Goal: Task Accomplishment & Management: Manage account settings

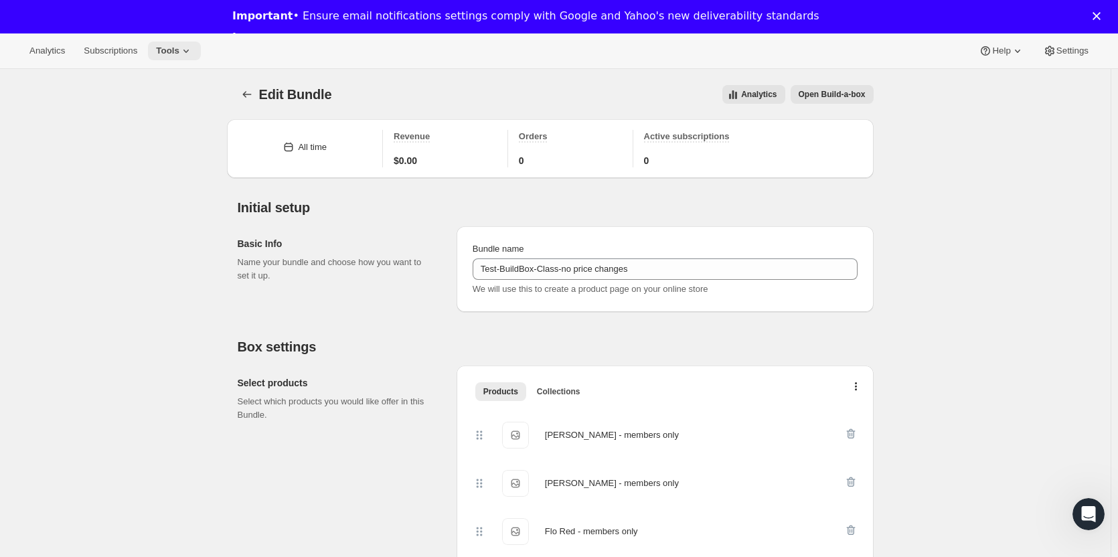
click at [165, 46] on span "Tools" at bounding box center [167, 51] width 23 height 11
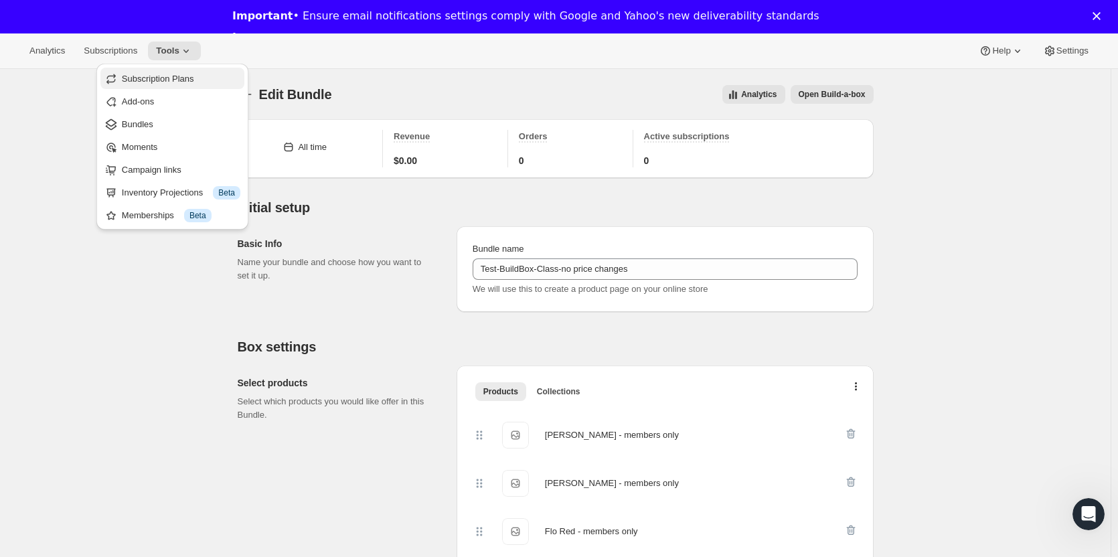
click at [157, 87] on button "Subscription Plans" at bounding box center [172, 78] width 144 height 21
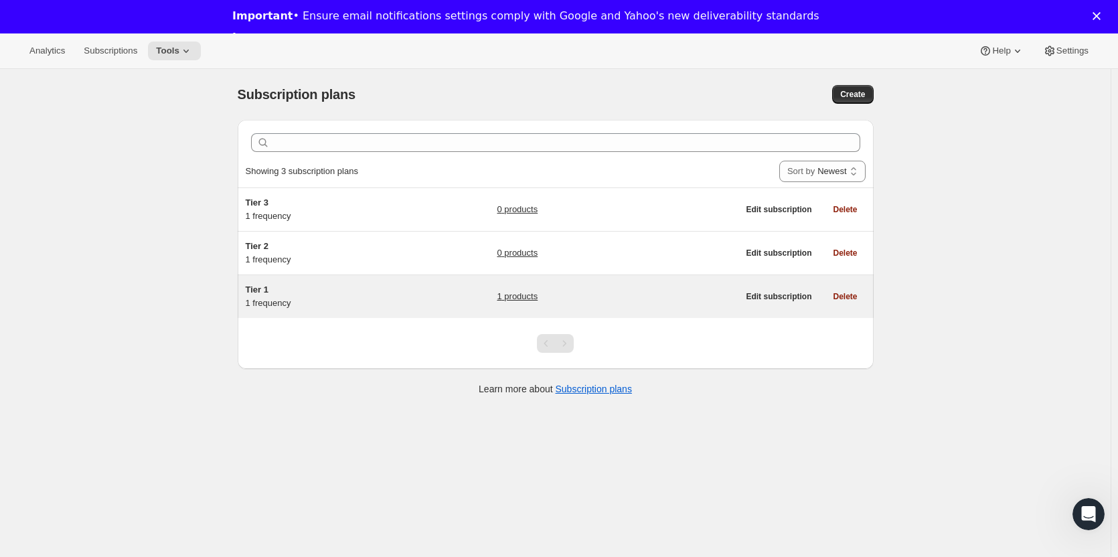
click at [258, 293] on span "Tier 1" at bounding box center [257, 289] width 23 height 10
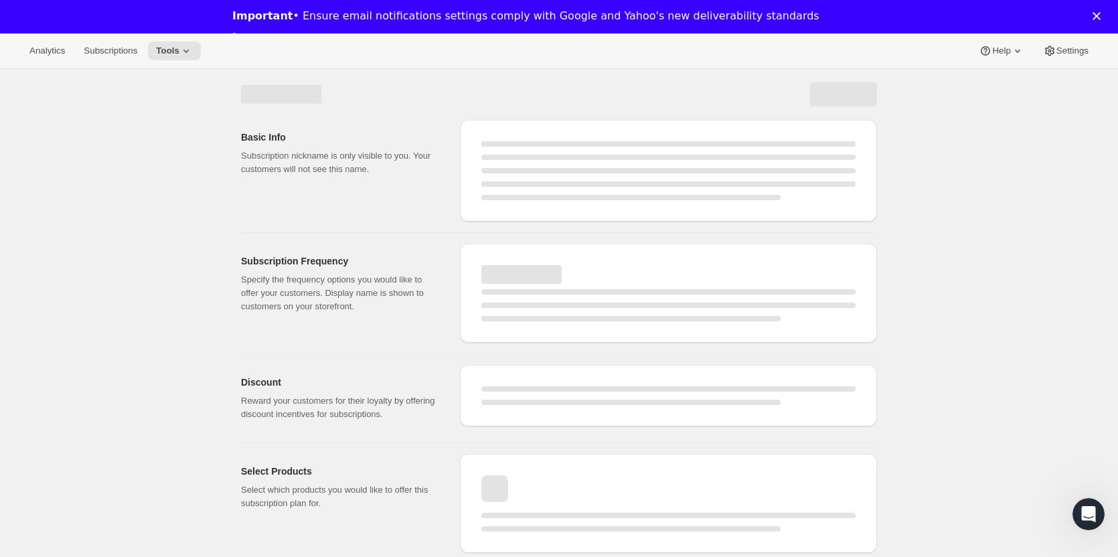
select select "WEEK"
select select "MONTH"
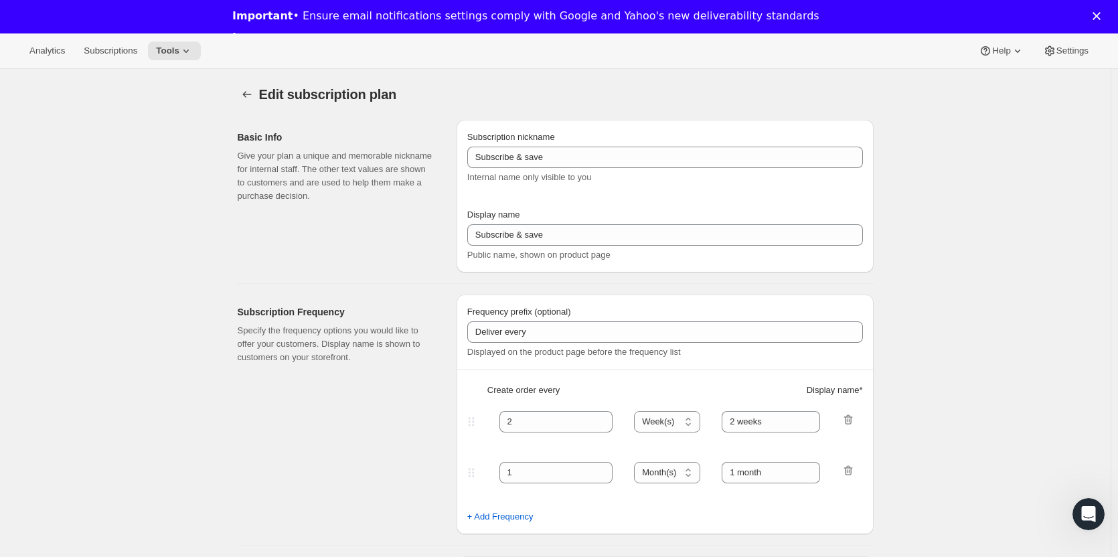
type input "Tier 1"
type input "Tier 1 - Bi-Monthly"
select select "MONTH"
type input "Bi-Monthly"
checkbox input "true"
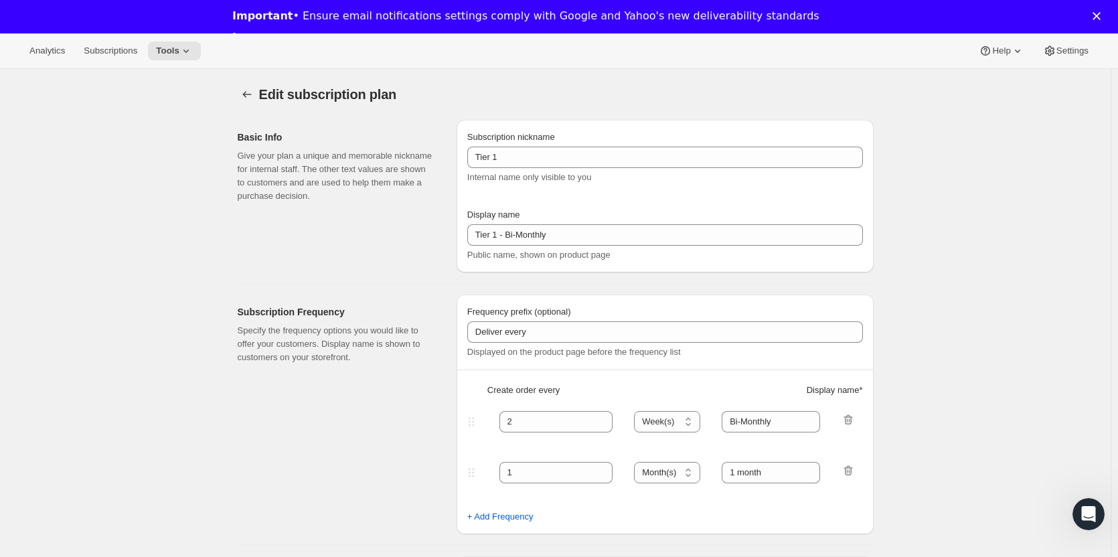
select select "YEARDAY"
select select "15"
select select "3"
select select "15"
select select "5"
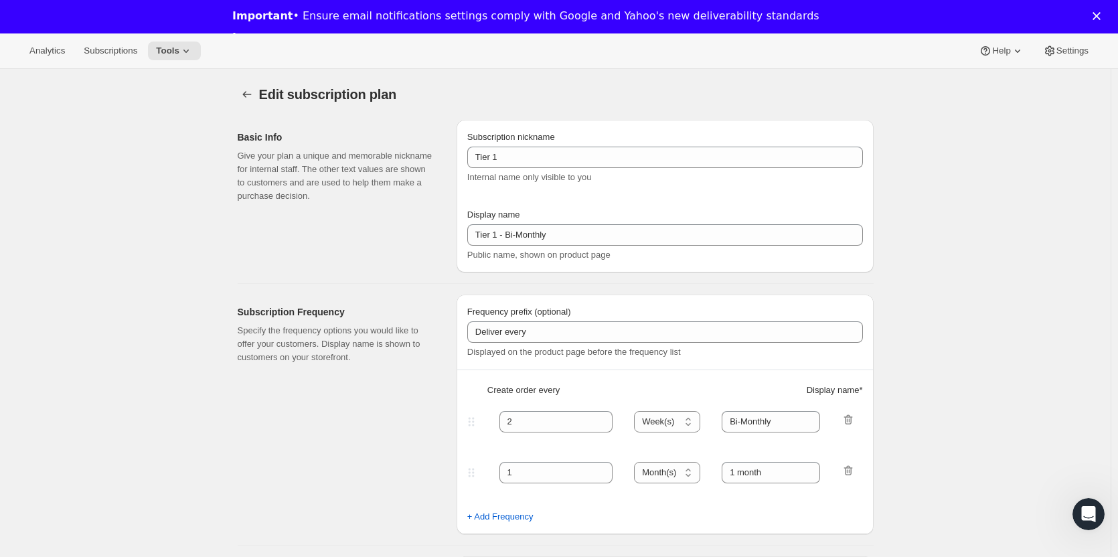
select select "15"
select select "7"
select select "15"
select select "9"
select select "15"
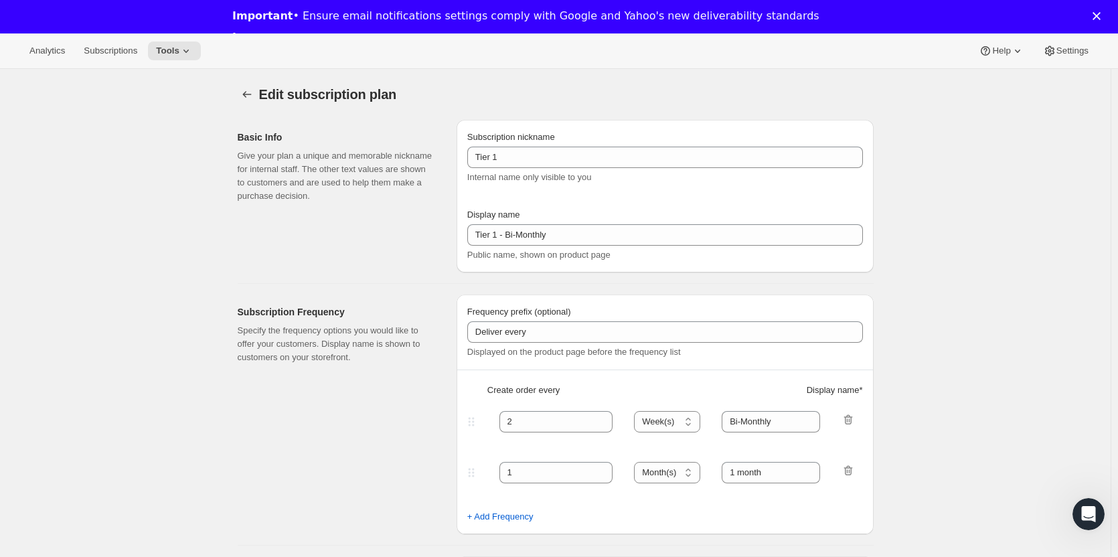
select select "11"
select select "15"
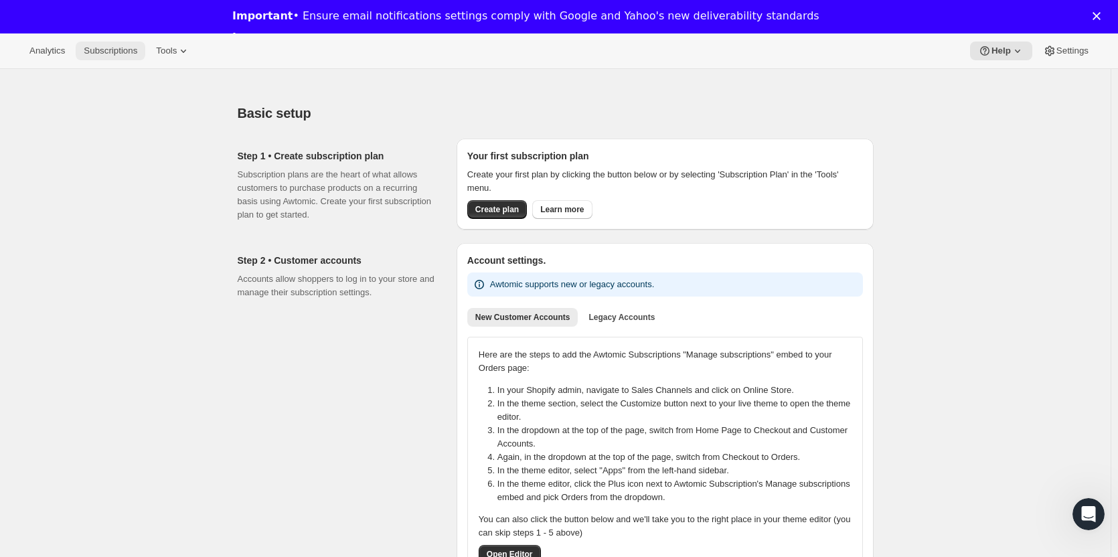
click at [122, 51] on span "Subscriptions" at bounding box center [111, 51] width 54 height 11
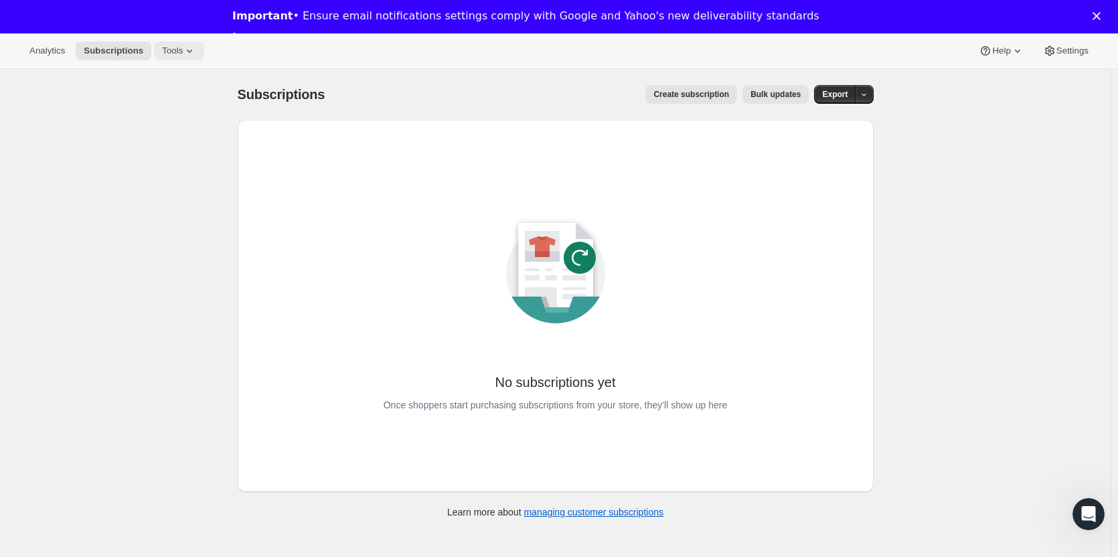
click at [175, 49] on span "Tools" at bounding box center [172, 51] width 21 height 11
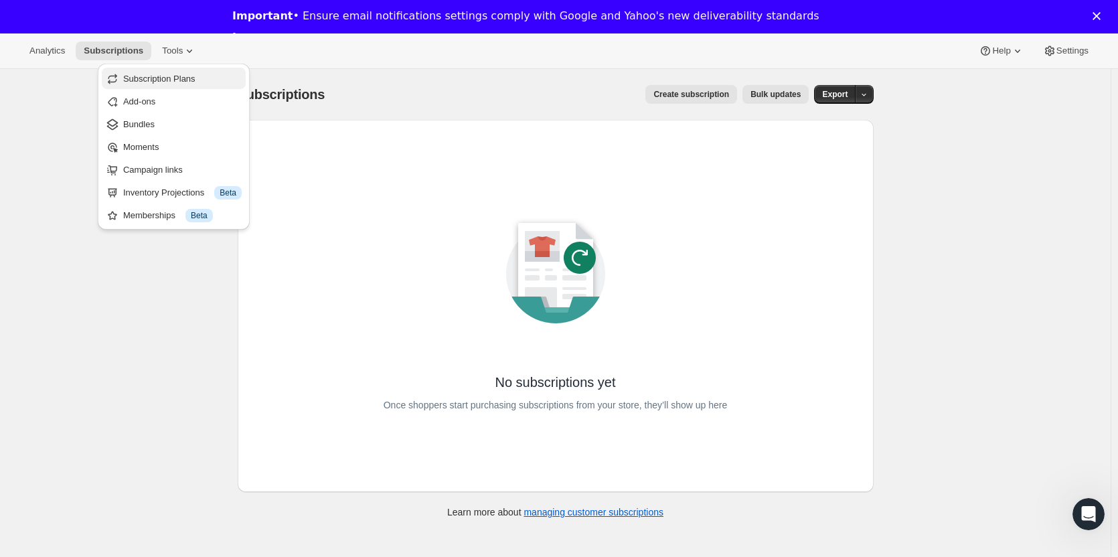
click at [163, 81] on span "Subscription Plans" at bounding box center [159, 79] width 72 height 10
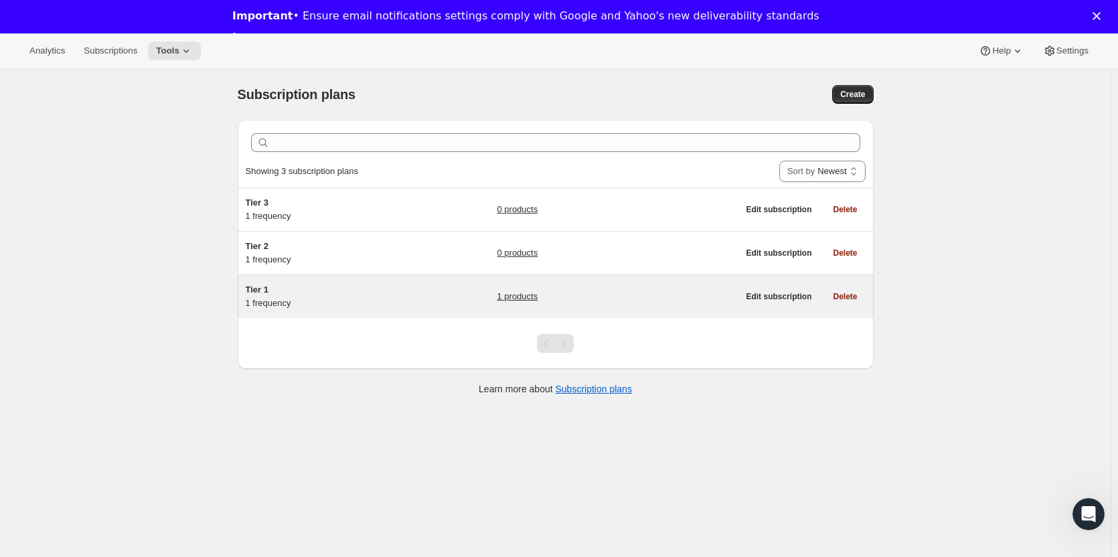
click at [250, 291] on span "Tier 1" at bounding box center [257, 289] width 23 height 10
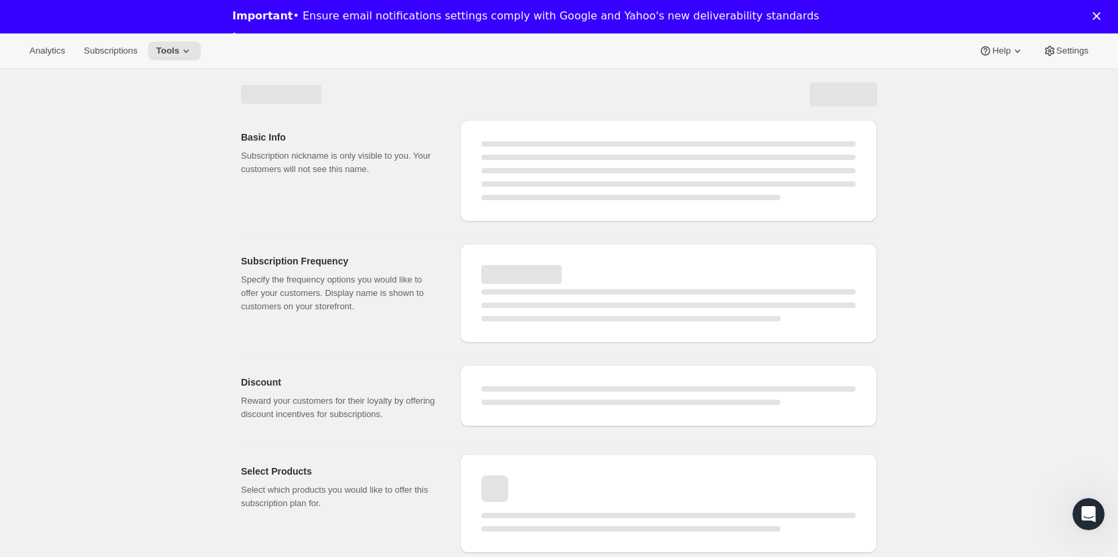
select select "WEEK"
select select "MONTH"
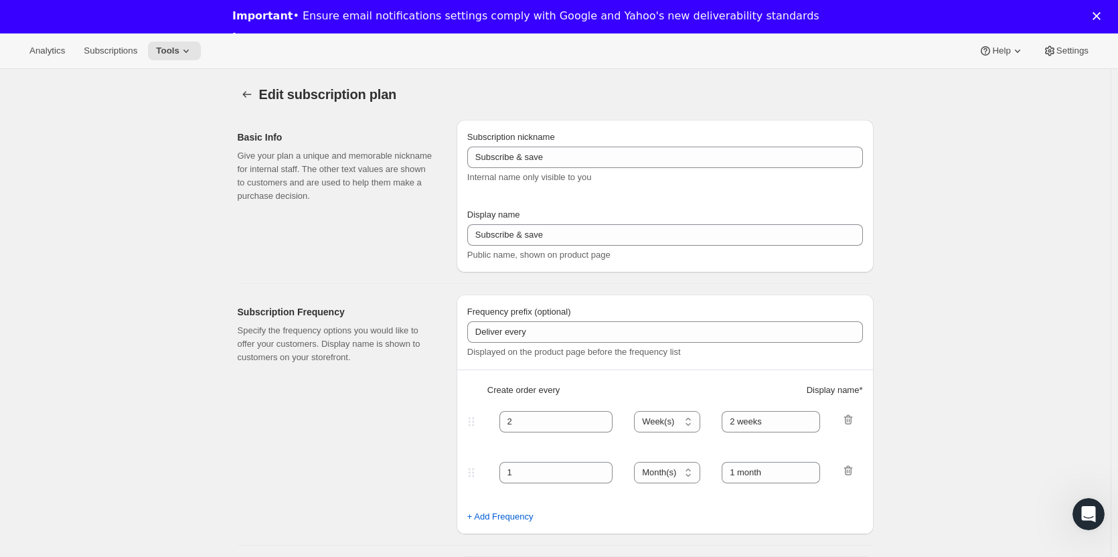
type input "Tier 1"
type input "Tier 1 - Bi-Monthly"
select select "MONTH"
type input "Bi-Monthly"
checkbox input "true"
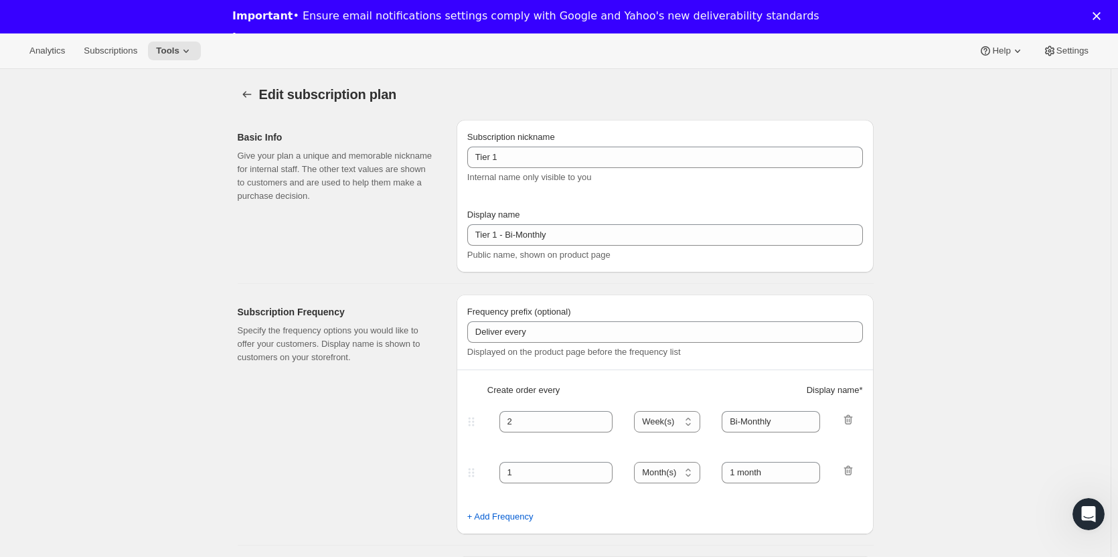
select select "YEARDAY"
select select "15"
select select "3"
select select "15"
select select "5"
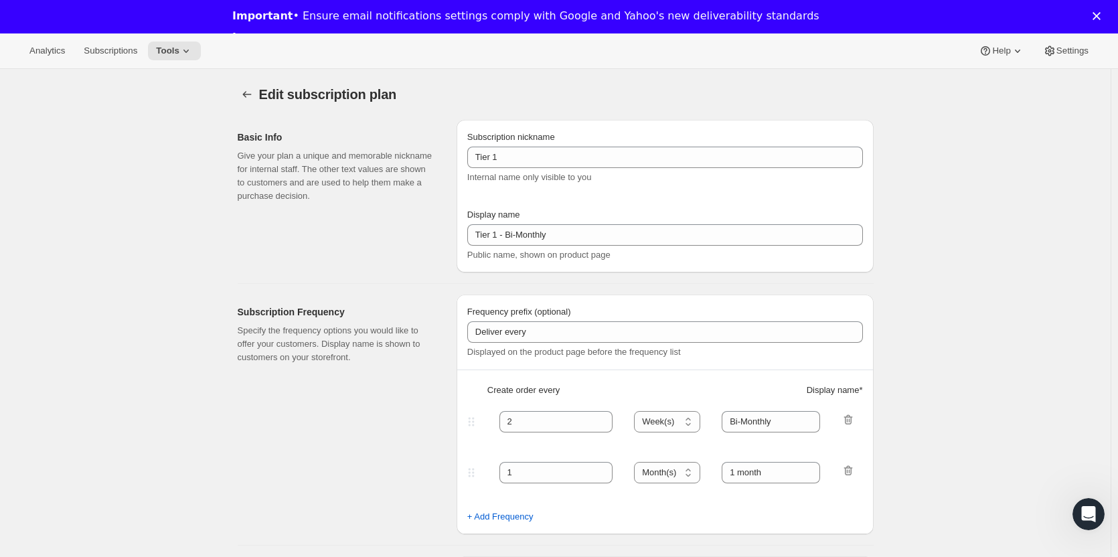
select select "15"
select select "7"
select select "15"
select select "9"
select select "15"
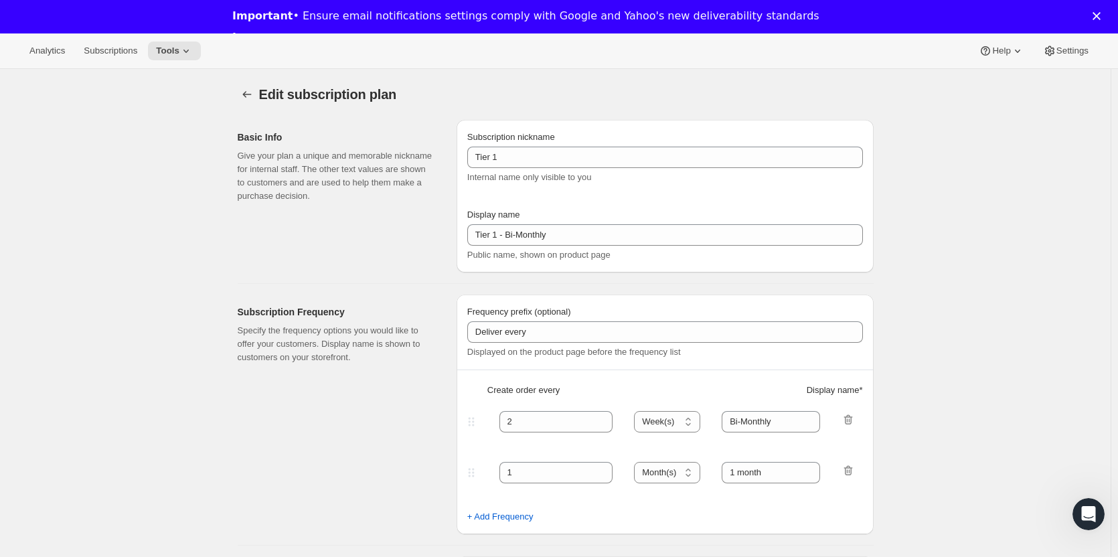
select select "11"
select select "15"
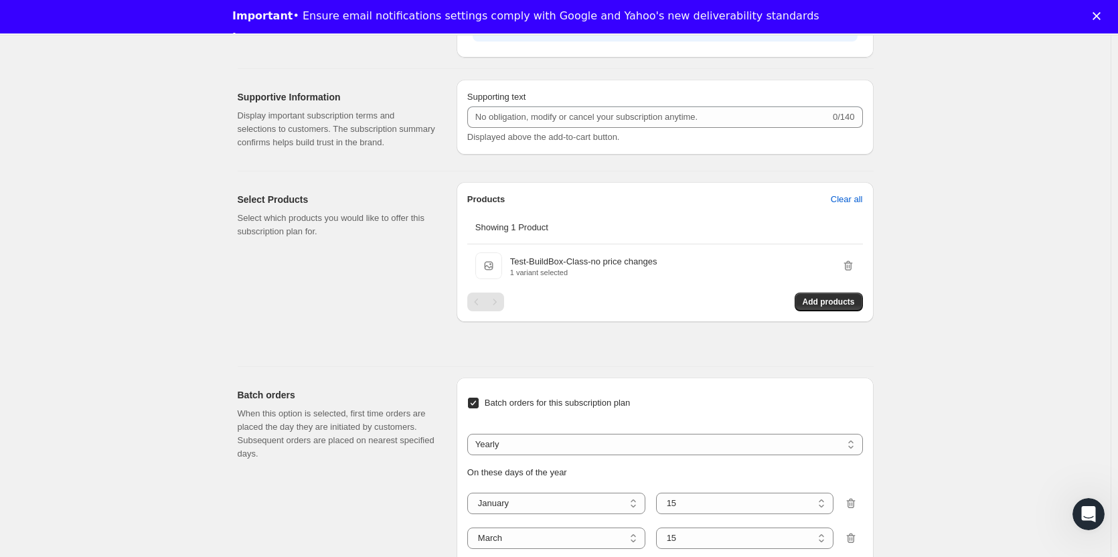
scroll to position [639, 0]
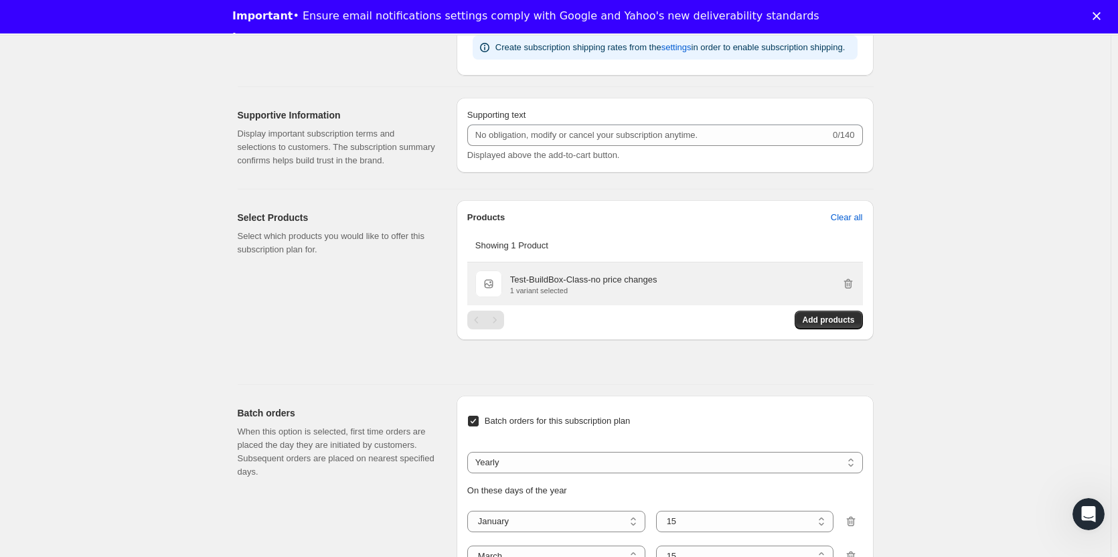
click at [562, 280] on p "Test-BuildBox-Class-no price changes" at bounding box center [583, 279] width 147 height 13
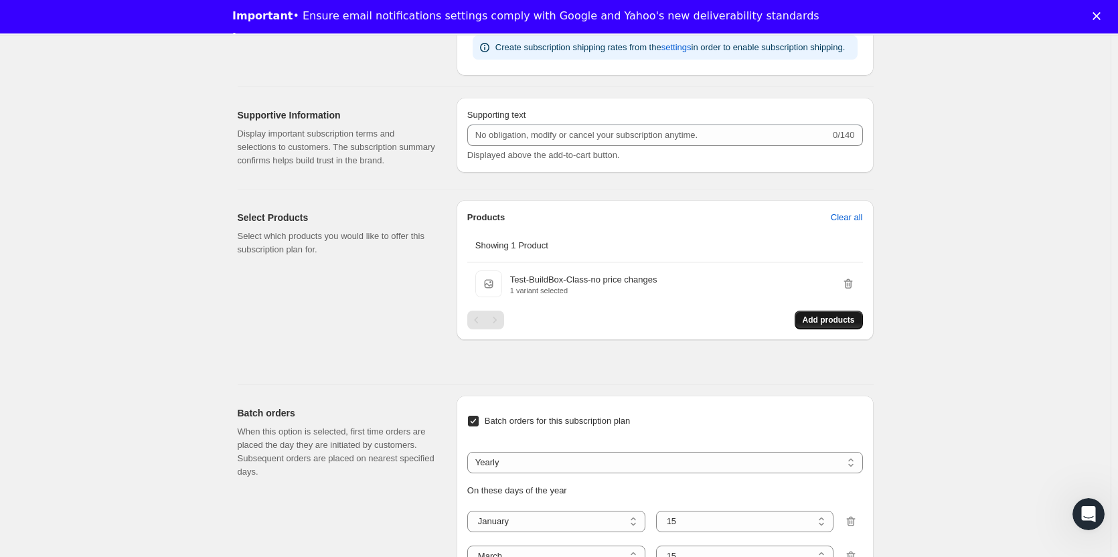
click at [804, 317] on button "Add products" at bounding box center [829, 320] width 68 height 19
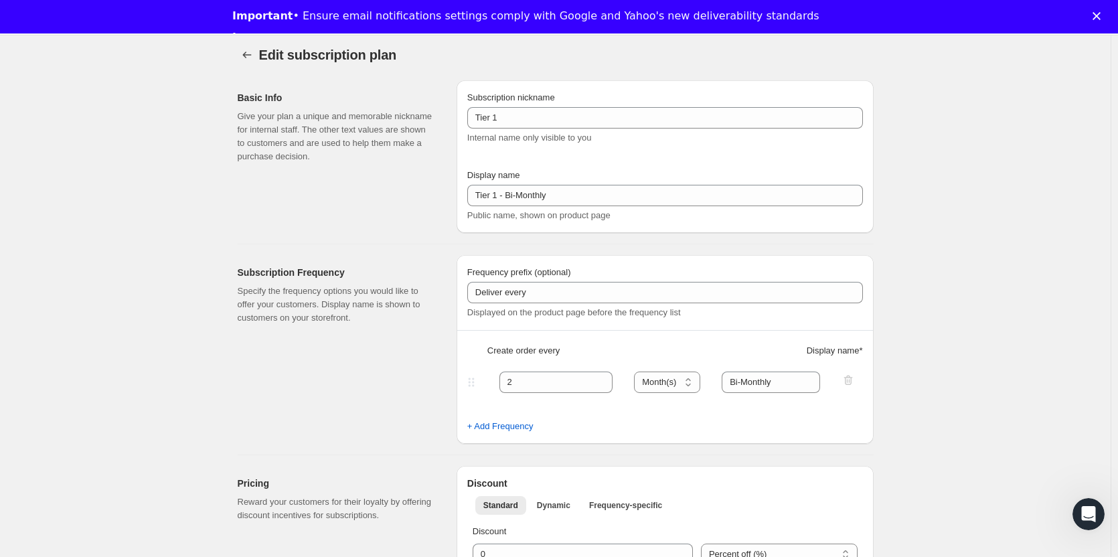
scroll to position [0, 0]
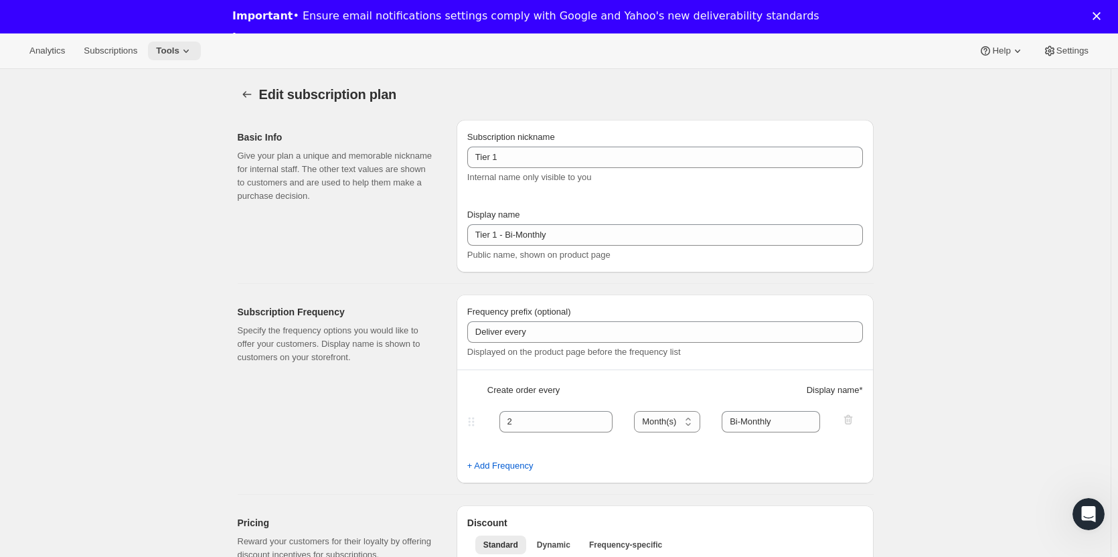
click at [179, 50] on icon at bounding box center [185, 50] width 13 height 13
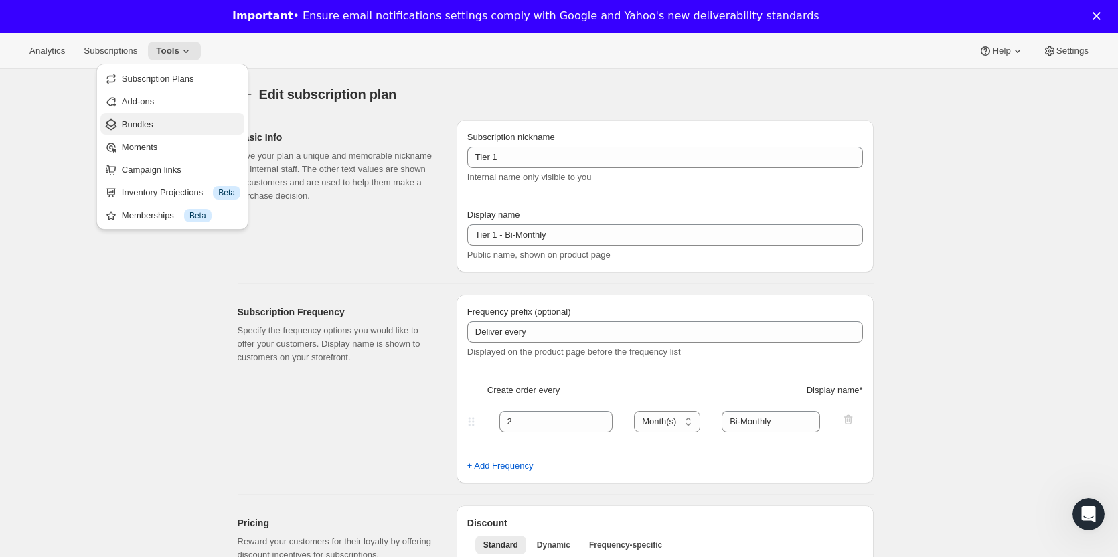
click at [180, 122] on span "Bundles" at bounding box center [181, 124] width 118 height 13
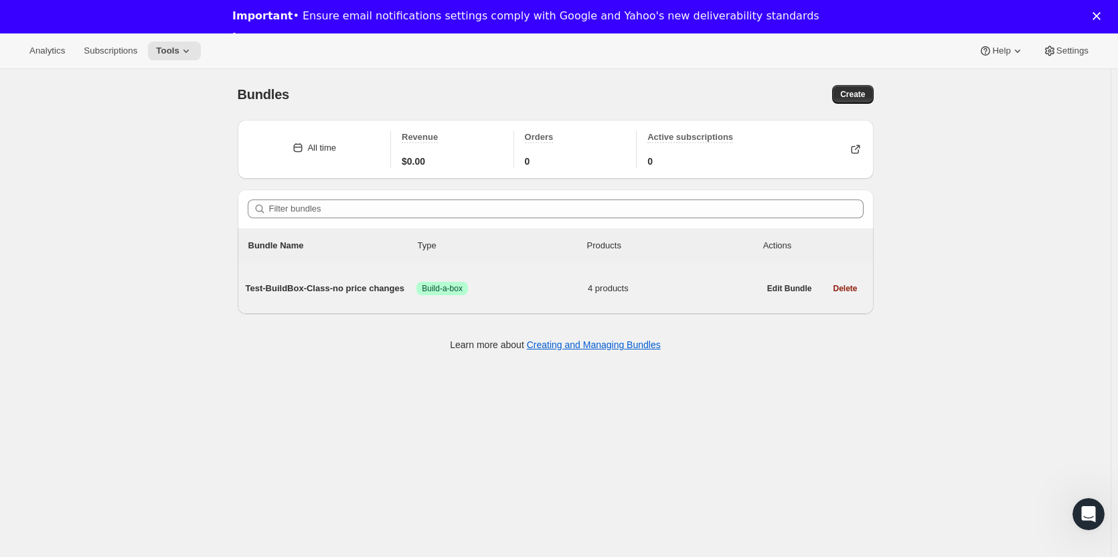
click at [326, 287] on span "Test-BuildBox-Class-no price changes" at bounding box center [331, 288] width 171 height 13
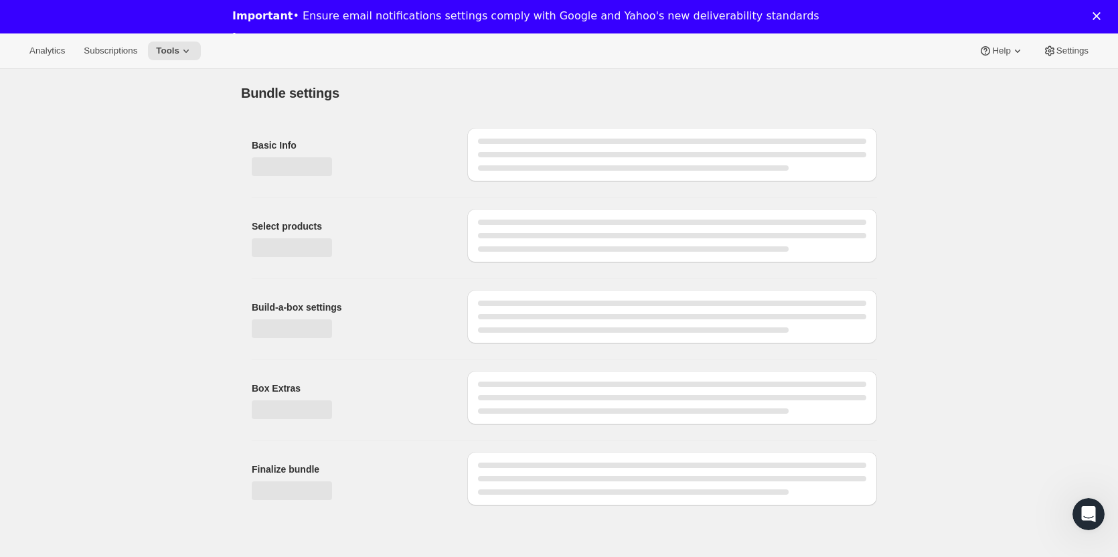
type input "Test-BuildBox-Class-no price changes"
radio input "true"
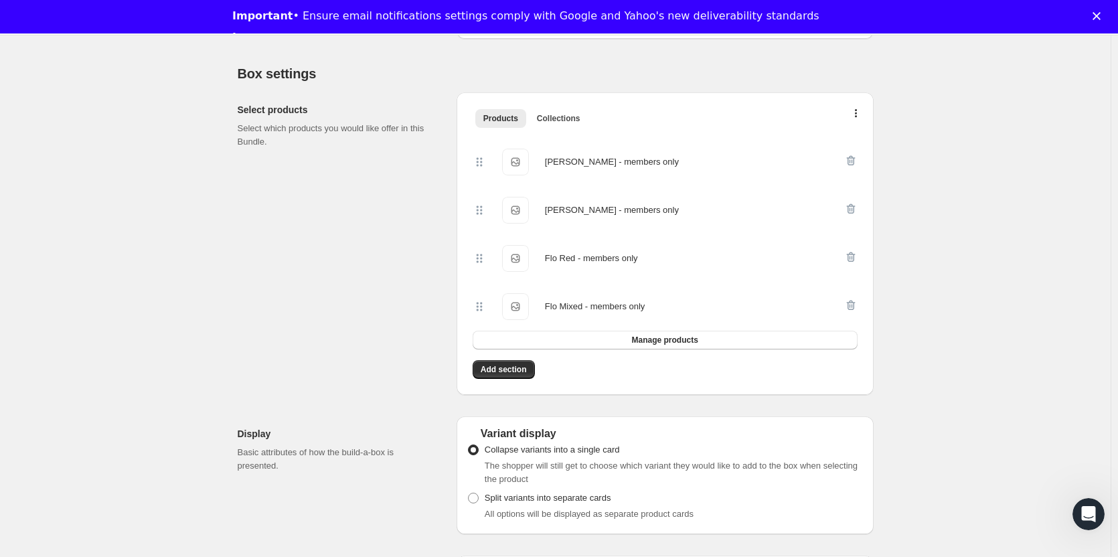
scroll to position [268, 0]
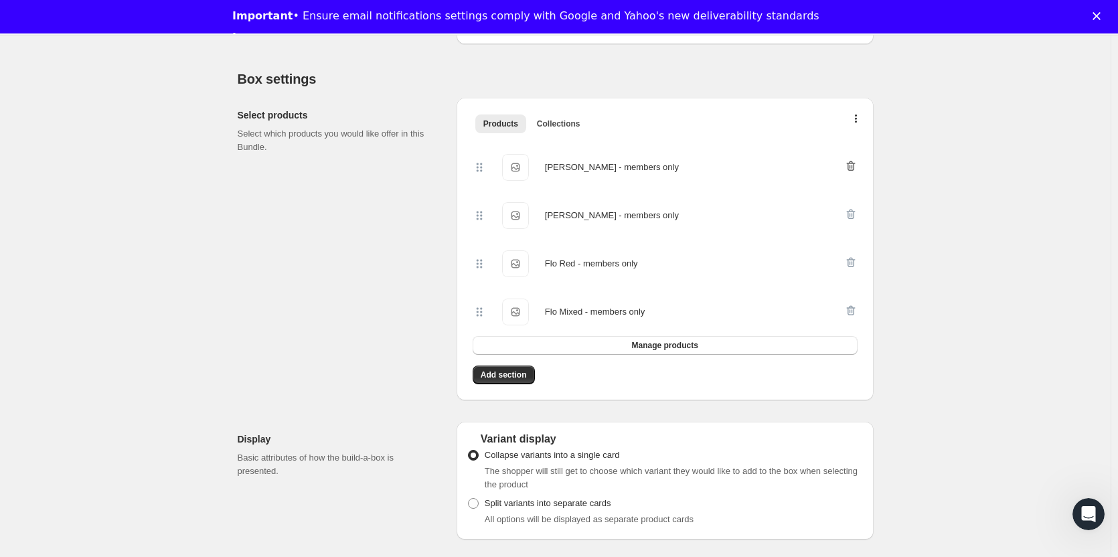
click at [854, 164] on icon "button" at bounding box center [850, 165] width 13 height 13
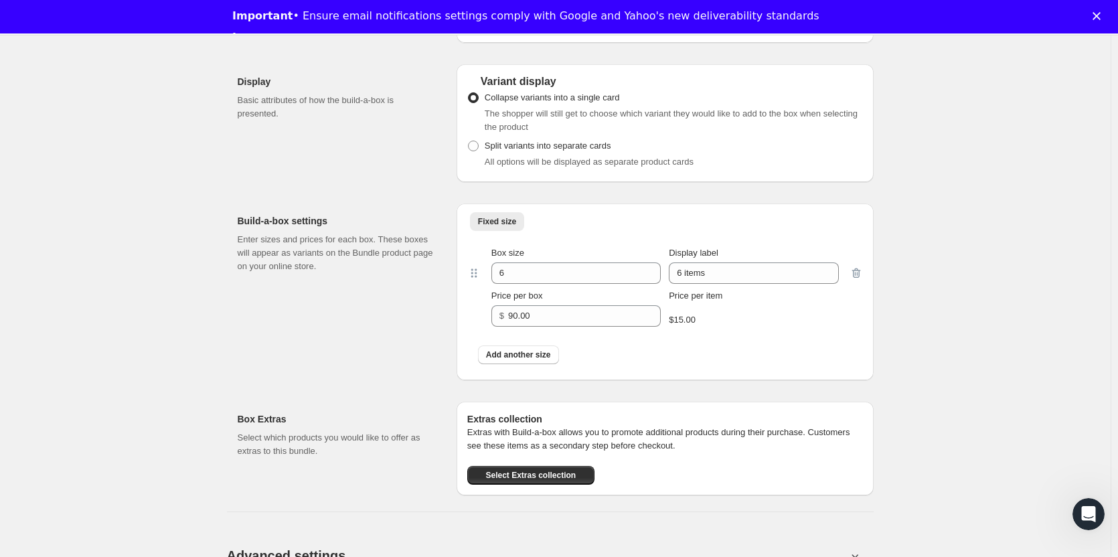
scroll to position [602, 0]
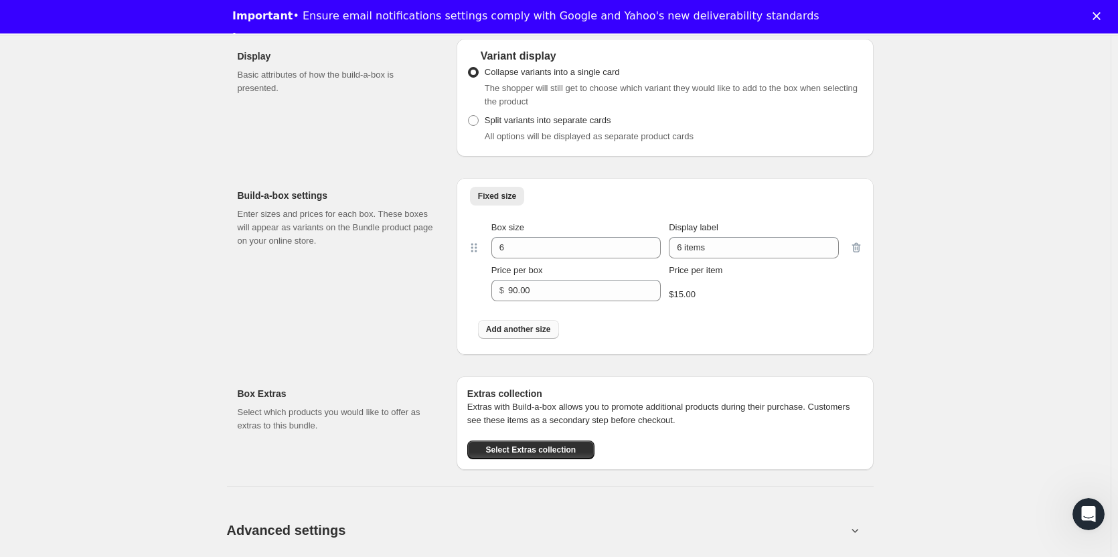
click at [527, 328] on span "Add another size" at bounding box center [518, 329] width 65 height 11
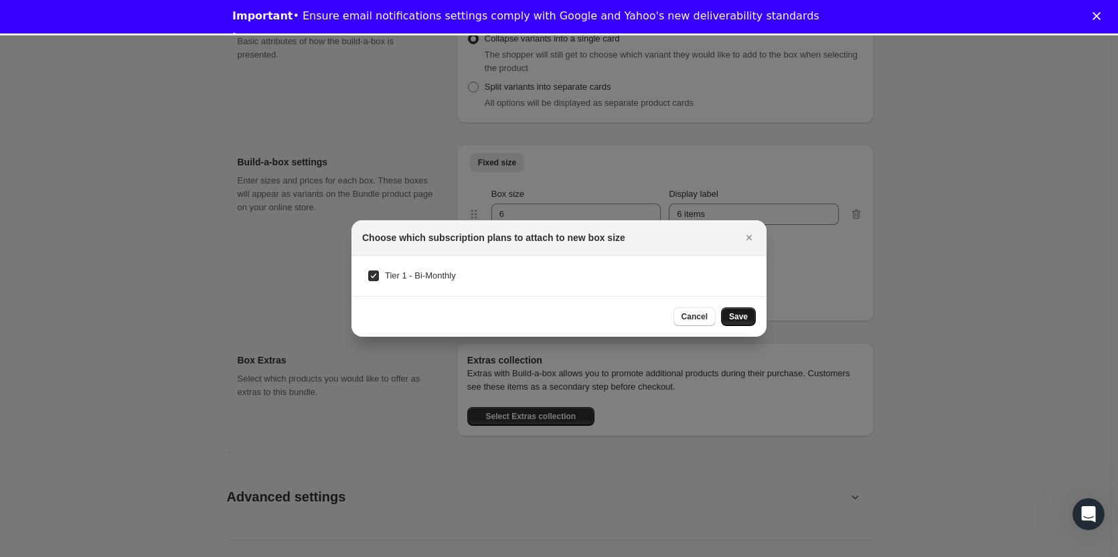
click at [739, 315] on span "Save" at bounding box center [738, 316] width 19 height 11
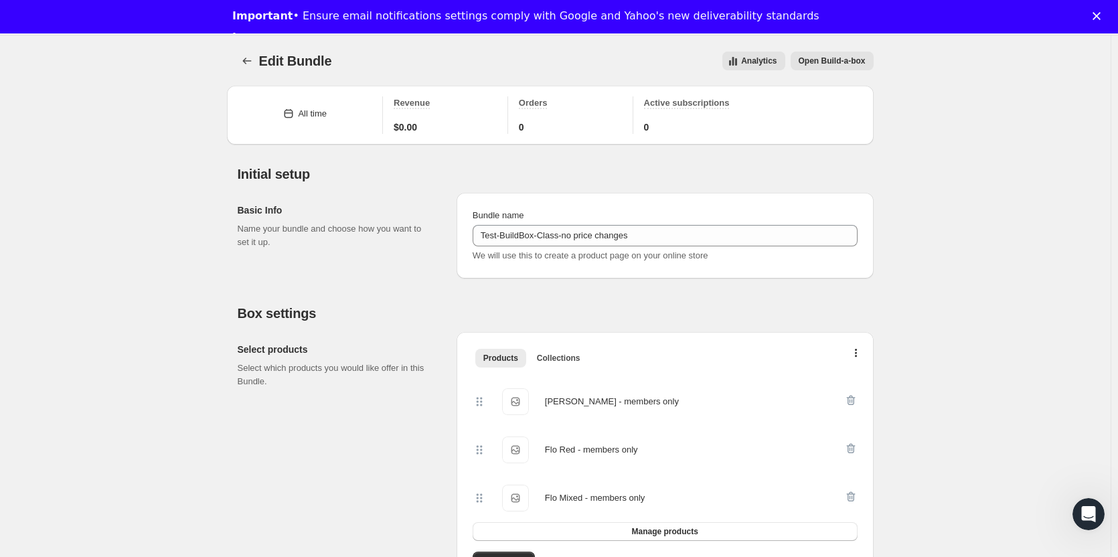
scroll to position [602, 0]
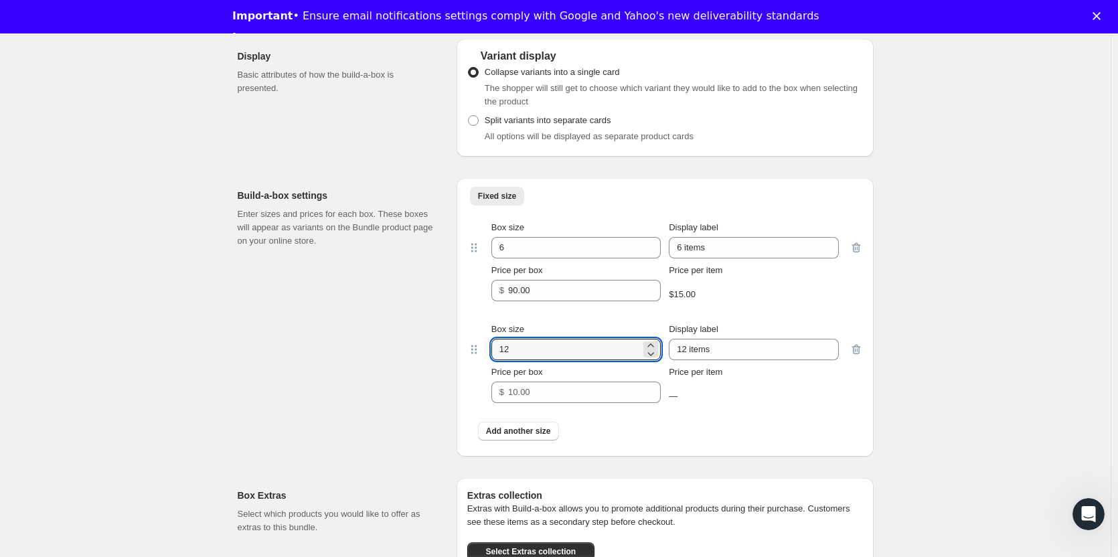
drag, startPoint x: 552, startPoint y: 344, endPoint x: 452, endPoint y: 357, distance: 99.9
click at [460, 361] on div "Fixed size More views Fixed size More views Box size 6 Display label 6 items Pr…" at bounding box center [665, 317] width 417 height 278
type input "6"
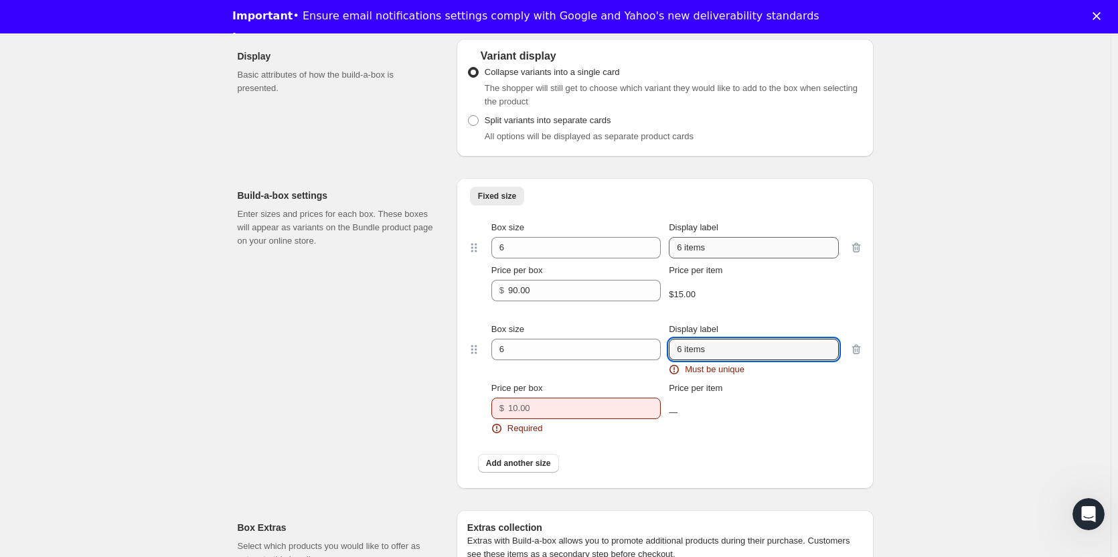
type input "6 items"
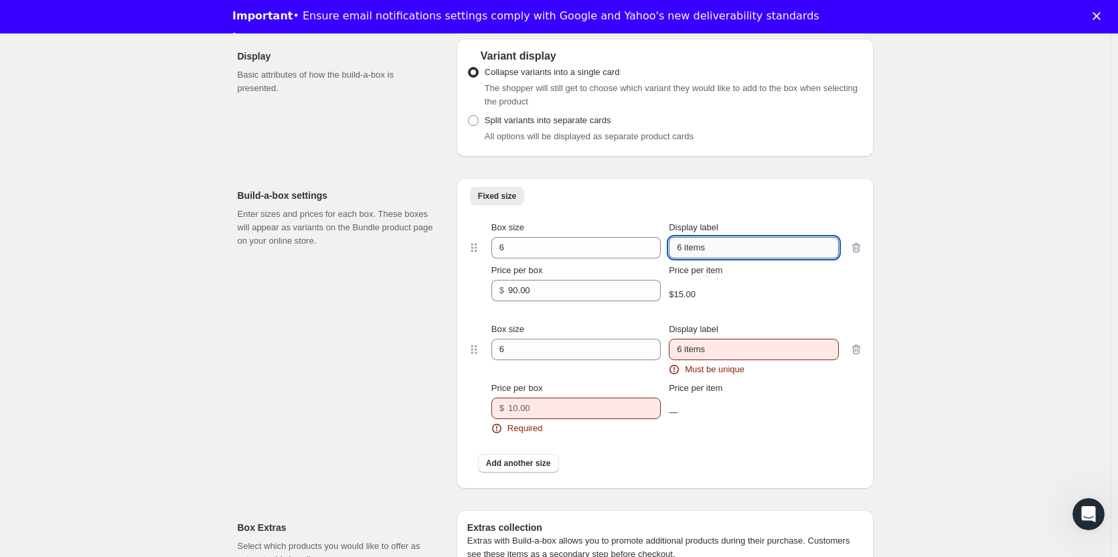
click at [777, 241] on input "6 items" at bounding box center [753, 247] width 169 height 21
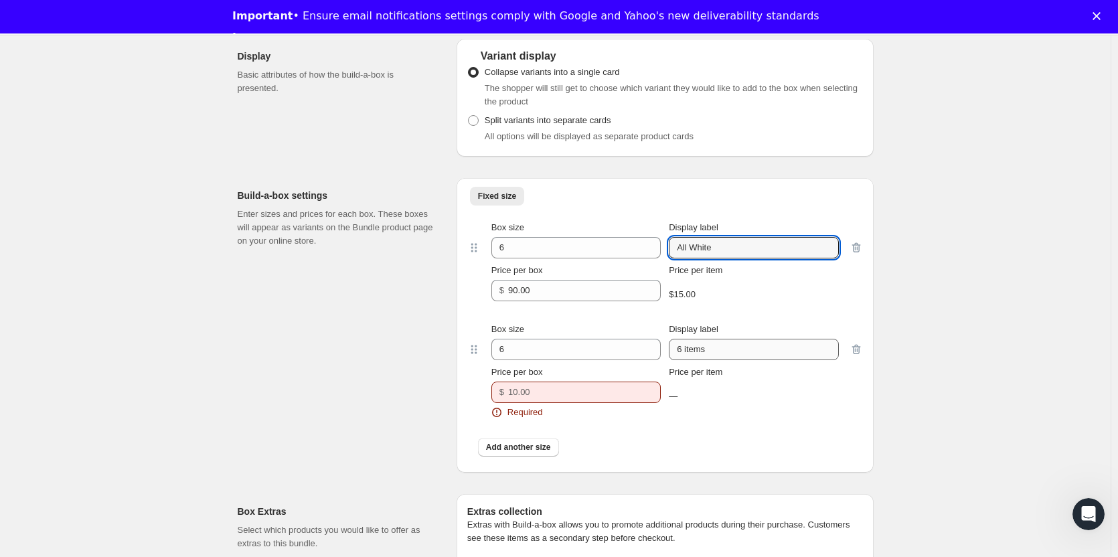
type input "All White"
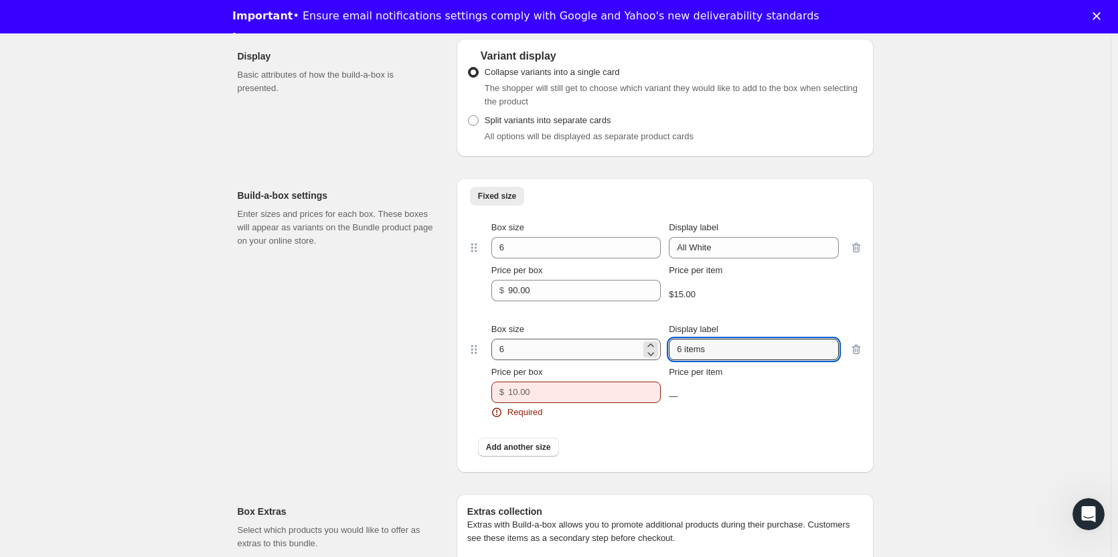
drag, startPoint x: 740, startPoint y: 349, endPoint x: 624, endPoint y: 349, distance: 116.5
click at [624, 349] on div "Box size 6 Display label 6 items" at bounding box center [664, 341] width 347 height 37
type input "All Reds"
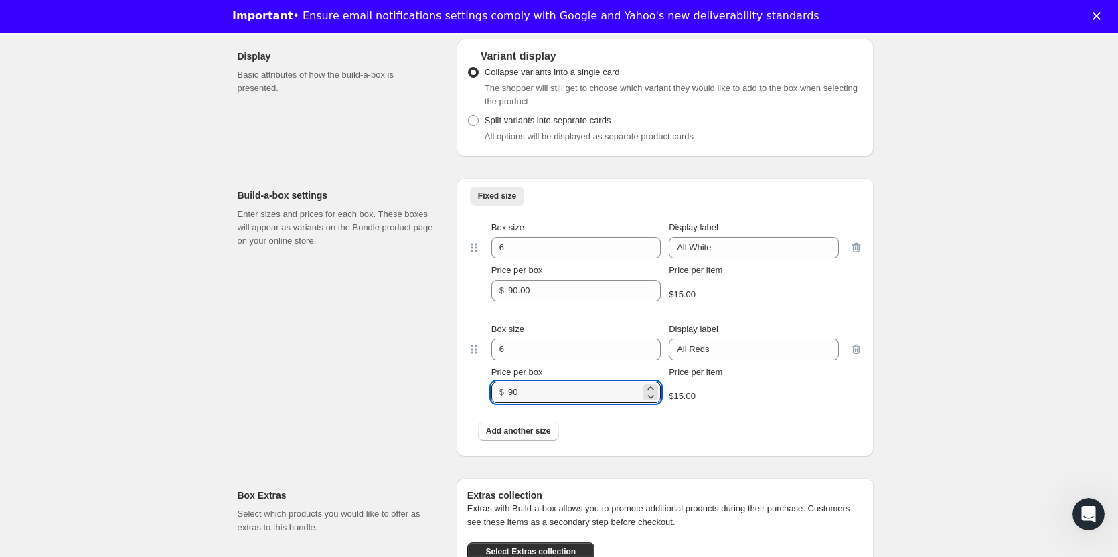
type input "90"
click at [537, 430] on span "Add another size" at bounding box center [518, 431] width 65 height 11
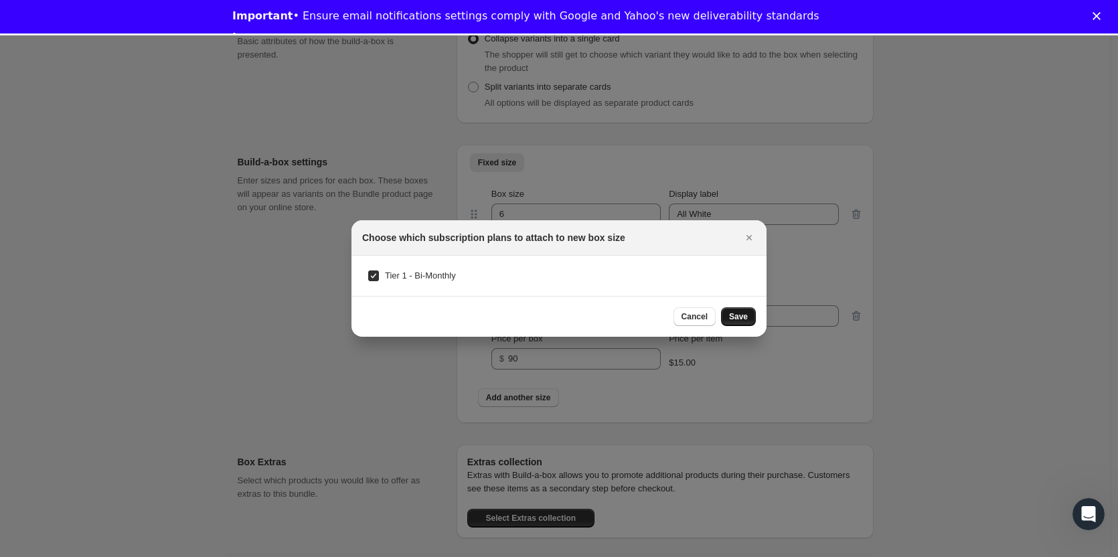
click at [742, 315] on span "Save" at bounding box center [738, 316] width 19 height 11
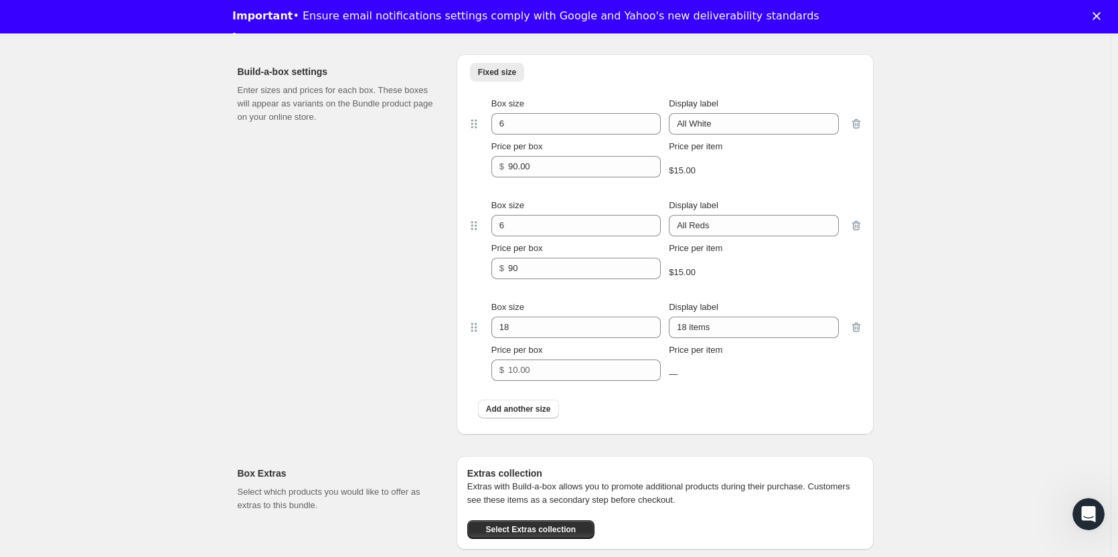
scroll to position [736, 0]
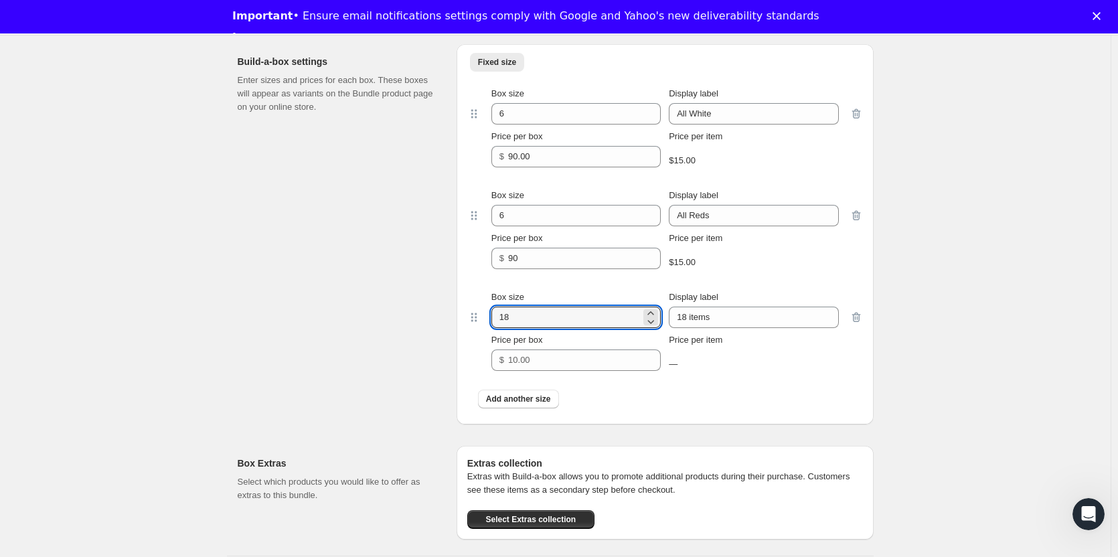
drag, startPoint x: 523, startPoint y: 317, endPoint x: 442, endPoint y: 320, distance: 81.0
click at [442, 320] on div "Build-a-box settings Enter sizes and prices for each box. These boxes will appe…" at bounding box center [556, 228] width 636 height 391
type input "6"
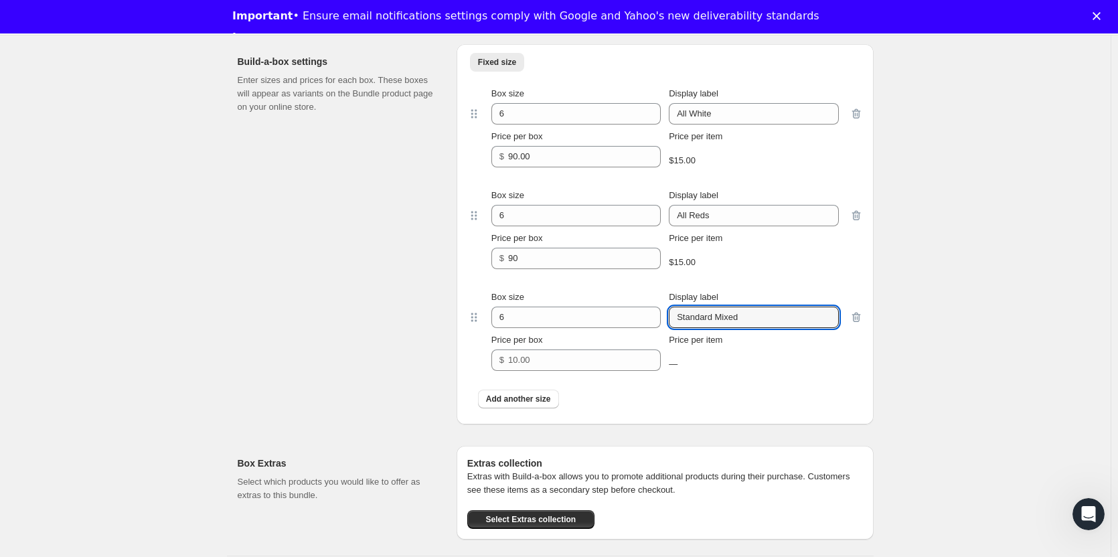
type input "Standard Mixed"
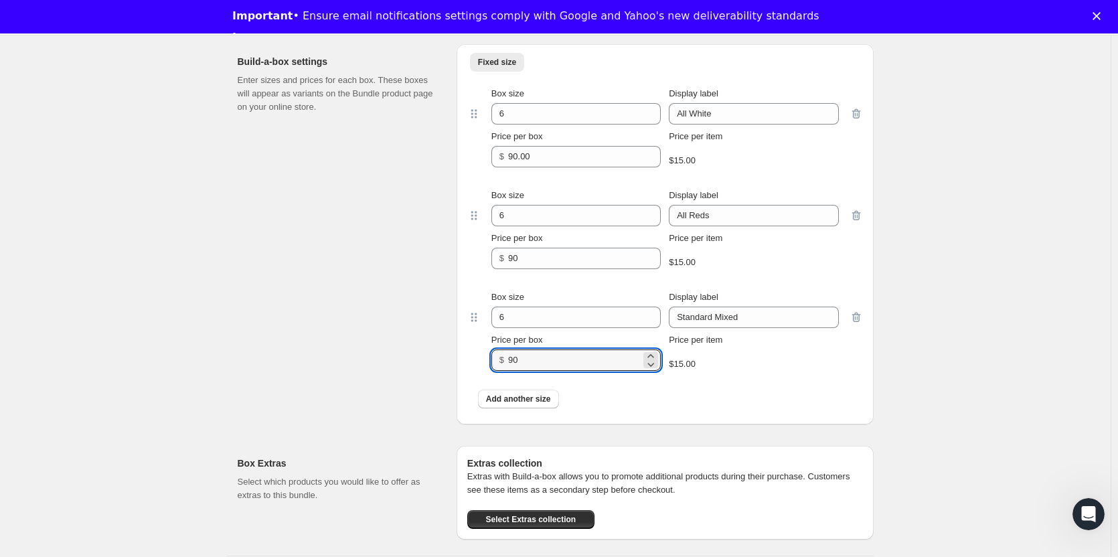
type input "90"
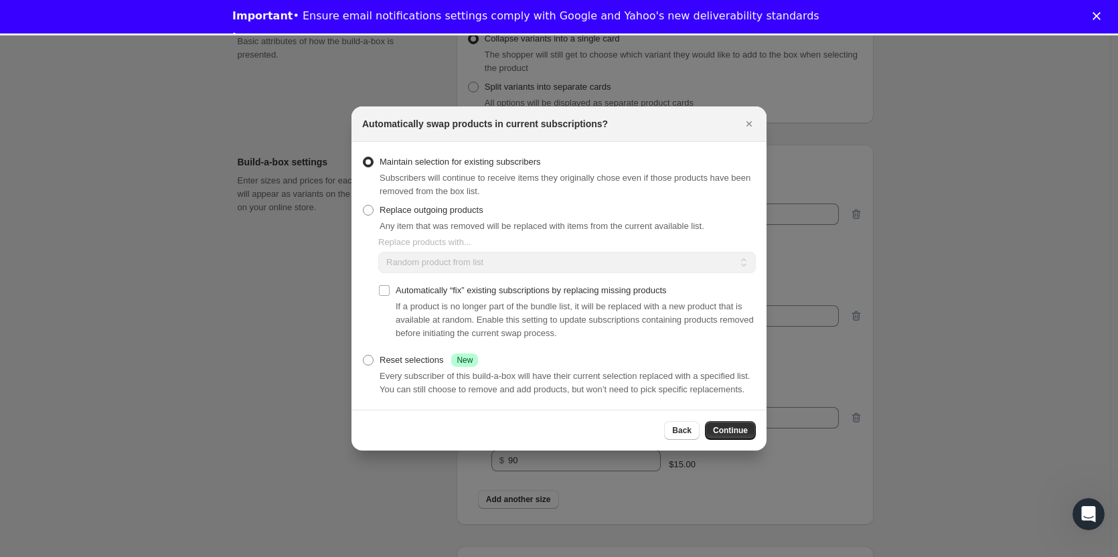
scroll to position [1198, 0]
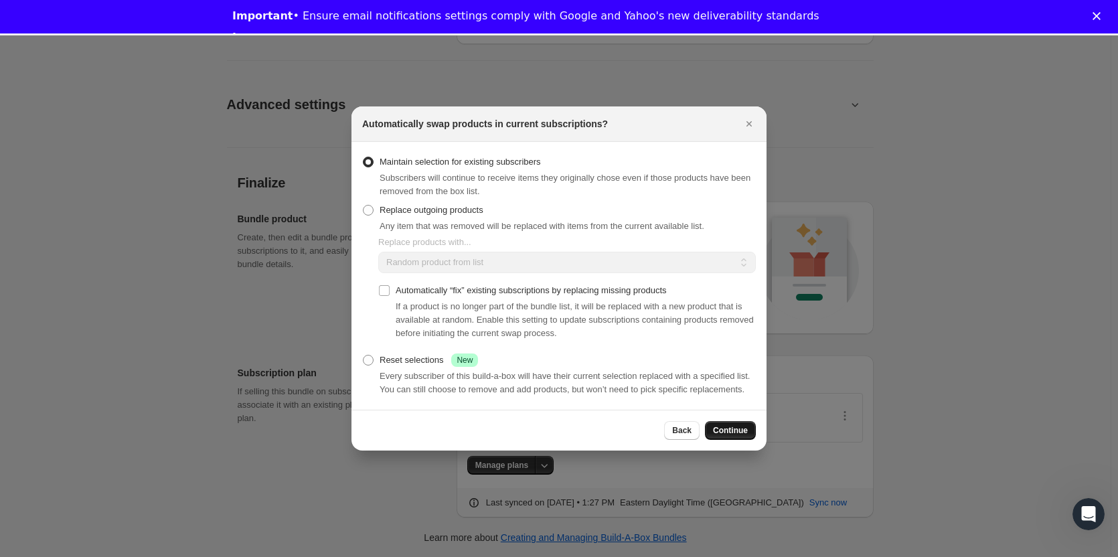
click at [723, 433] on span "Continue" at bounding box center [730, 430] width 35 height 11
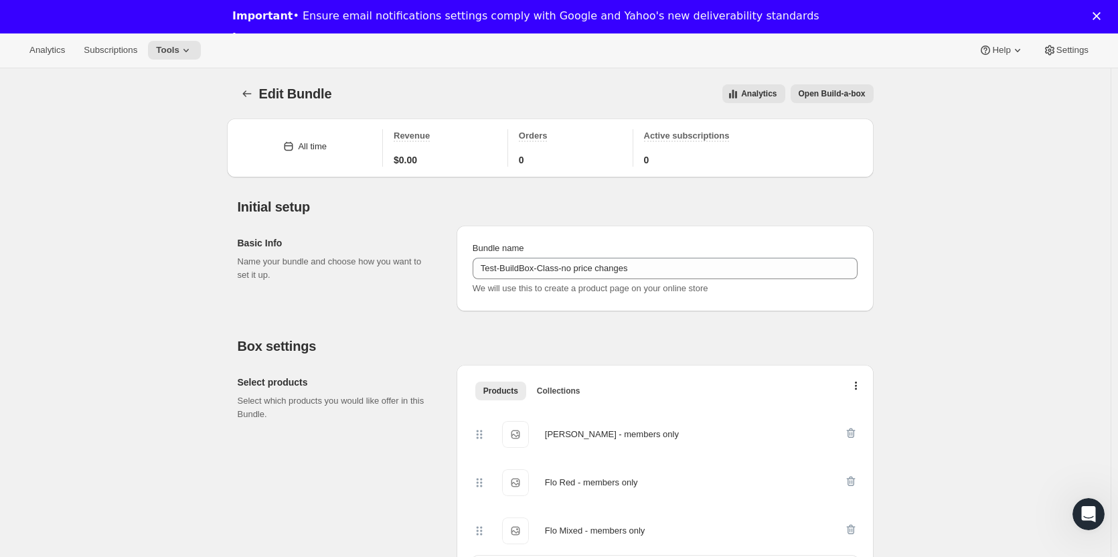
scroll to position [0, 0]
click at [167, 48] on span "Tools" at bounding box center [167, 51] width 23 height 11
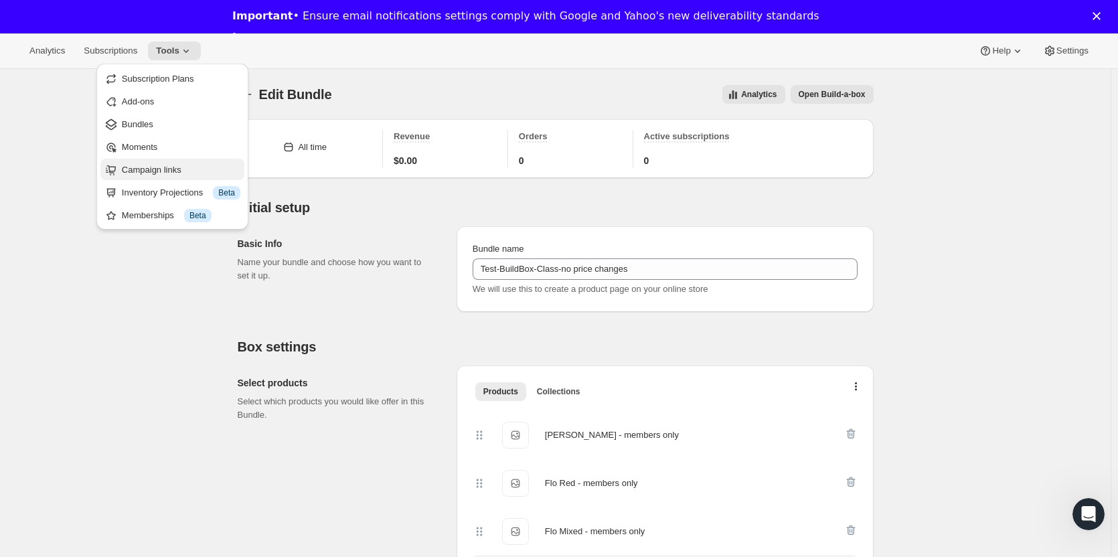
click at [145, 174] on span "Campaign links" at bounding box center [152, 170] width 60 height 10
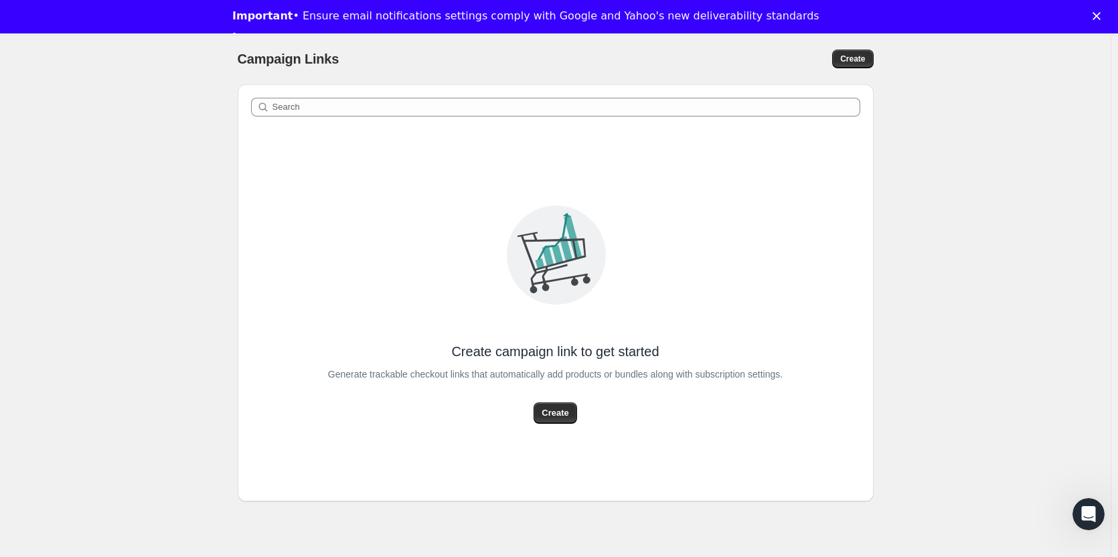
scroll to position [67, 0]
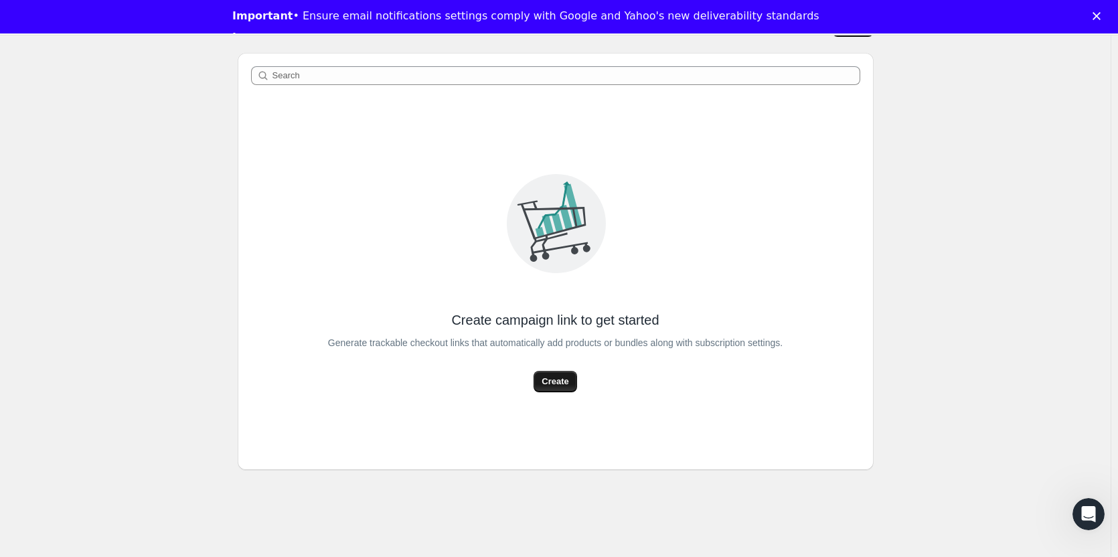
click at [568, 381] on span "Create" at bounding box center [555, 381] width 27 height 13
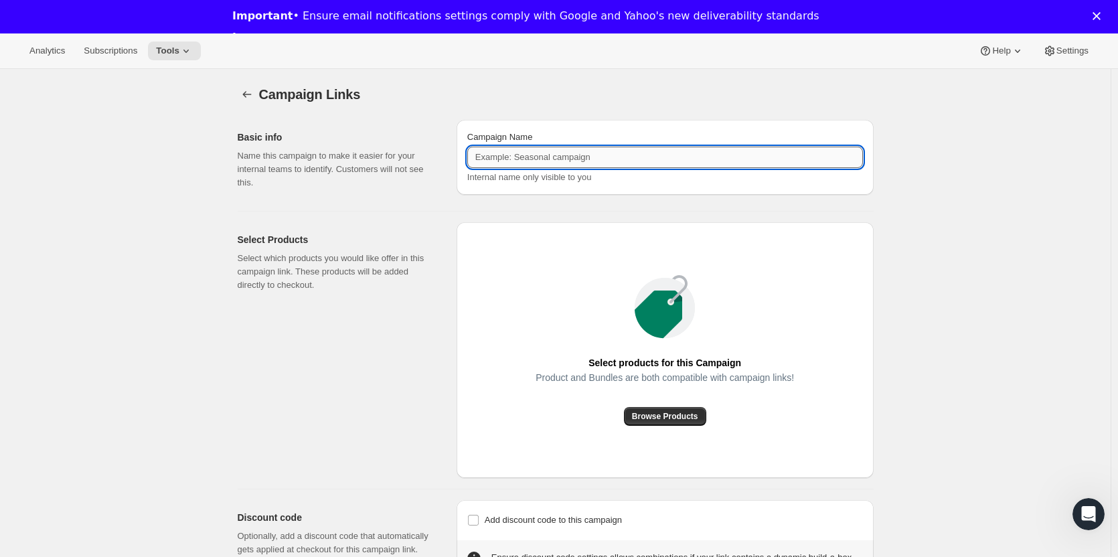
click at [566, 157] on input "Campaign Name" at bounding box center [665, 157] width 396 height 21
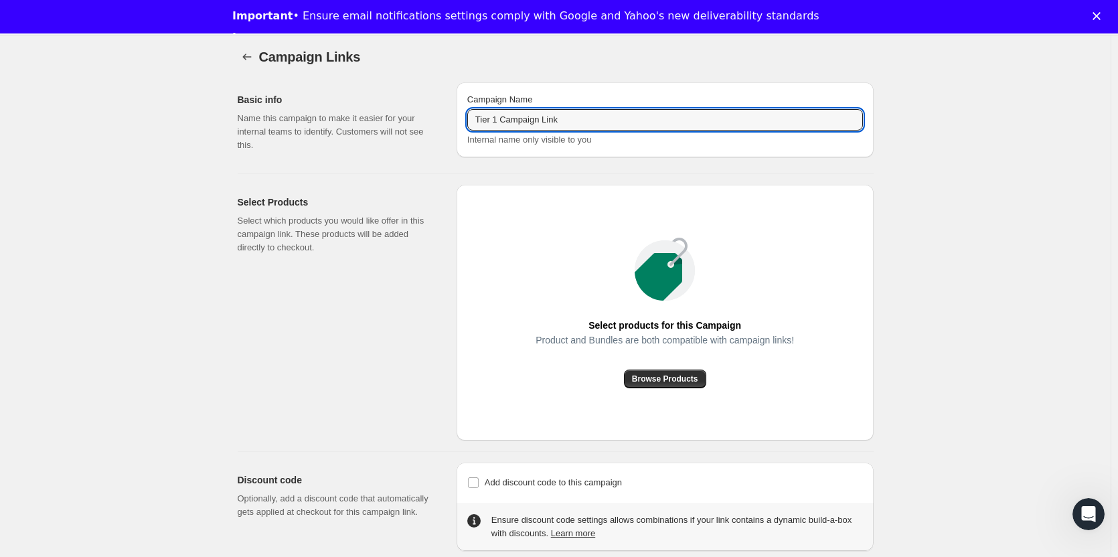
scroll to position [69, 0]
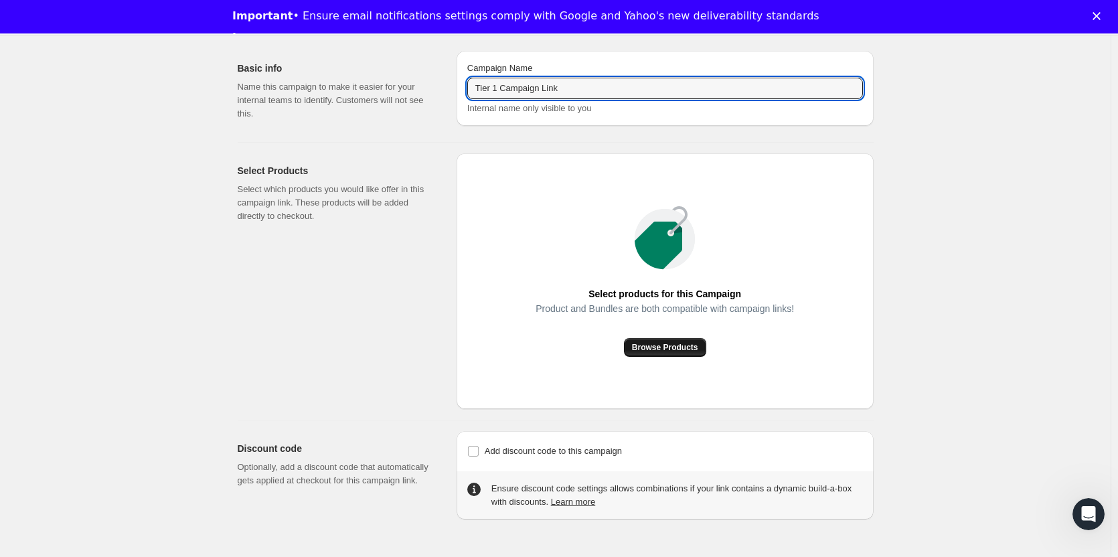
type input "Tier 1 Campaign Link"
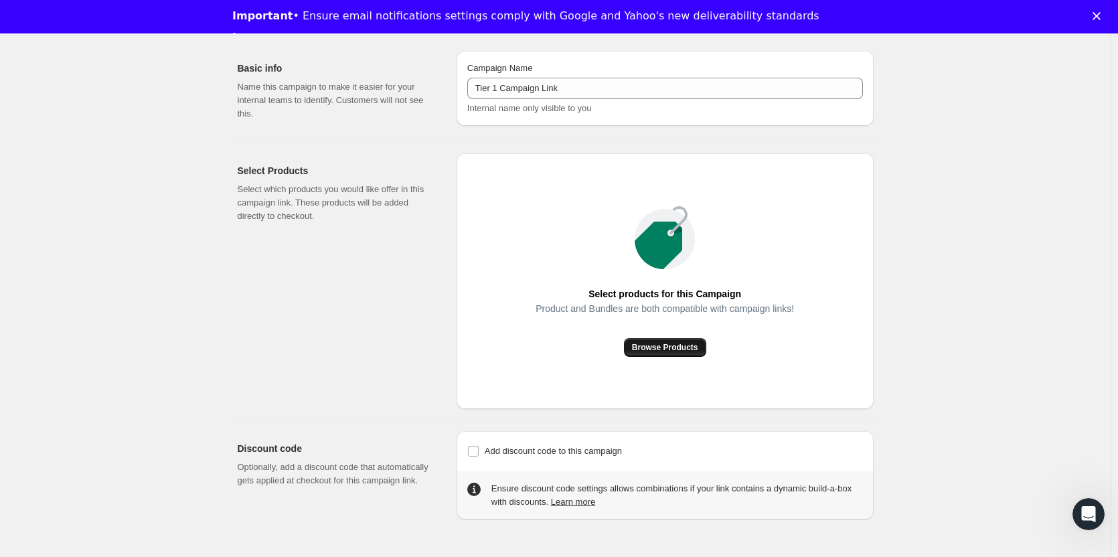
click at [671, 350] on span "Browse Products" at bounding box center [665, 347] width 66 height 11
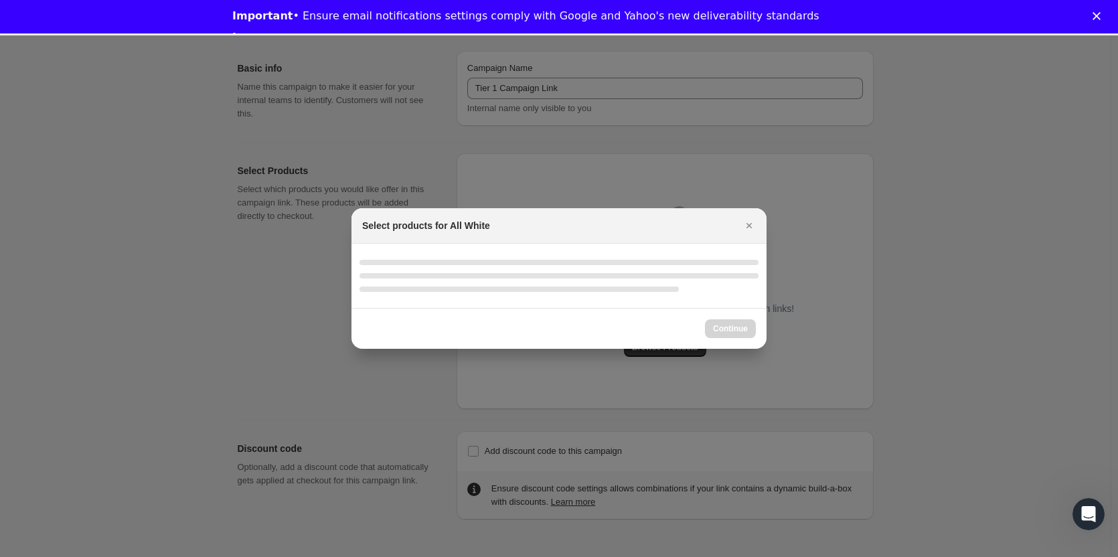
scroll to position [35, 0]
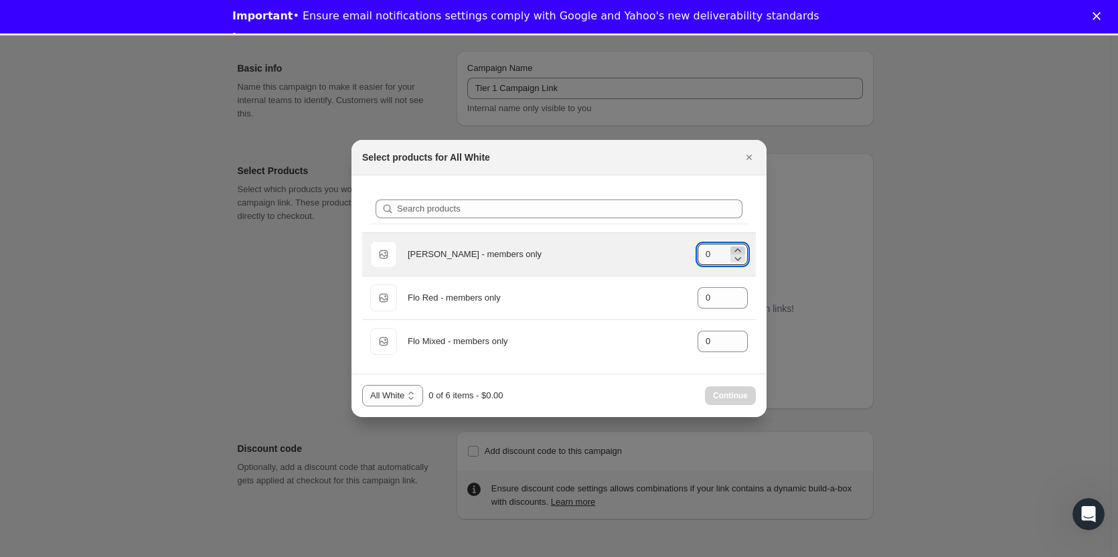
click at [740, 250] on icon ":r6t:" at bounding box center [737, 250] width 13 height 13
click at [740, 251] on icon ":r6t:" at bounding box center [737, 249] width 6 height 3
type input "2"
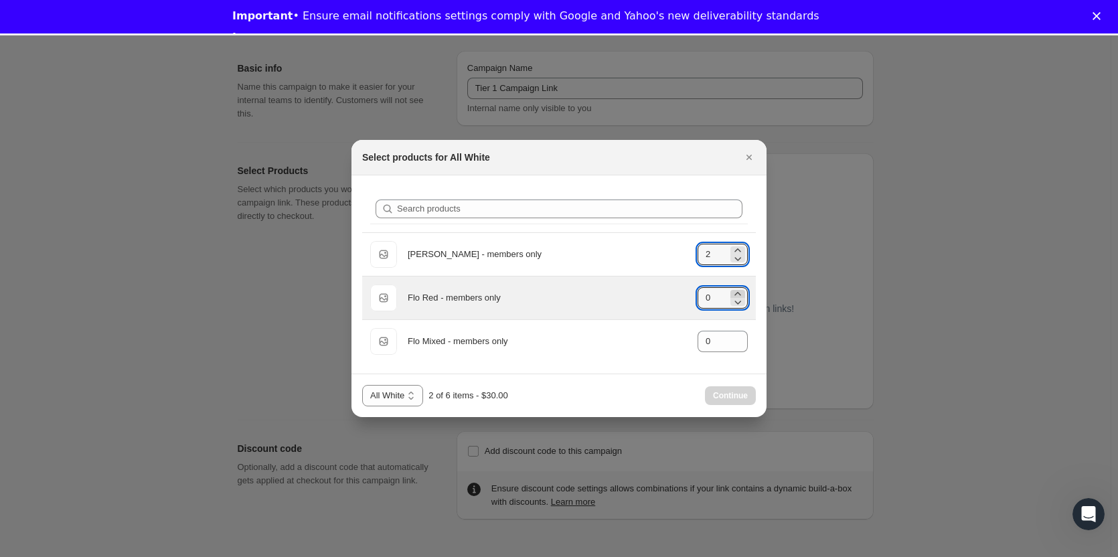
click at [740, 295] on div ":r6t:" at bounding box center [737, 298] width 15 height 16
click at [740, 295] on icon ":r6t:" at bounding box center [737, 293] width 6 height 3
click at [740, 294] on icon ":r6t:" at bounding box center [737, 293] width 13 height 13
type input "2"
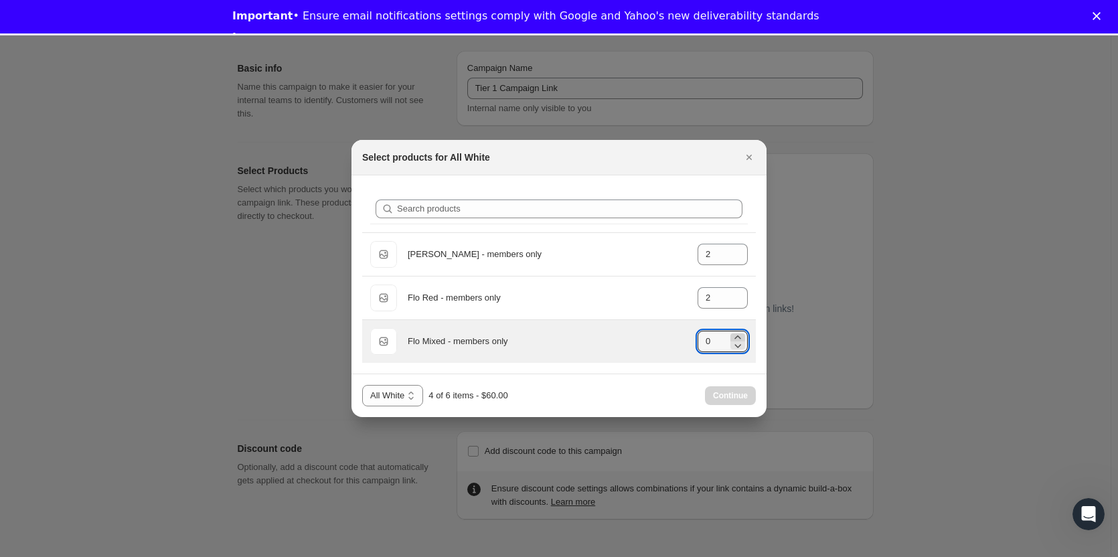
click at [737, 334] on icon ":r6t:" at bounding box center [737, 337] width 13 height 13
type input "2"
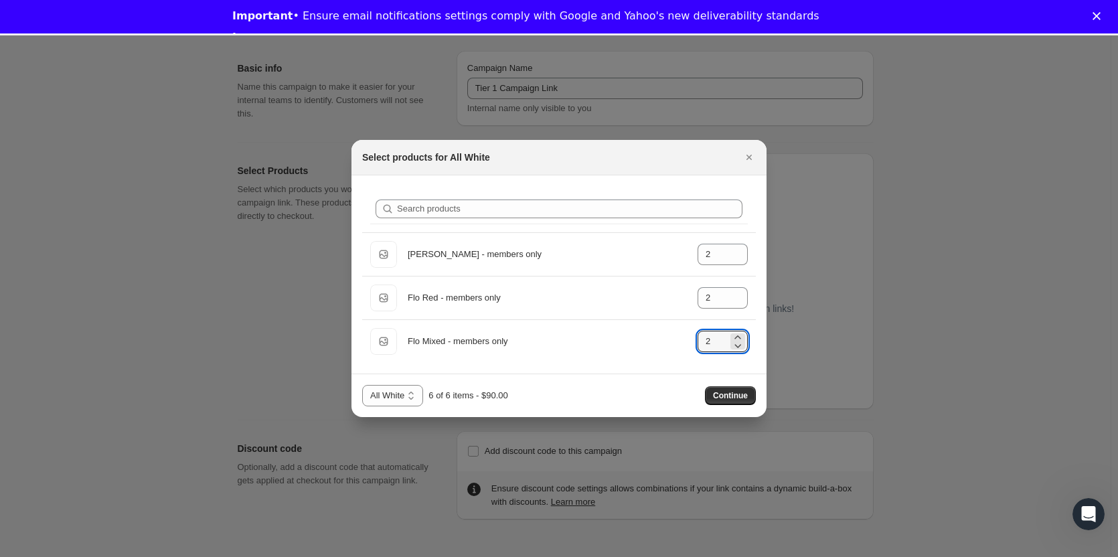
click at [728, 393] on span "Continue" at bounding box center [730, 395] width 35 height 11
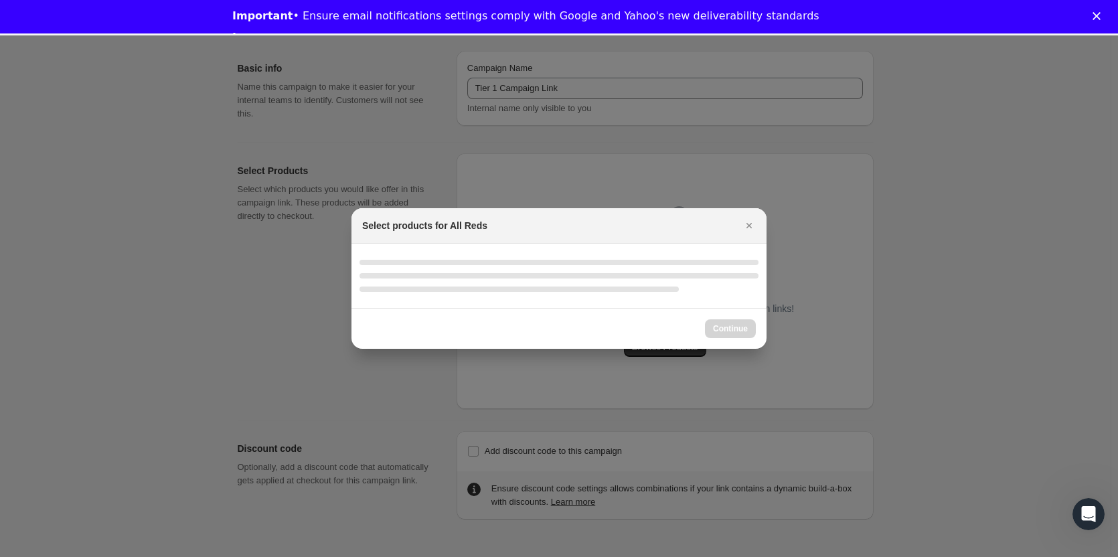
select select "gid://shopify/ProductVariant/46834287837405"
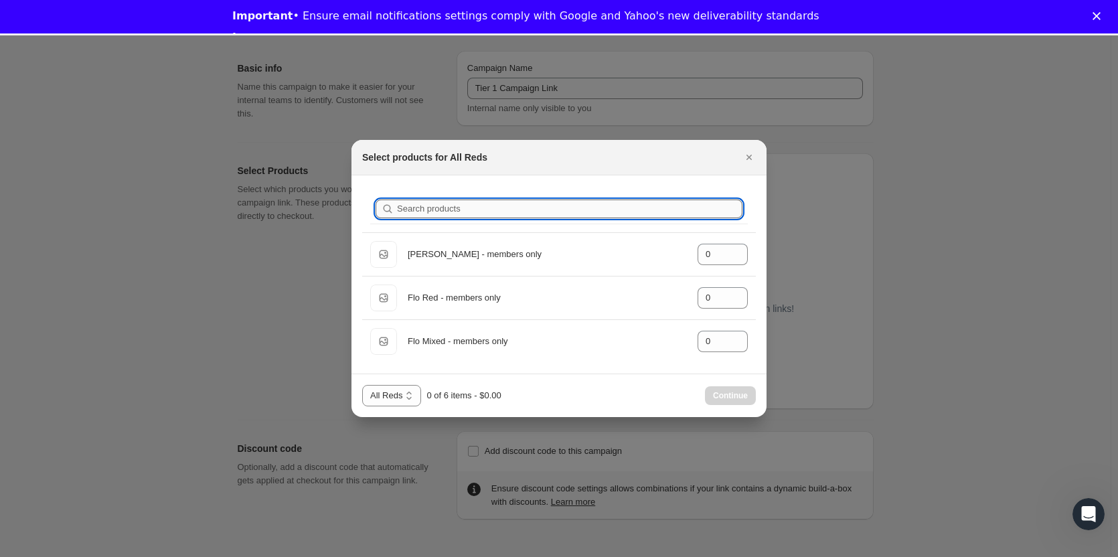
click at [469, 204] on input "Search products" at bounding box center [569, 208] width 345 height 19
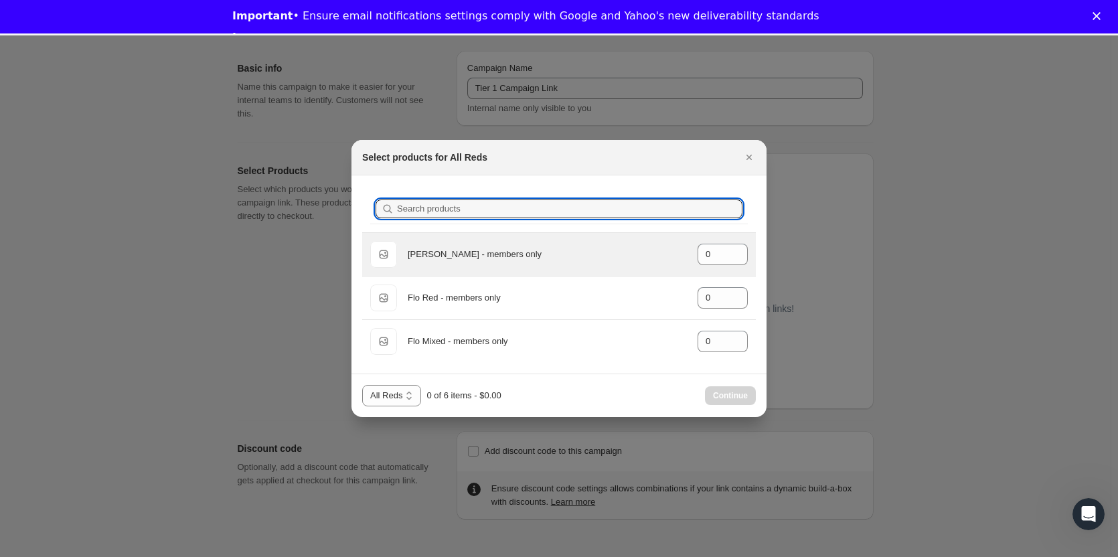
click at [463, 258] on div "[PERSON_NAME] - members only" at bounding box center [547, 254] width 279 height 13
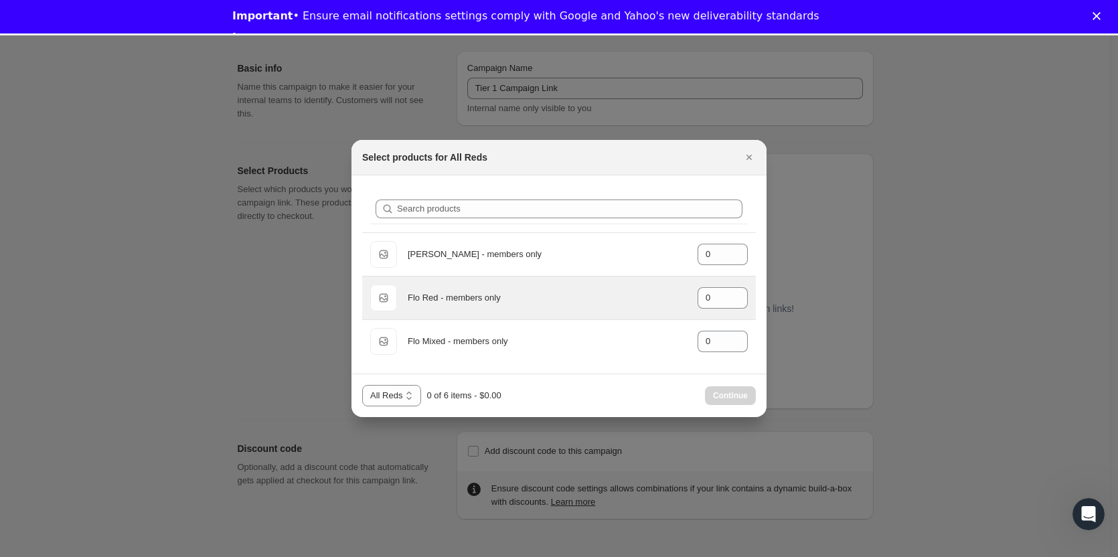
click at [469, 291] on div "Flo Red - members only" at bounding box center [547, 297] width 279 height 13
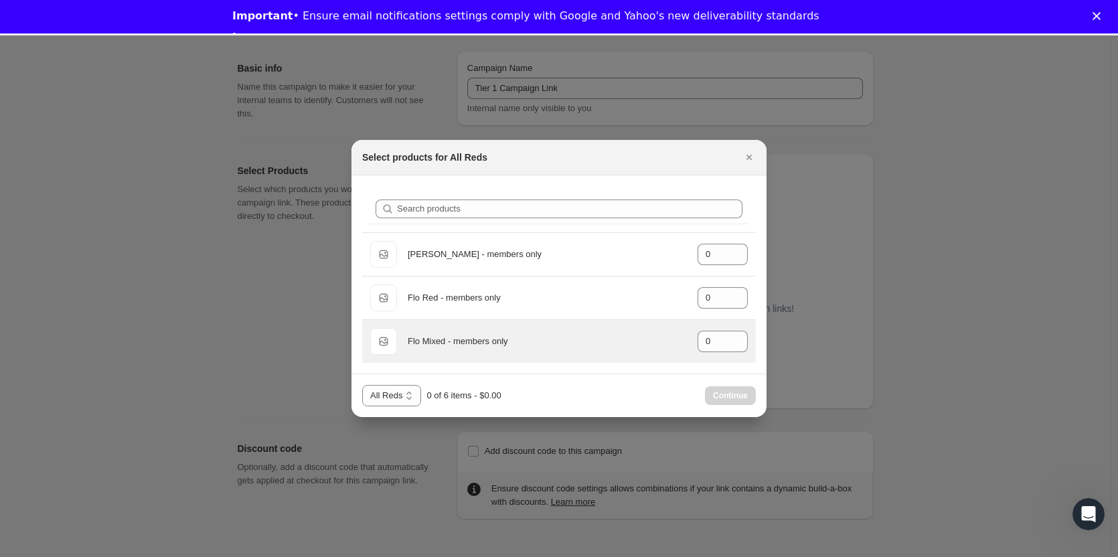
click at [471, 347] on div "Flo Mixed - members only" at bounding box center [547, 341] width 279 height 13
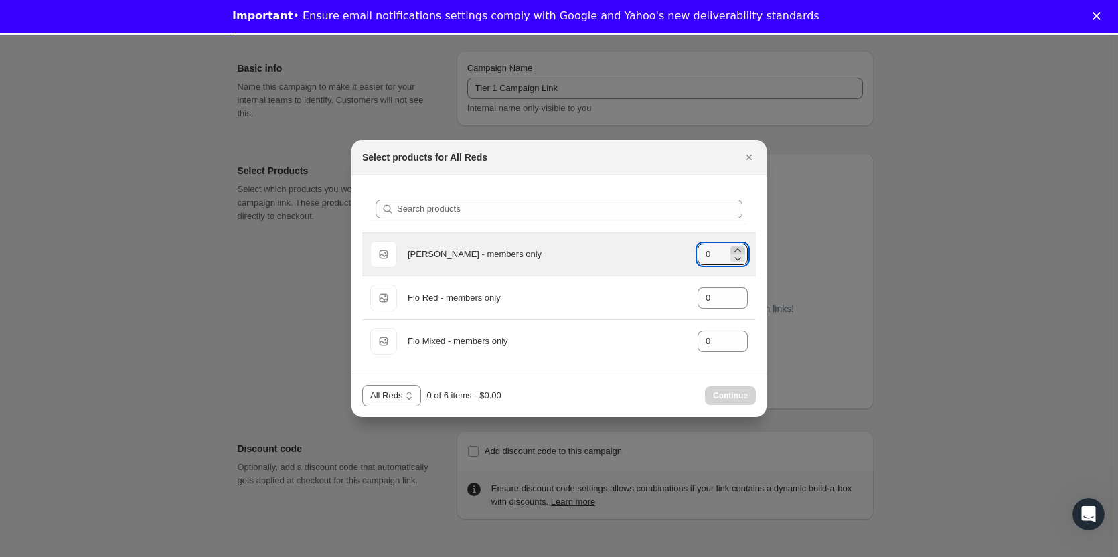
click at [734, 249] on icon ":r6t:" at bounding box center [737, 250] width 13 height 13
type input "2"
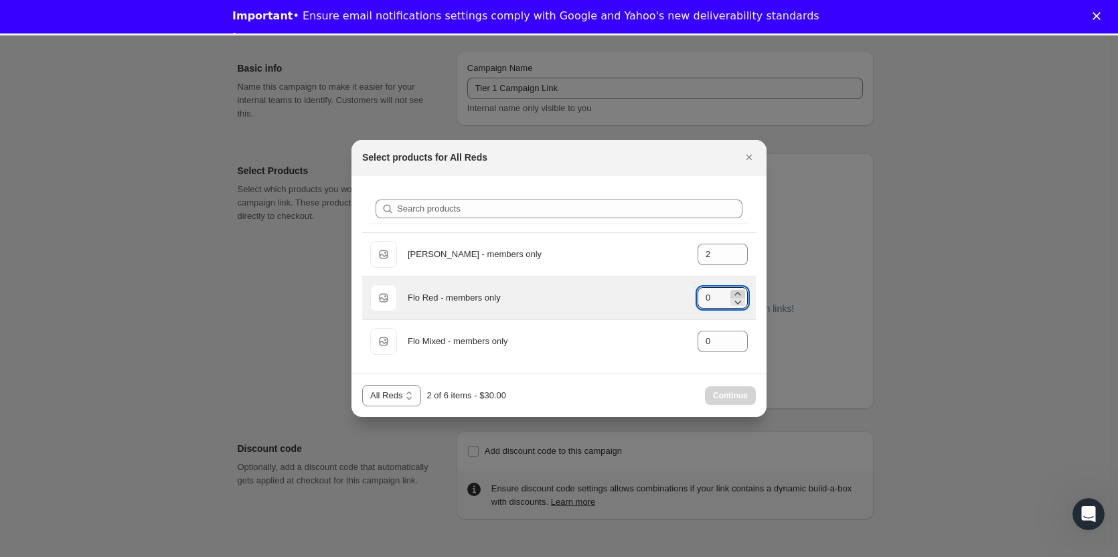
click at [738, 293] on icon ":r6t:" at bounding box center [737, 293] width 6 height 3
type input "2"
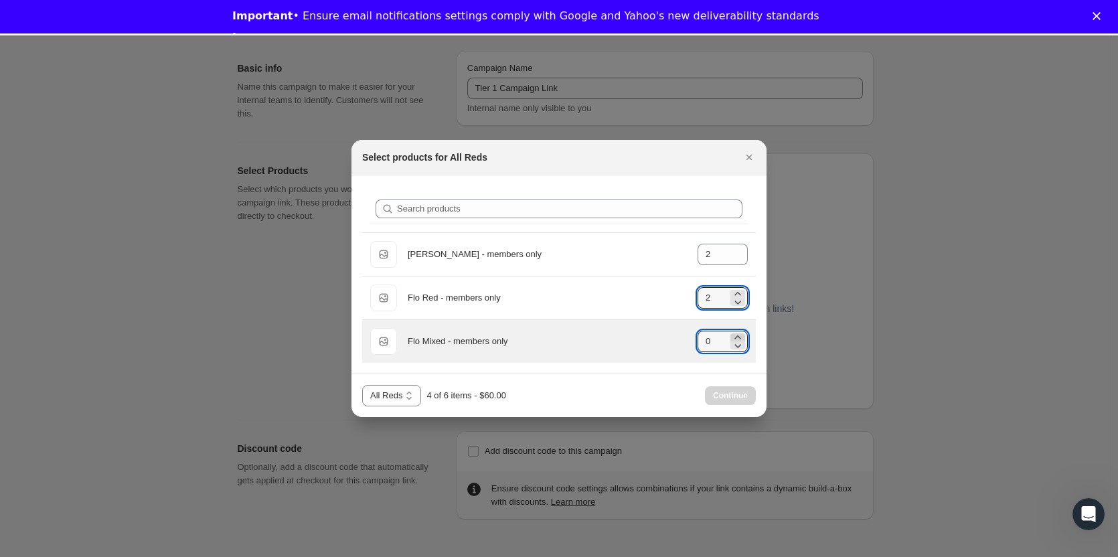
click at [739, 333] on icon ":r6t:" at bounding box center [737, 337] width 13 height 13
type input "2"
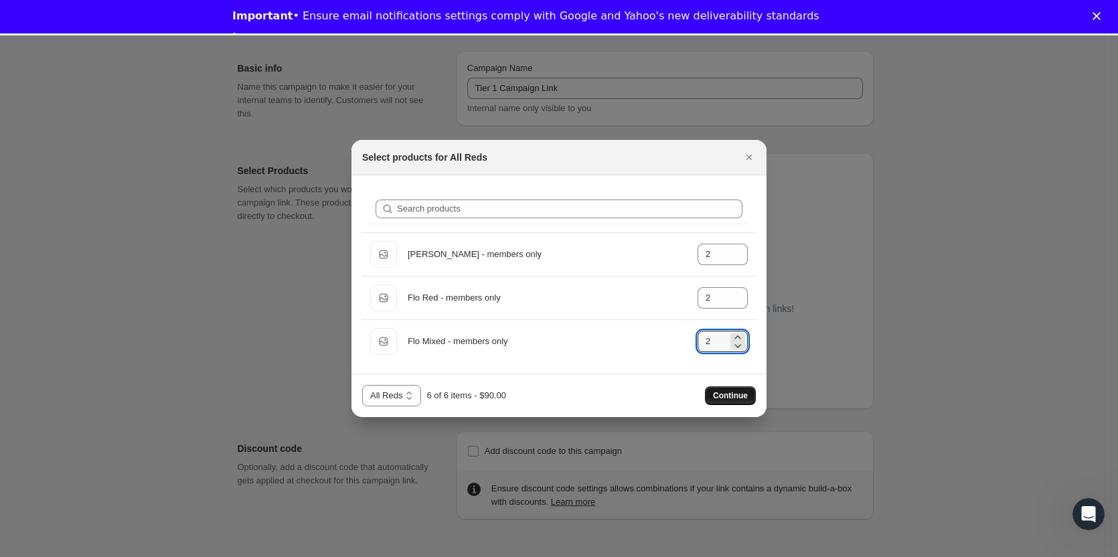
click at [730, 400] on span "Continue" at bounding box center [730, 395] width 35 height 11
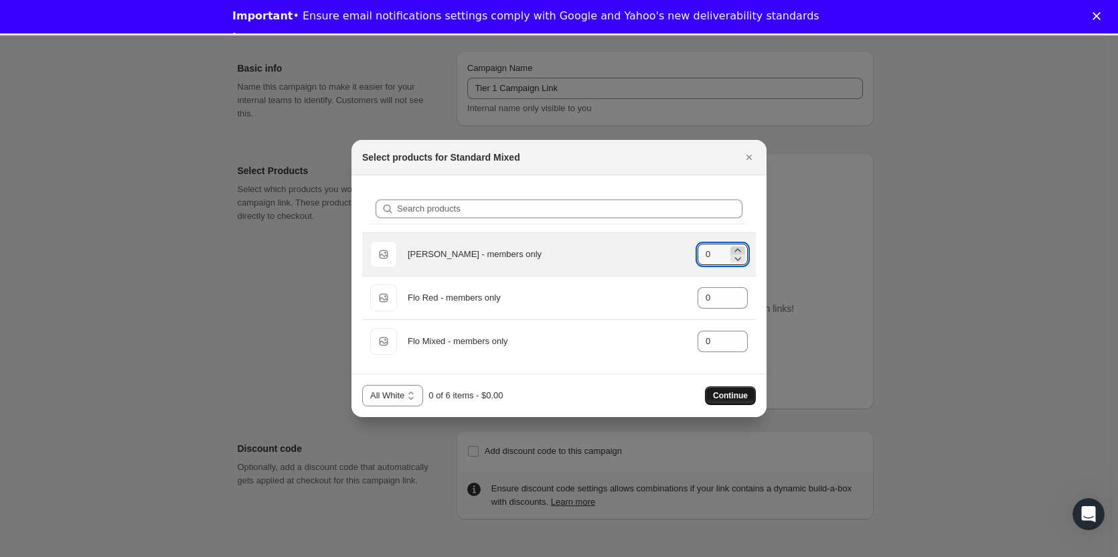
click at [741, 248] on icon ":r6t:" at bounding box center [737, 250] width 13 height 13
type input "2"
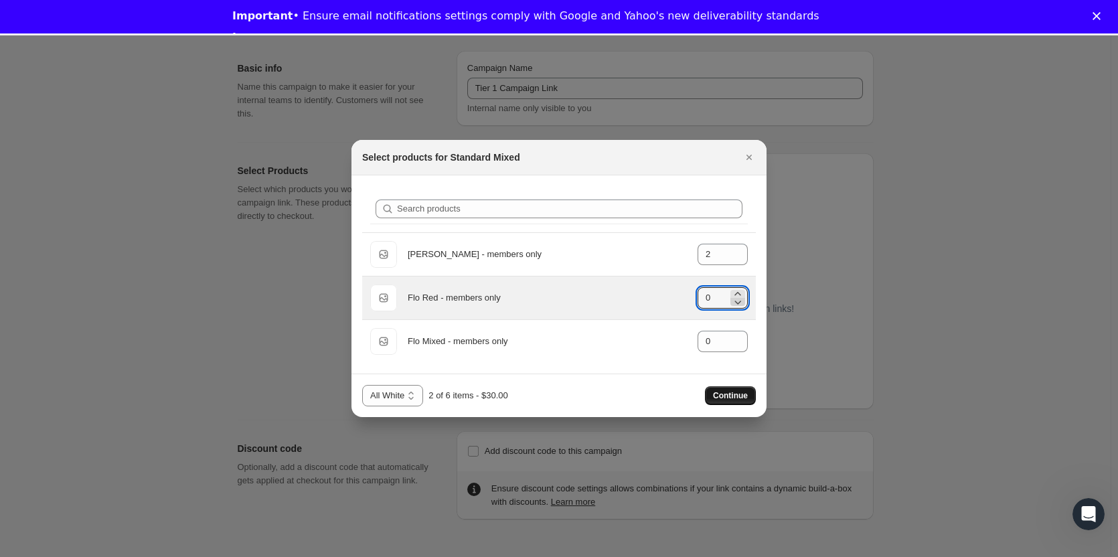
click at [736, 296] on icon ":r6t:" at bounding box center [737, 301] width 13 height 13
click at [736, 292] on icon ":r6t:" at bounding box center [737, 293] width 13 height 13
type input "2"
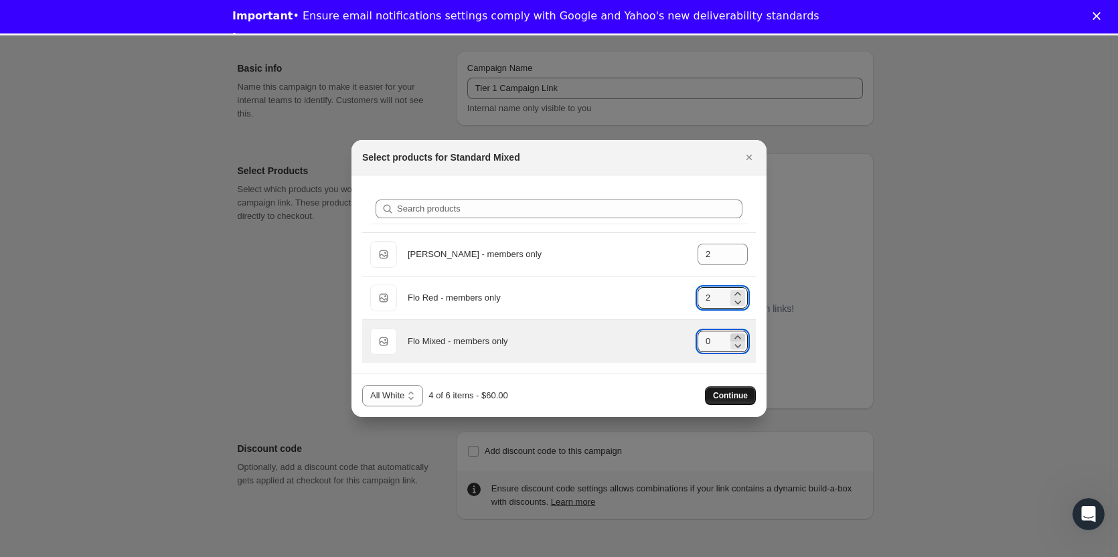
click at [736, 335] on icon ":r6t:" at bounding box center [737, 337] width 13 height 13
type input "2"
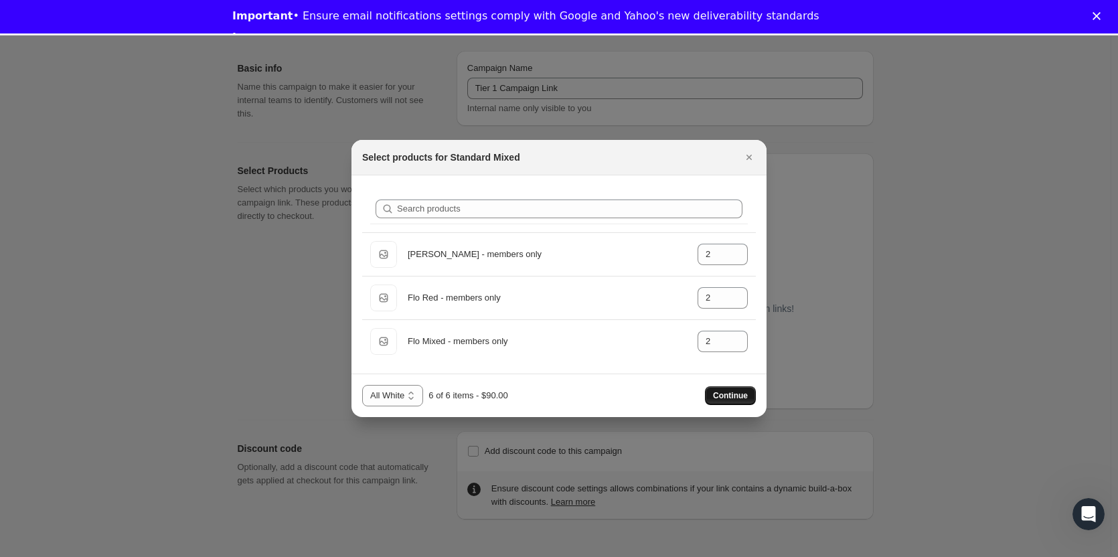
click at [729, 393] on span "Continue" at bounding box center [730, 395] width 35 height 11
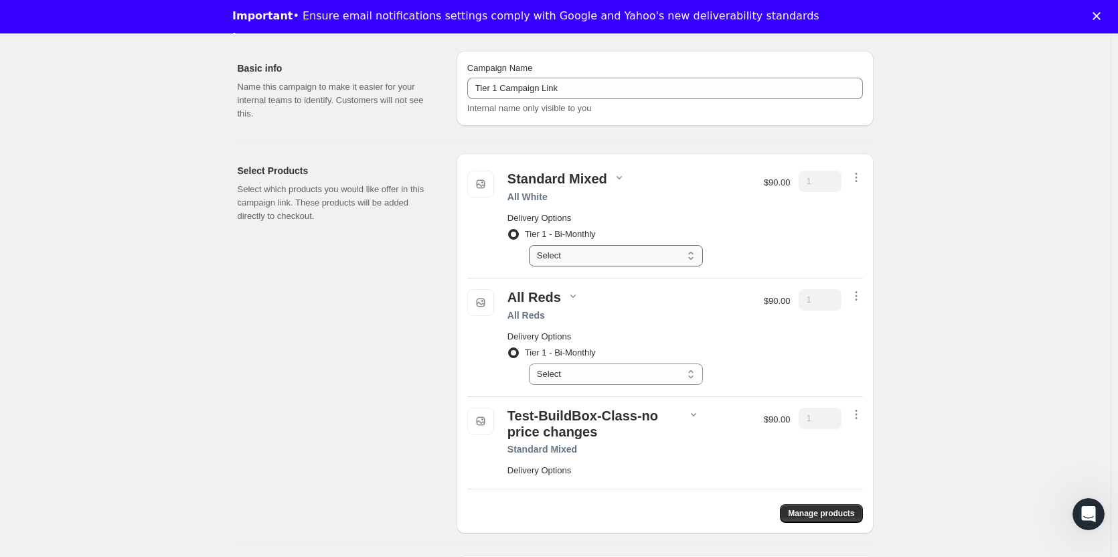
click at [567, 254] on select "Select Deliver every bi-monthly" at bounding box center [616, 255] width 174 height 21
select select "gid://shopify/SellingPlan/6107037917"
click at [531, 245] on select "Select Deliver every bi-monthly" at bounding box center [616, 255] width 174 height 21
click at [607, 374] on select "Select Deliver every bi-monthly" at bounding box center [616, 373] width 174 height 21
select select "gid://shopify/SellingPlan/6107037917"
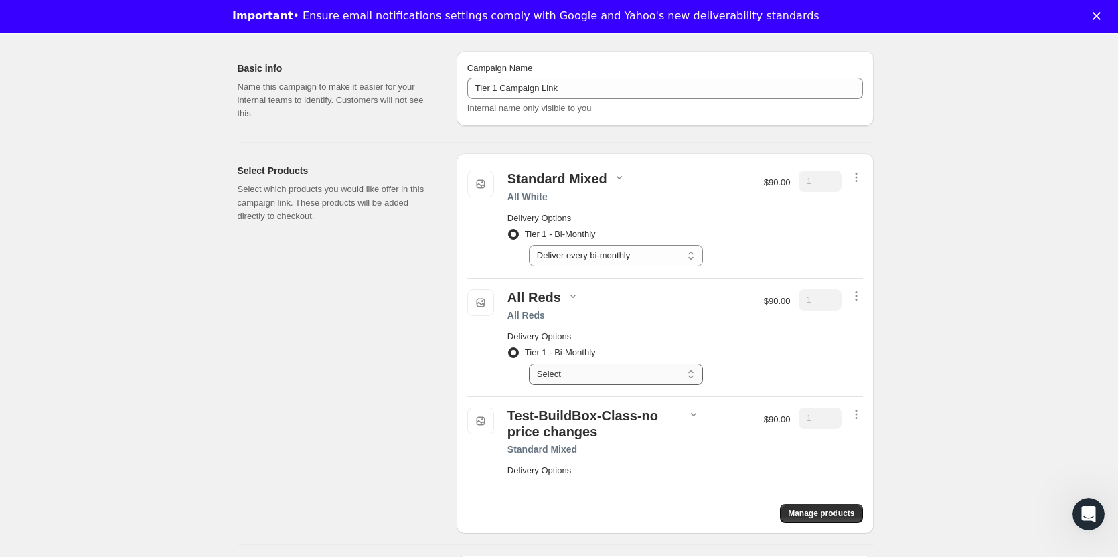
click at [531, 363] on select "Select Deliver every bi-monthly" at bounding box center [616, 373] width 174 height 21
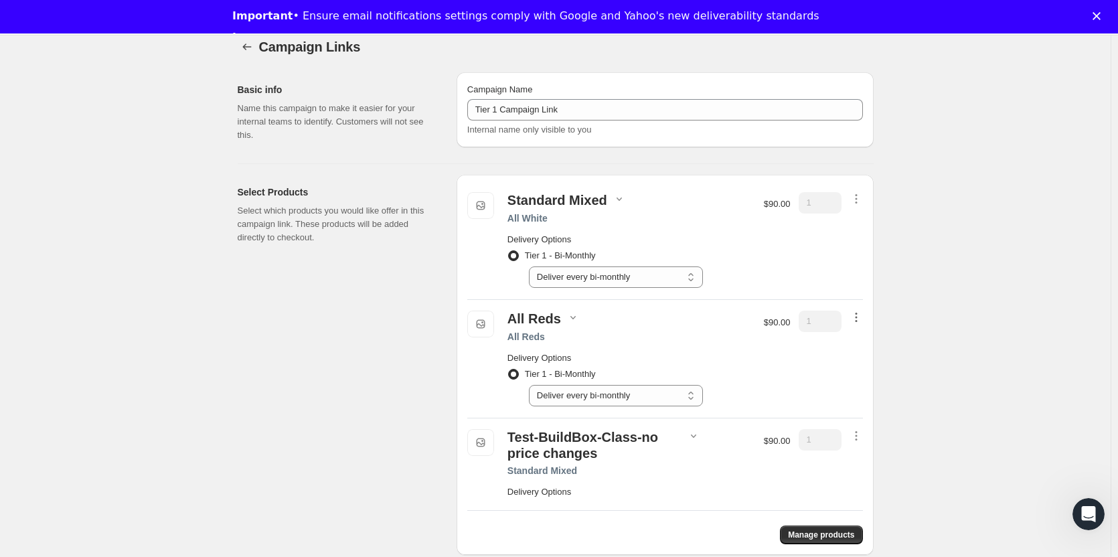
click at [855, 316] on icon "button" at bounding box center [855, 317] width 13 height 13
click at [858, 342] on span "Remove" at bounding box center [850, 342] width 32 height 10
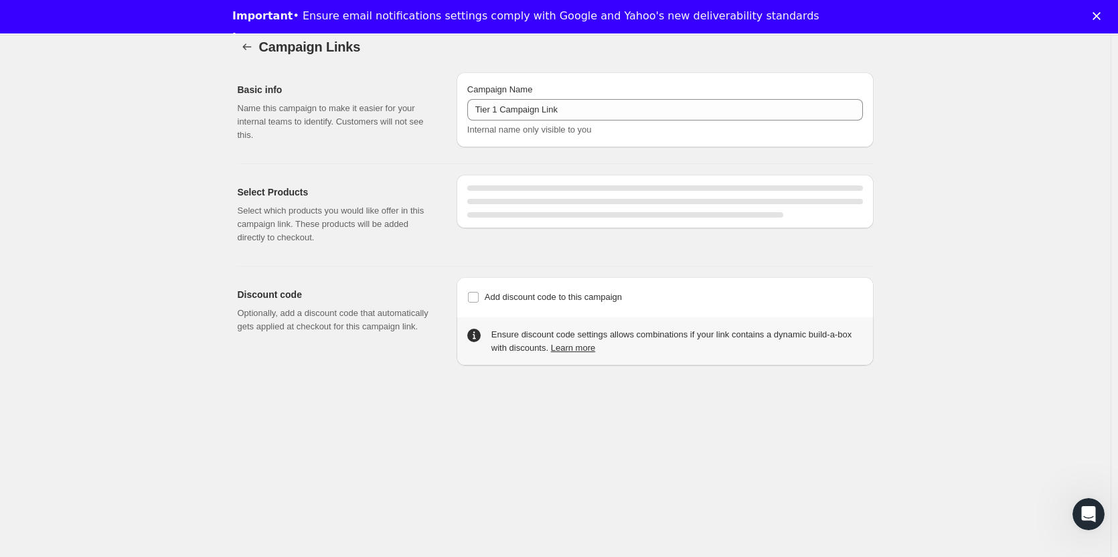
select select "gid://shopify/SellingPlan/6107037917"
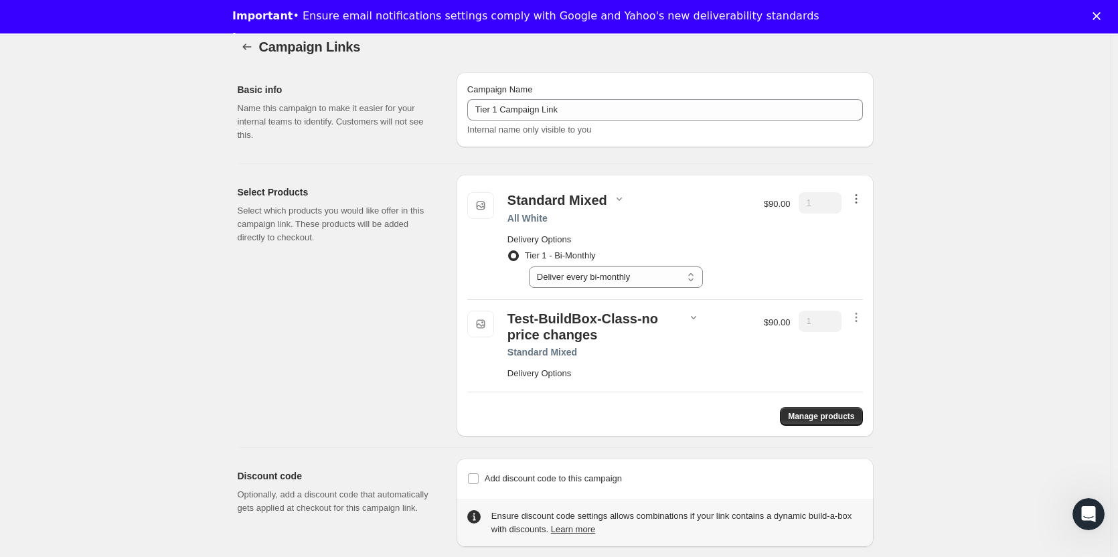
click at [862, 195] on icon "button" at bounding box center [855, 198] width 13 height 13
click at [856, 225] on span "Remove" at bounding box center [850, 224] width 32 height 10
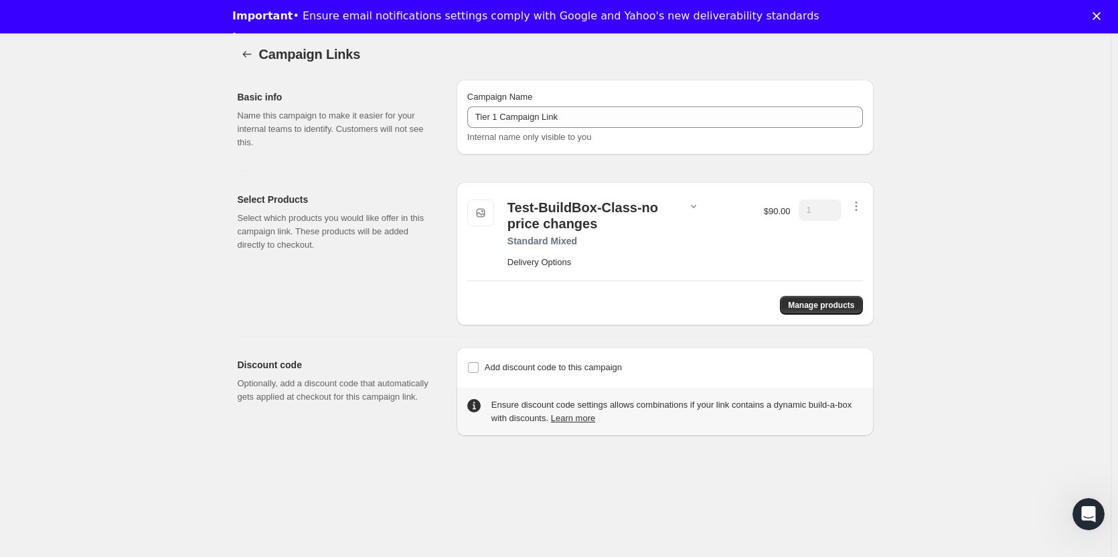
scroll to position [0, 0]
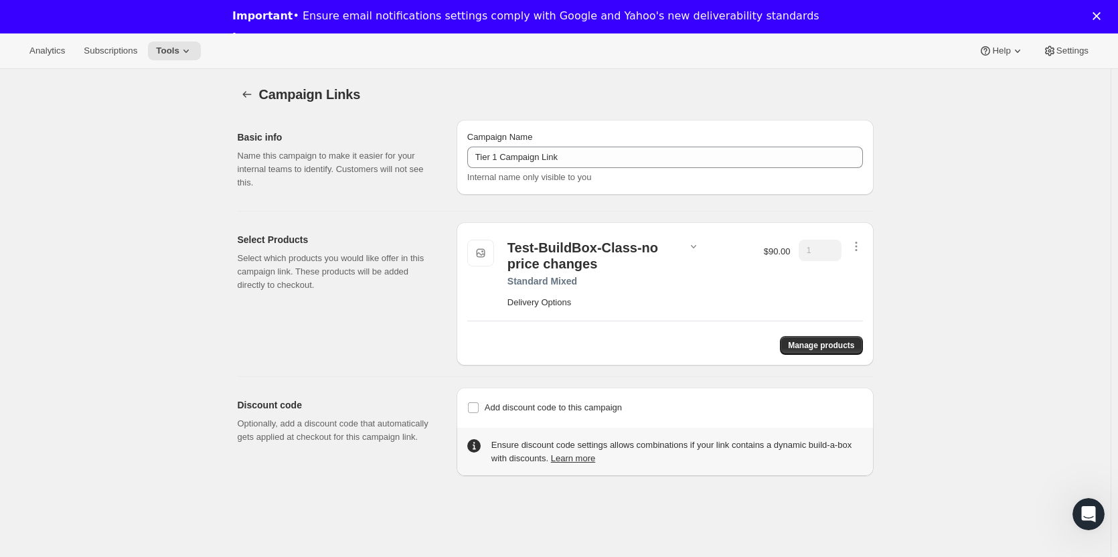
click at [548, 305] on h2 "Delivery Options" at bounding box center [628, 302] width 243 height 13
click at [805, 347] on span "Manage products" at bounding box center [821, 345] width 66 height 11
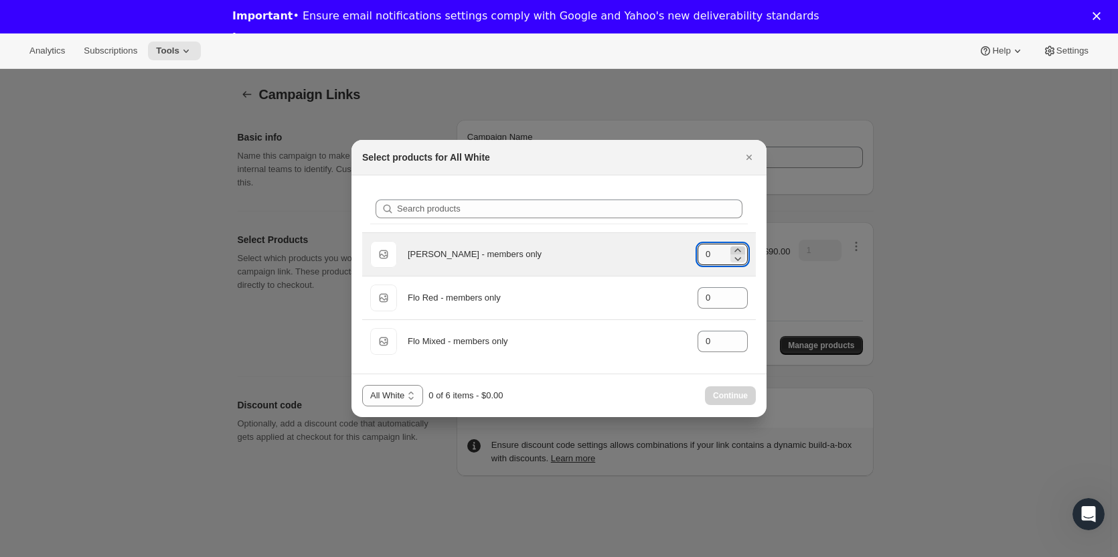
click at [738, 248] on icon ":r8m:" at bounding box center [737, 250] width 13 height 13
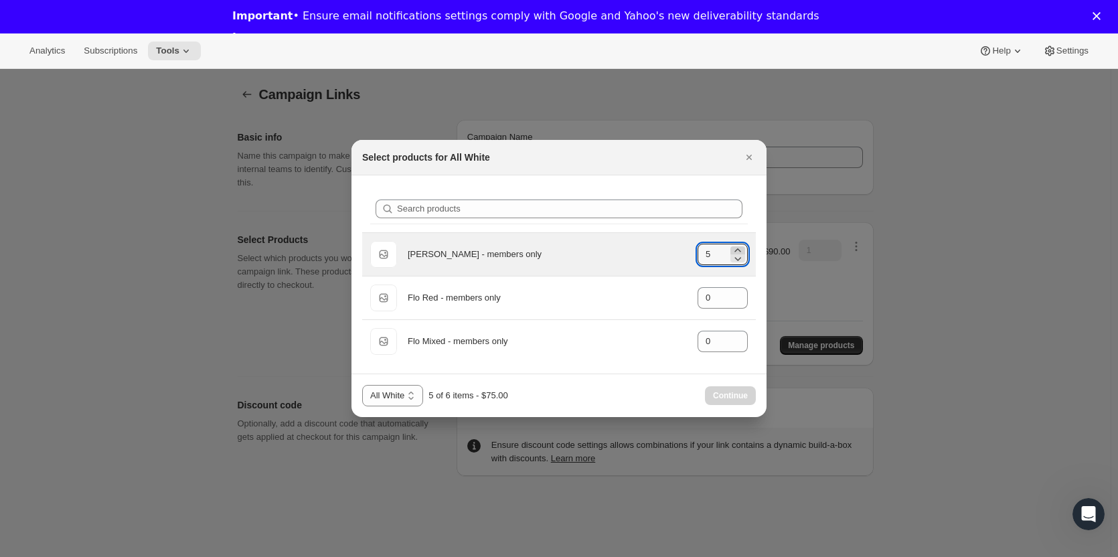
click at [738, 248] on icon ":r8m:" at bounding box center [737, 250] width 13 height 13
type input "6"
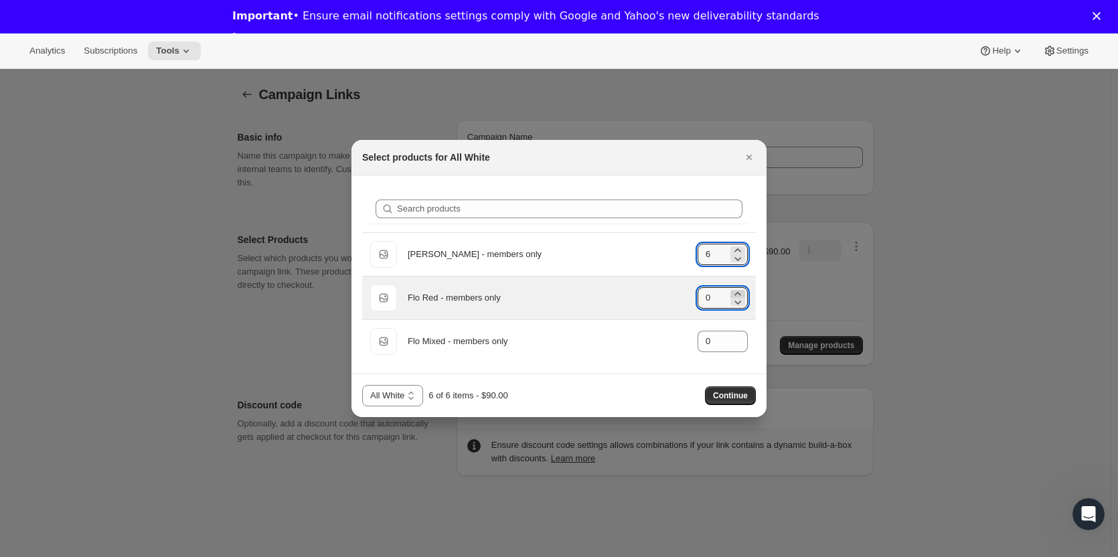
click at [740, 293] on icon ":r8m:" at bounding box center [737, 293] width 13 height 13
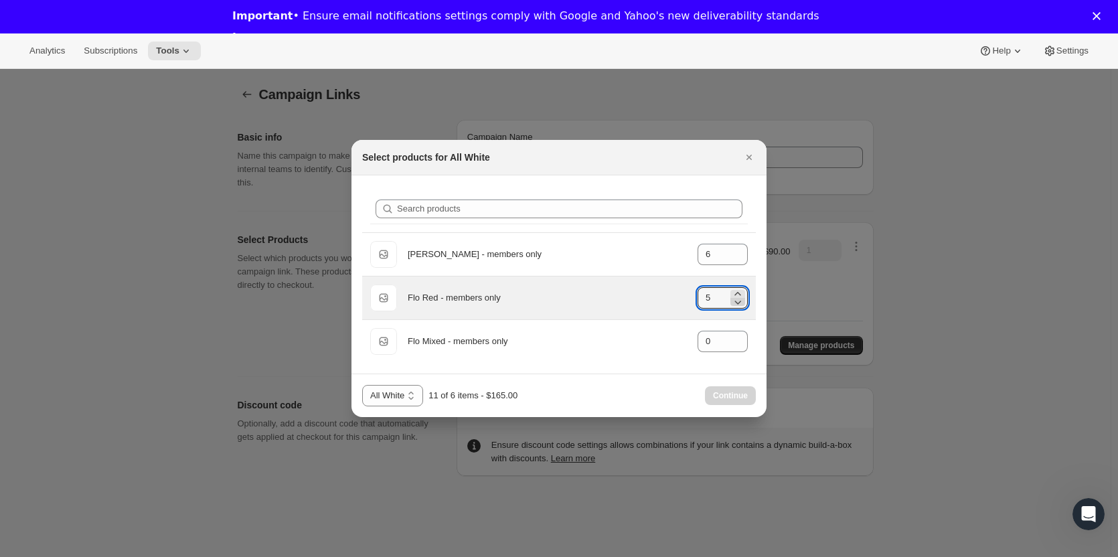
click at [740, 301] on icon ":r8m:" at bounding box center [737, 301] width 13 height 13
click at [740, 302] on icon ":r8m:" at bounding box center [738, 303] width 7 height 4
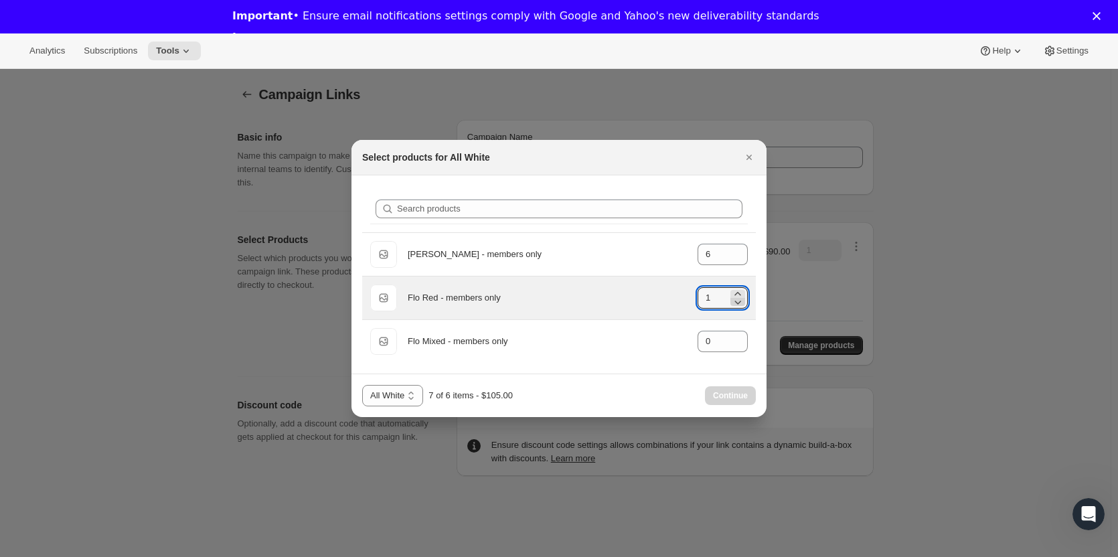
type input "0"
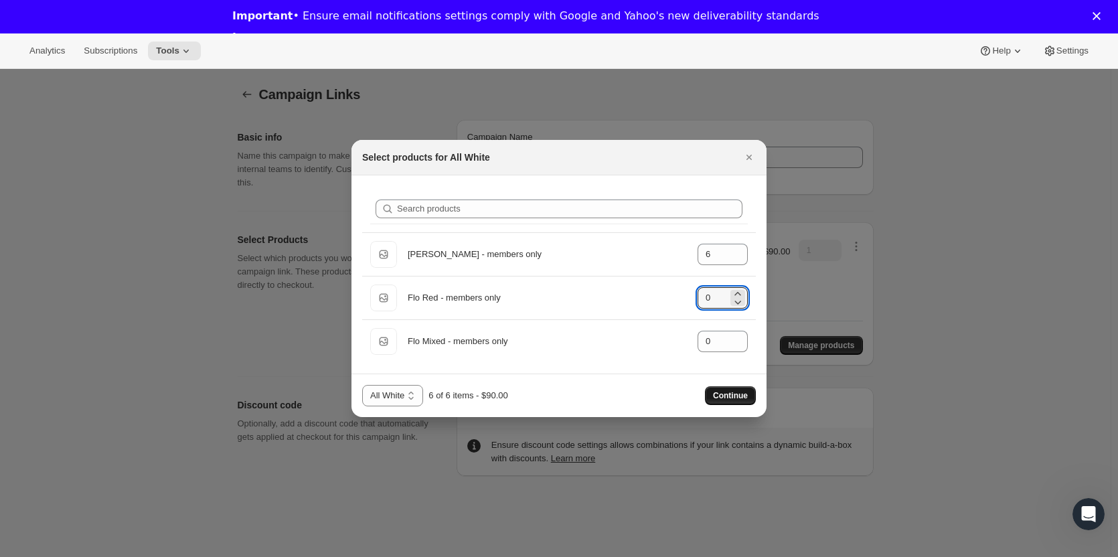
click at [730, 394] on span "Continue" at bounding box center [730, 395] width 35 height 11
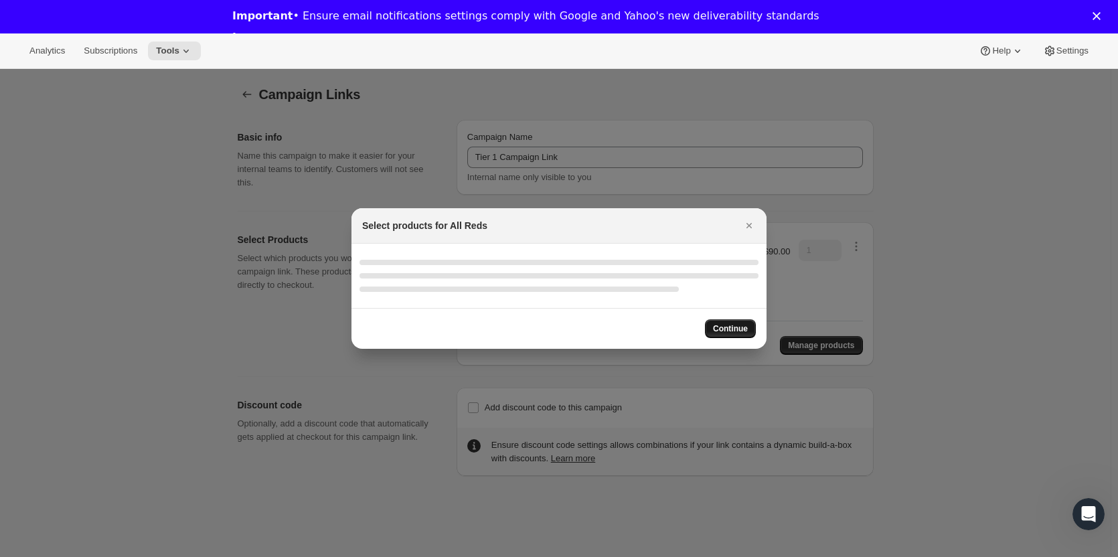
select select "gid://shopify/ProductVariant/46834287837405"
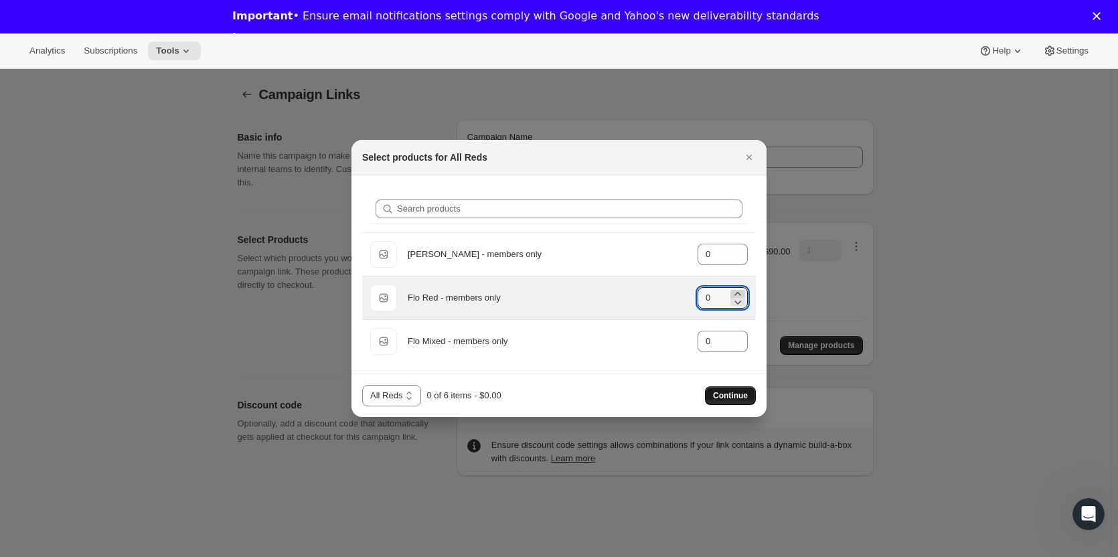
click at [736, 290] on icon ":r8m:" at bounding box center [737, 293] width 13 height 13
click at [736, 291] on icon ":r8m:" at bounding box center [737, 293] width 13 height 13
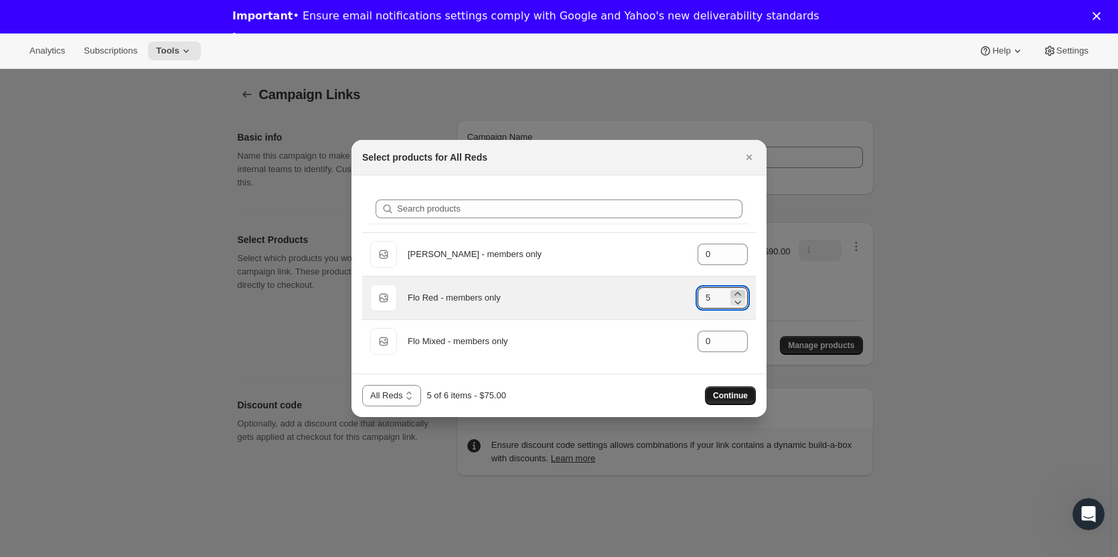
click at [736, 290] on icon ":r8m:" at bounding box center [737, 293] width 13 height 13
type input "6"
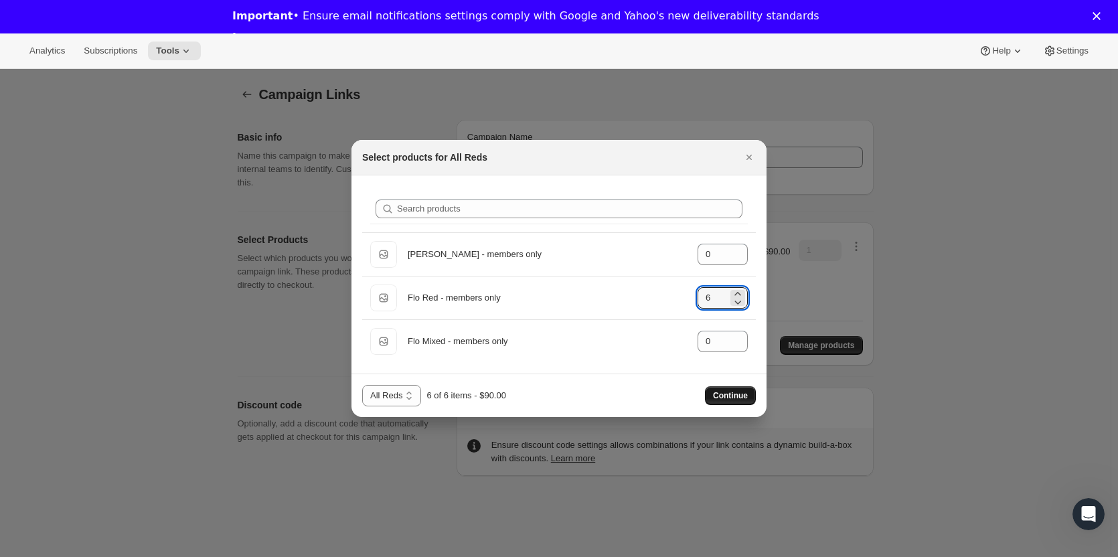
click at [731, 396] on span "Continue" at bounding box center [730, 395] width 35 height 11
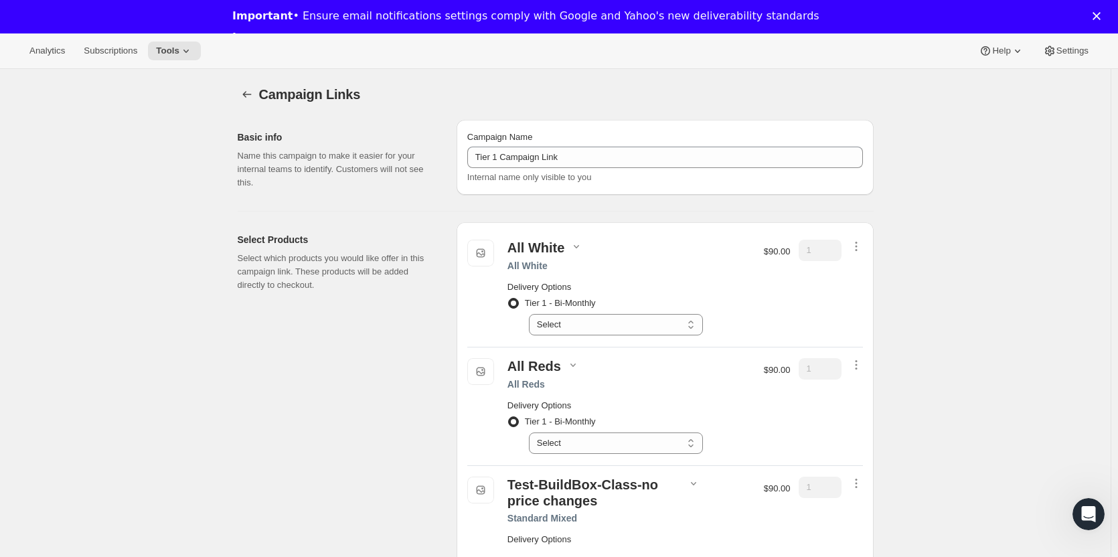
scroll to position [67, 0]
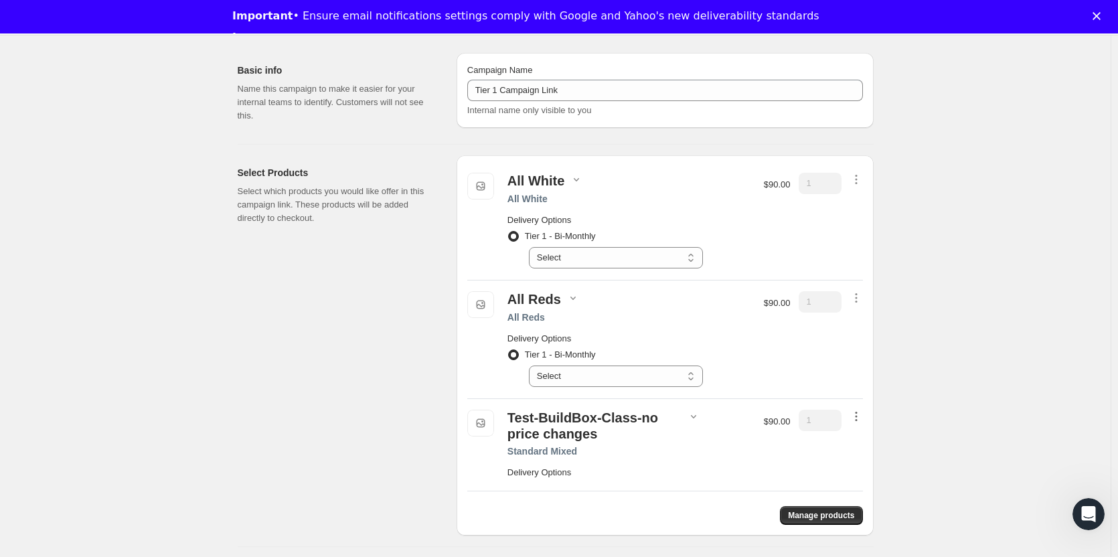
click at [861, 417] on icon "button" at bounding box center [855, 416] width 13 height 13
click at [853, 465] on span "Edit contents" at bounding box center [859, 463] width 50 height 10
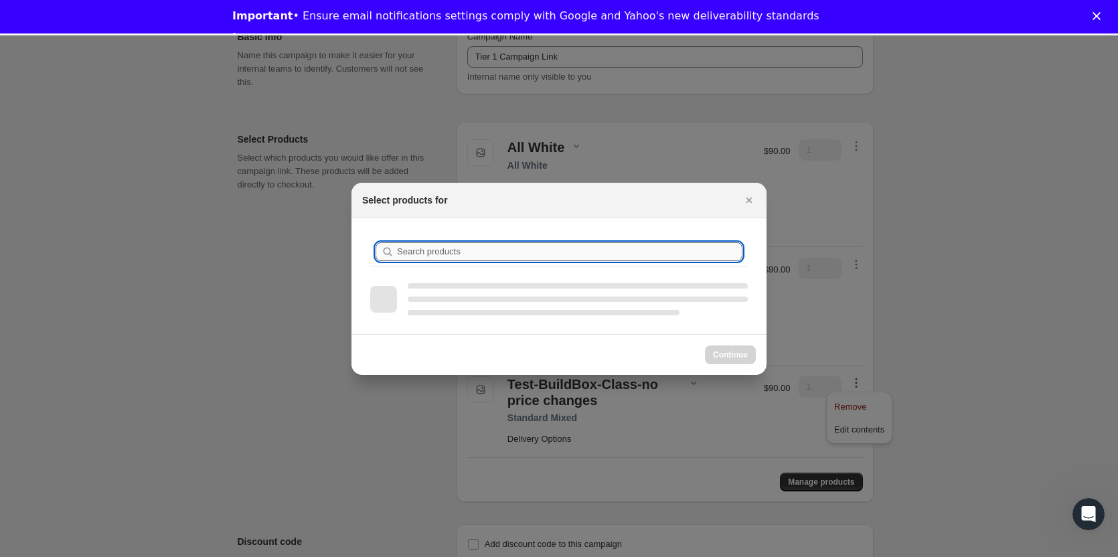
click at [466, 243] on input "Search products" at bounding box center [569, 251] width 345 height 19
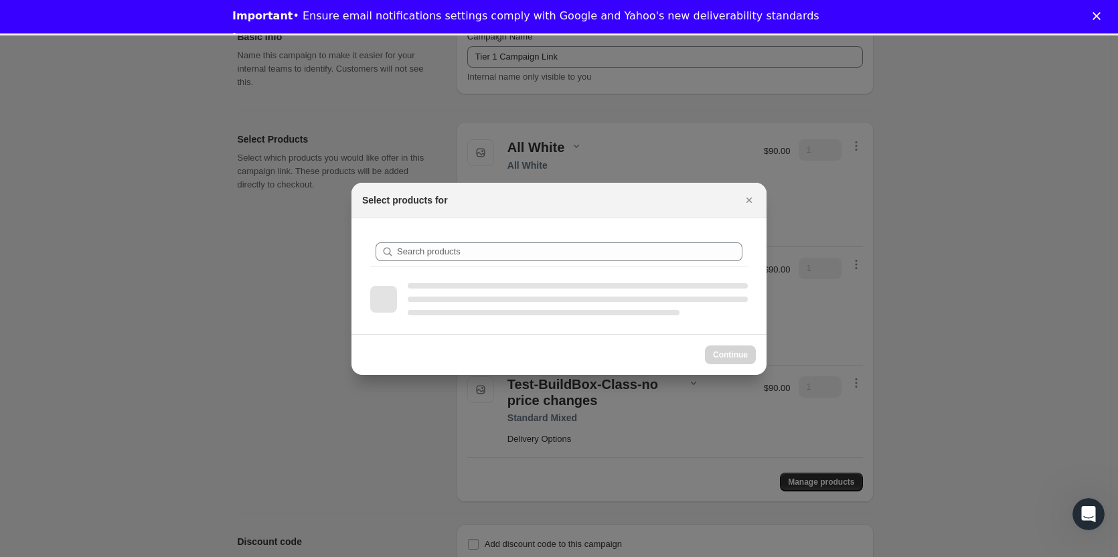
click at [494, 220] on div "Search products" at bounding box center [558, 276] width 415 height 116
click at [747, 196] on icon "Close" at bounding box center [748, 199] width 13 height 13
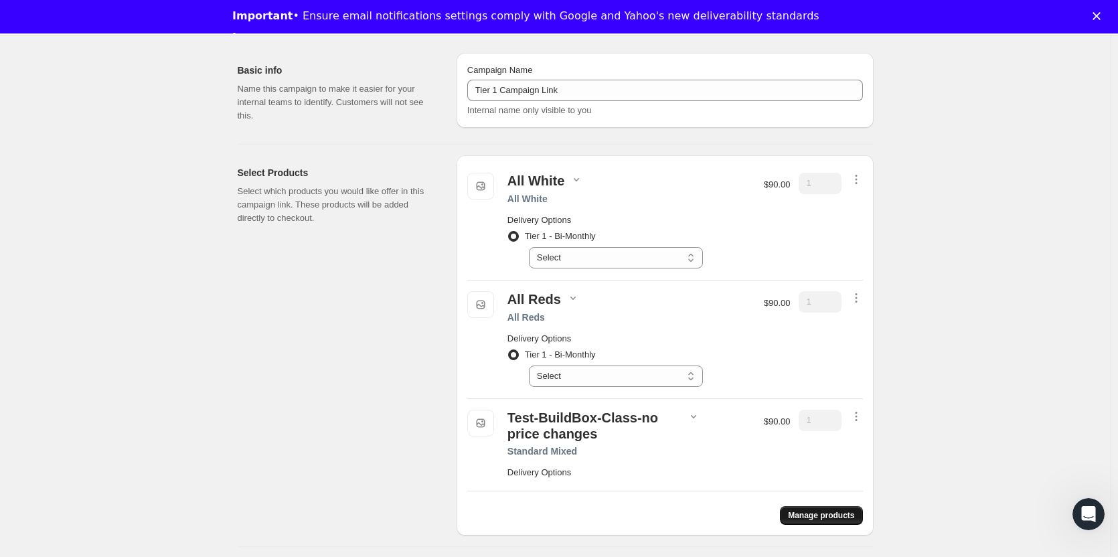
click at [794, 515] on span "Manage products" at bounding box center [821, 515] width 66 height 11
click at [862, 180] on icon "button" at bounding box center [855, 179] width 13 height 13
click at [857, 201] on span "Remove" at bounding box center [850, 204] width 32 height 10
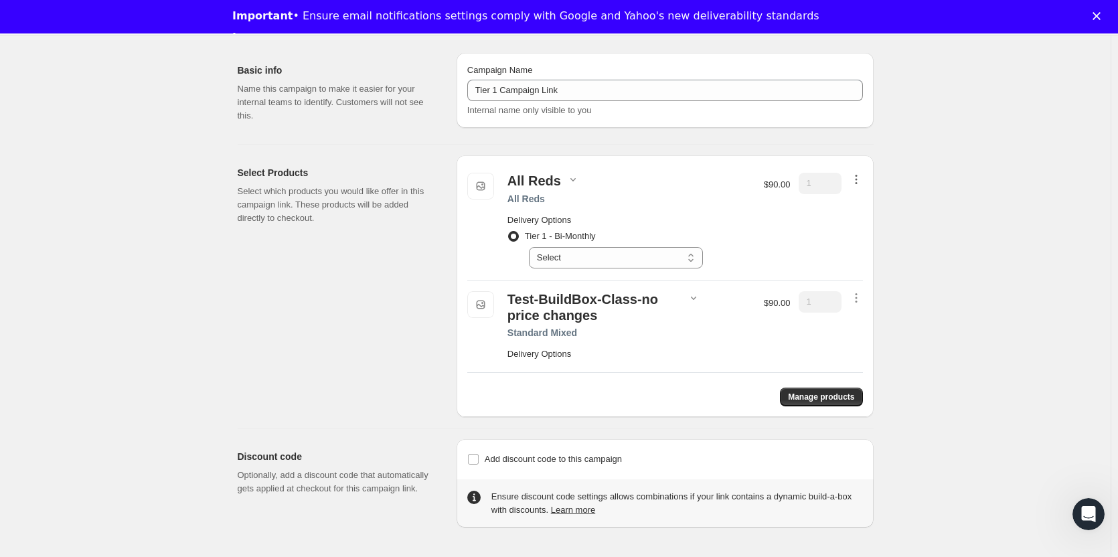
click at [863, 174] on icon "button" at bounding box center [855, 179] width 13 height 13
click at [851, 197] on button "Remove" at bounding box center [859, 203] width 58 height 21
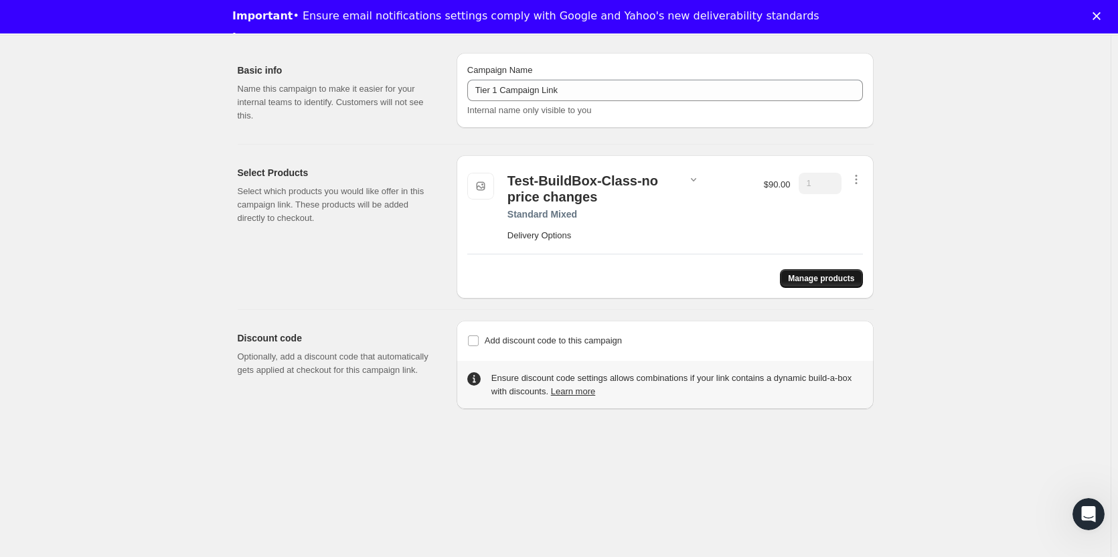
click at [829, 272] on button "Manage products" at bounding box center [821, 278] width 82 height 19
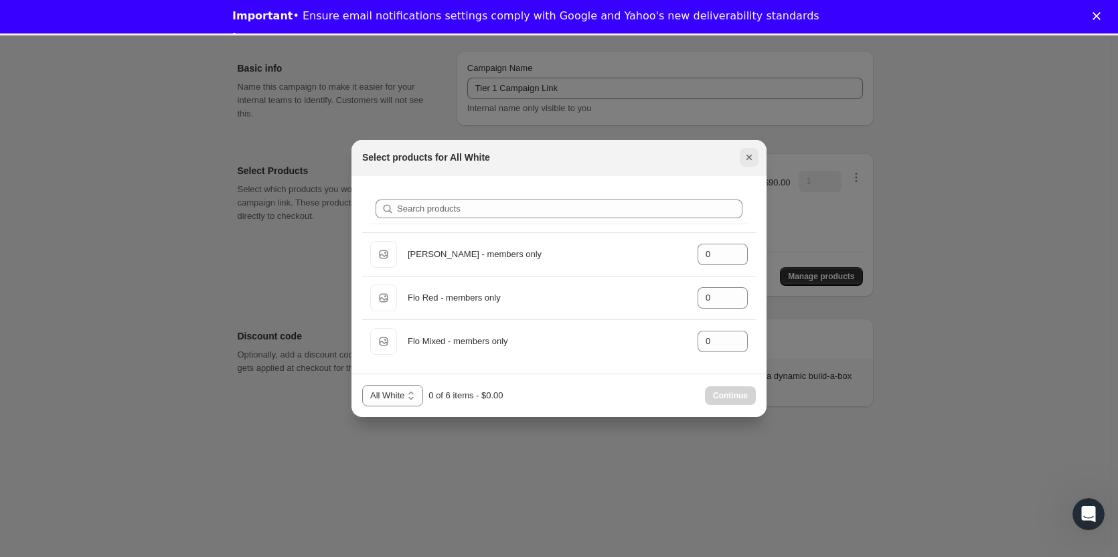
click at [753, 159] on icon "Close" at bounding box center [748, 157] width 13 height 13
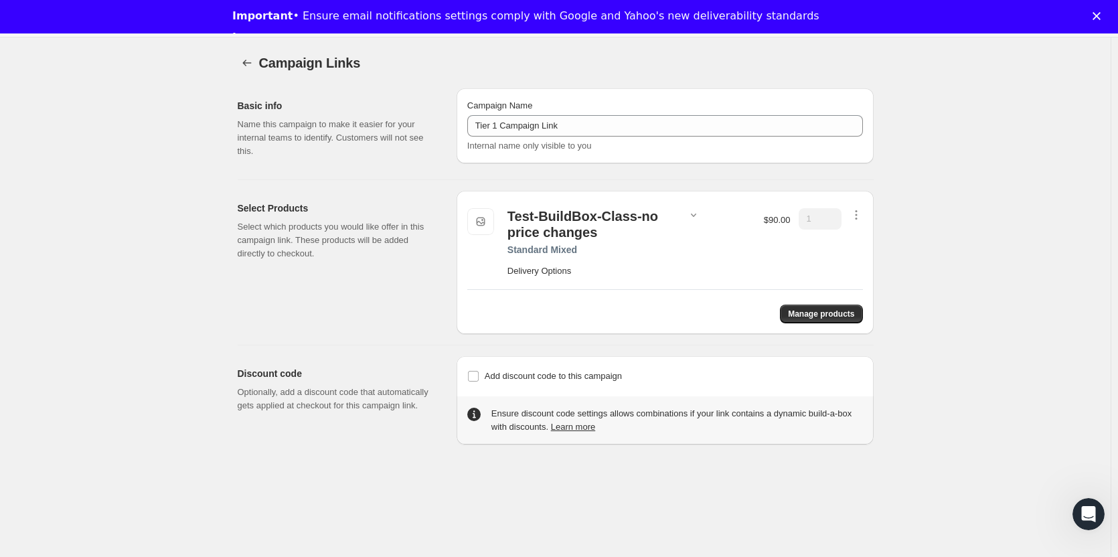
scroll to position [0, 0]
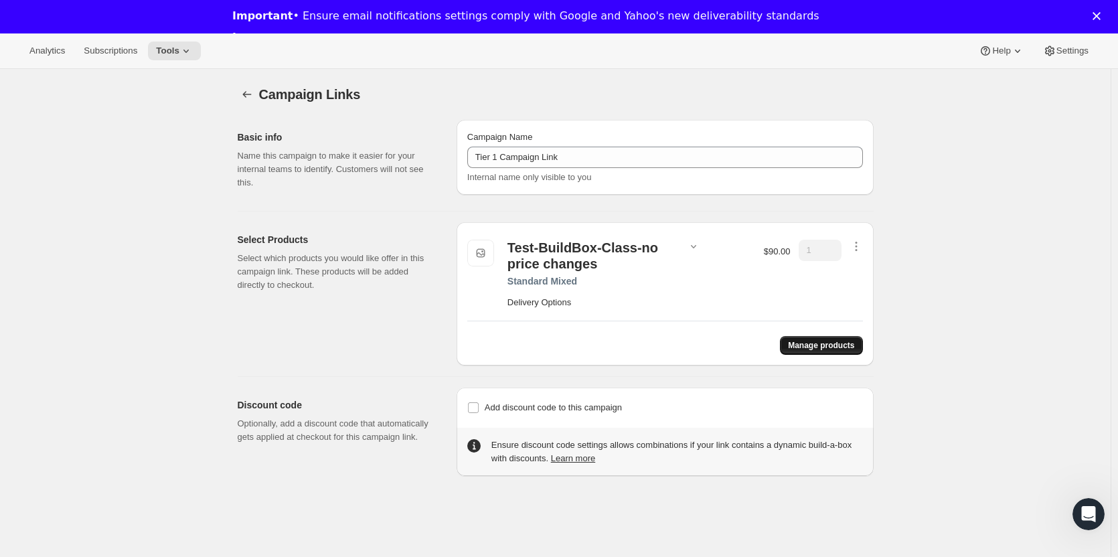
click at [809, 343] on span "Manage products" at bounding box center [821, 345] width 66 height 11
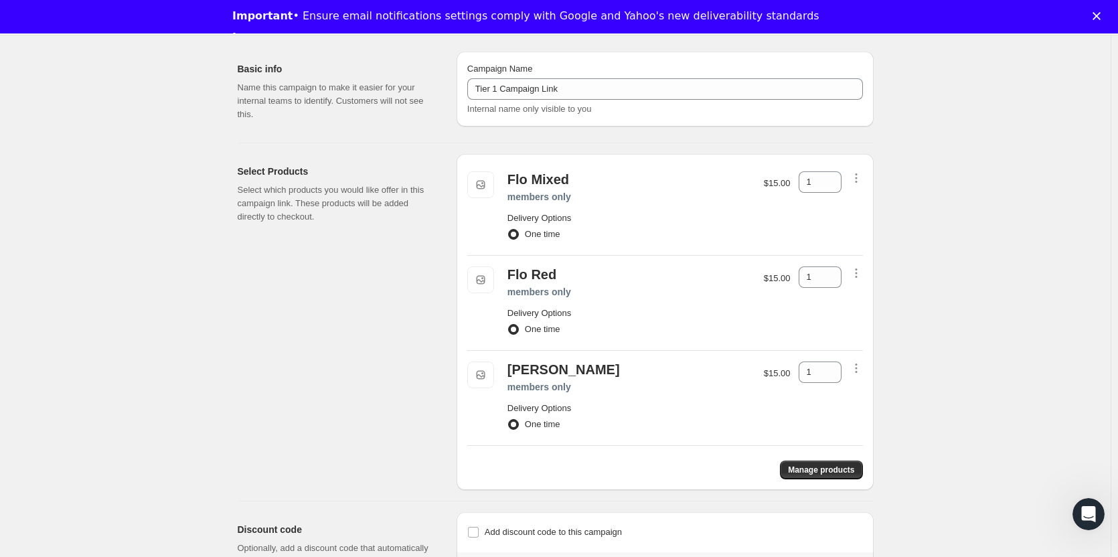
scroll to position [134, 0]
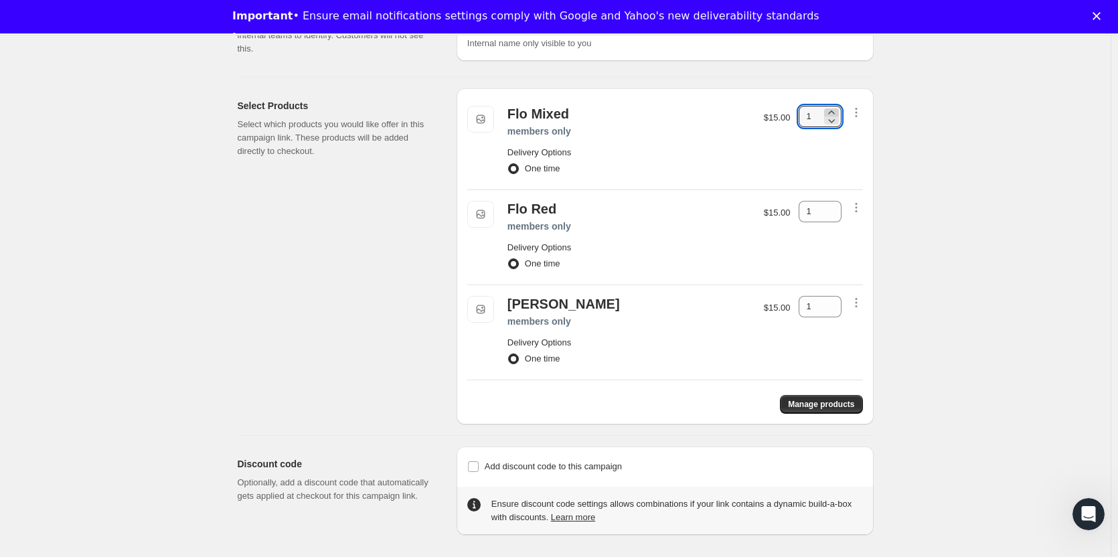
click at [838, 113] on icon at bounding box center [831, 112] width 13 height 13
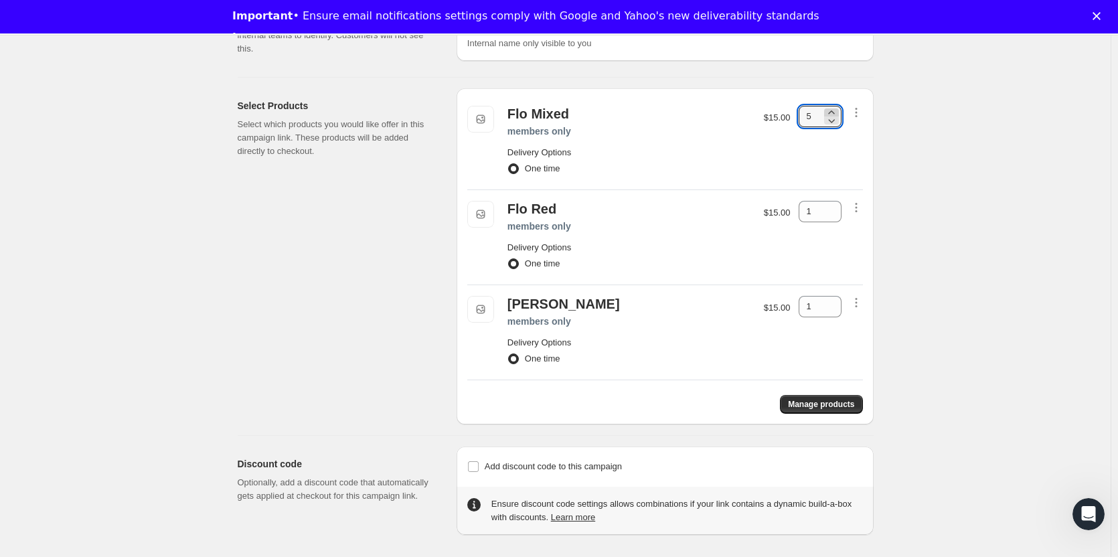
type input "6"
click at [836, 207] on icon at bounding box center [831, 207] width 13 height 13
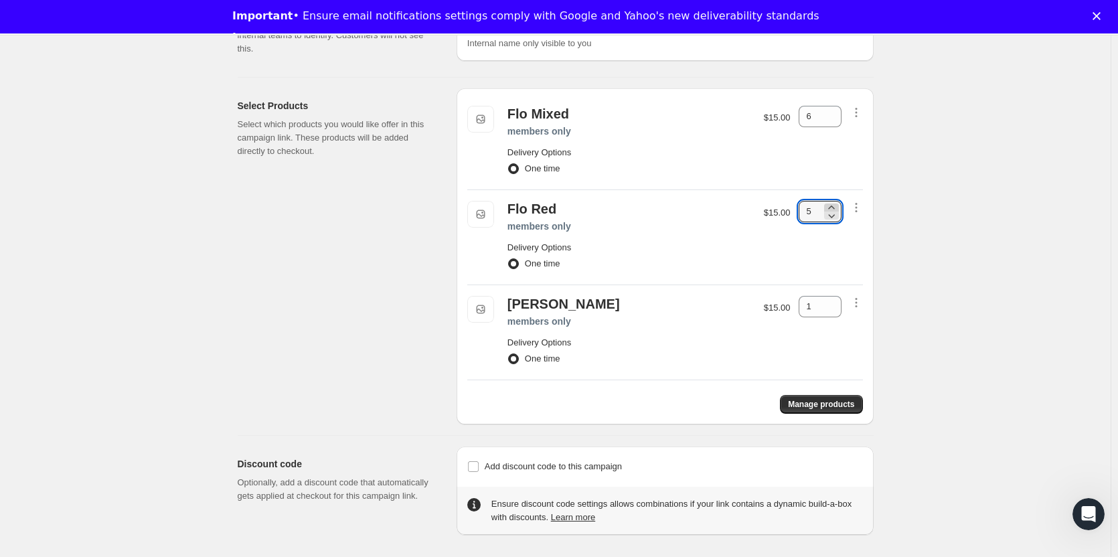
click at [836, 207] on icon at bounding box center [831, 207] width 13 height 13
type input "6"
click at [837, 301] on icon at bounding box center [831, 302] width 13 height 13
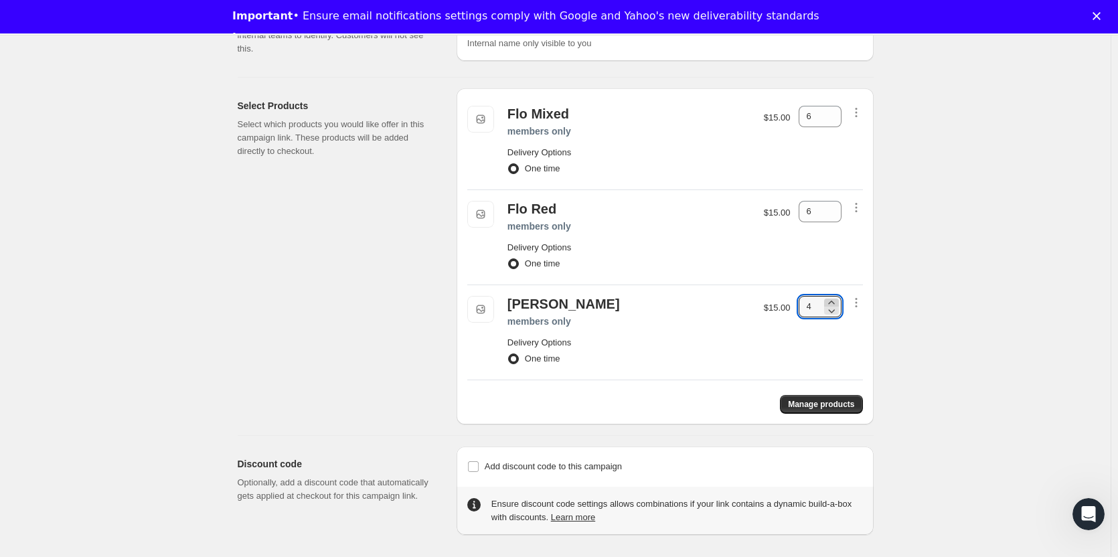
click at [837, 301] on icon at bounding box center [831, 302] width 13 height 13
type input "6"
click at [827, 408] on span "Manage products" at bounding box center [821, 404] width 66 height 11
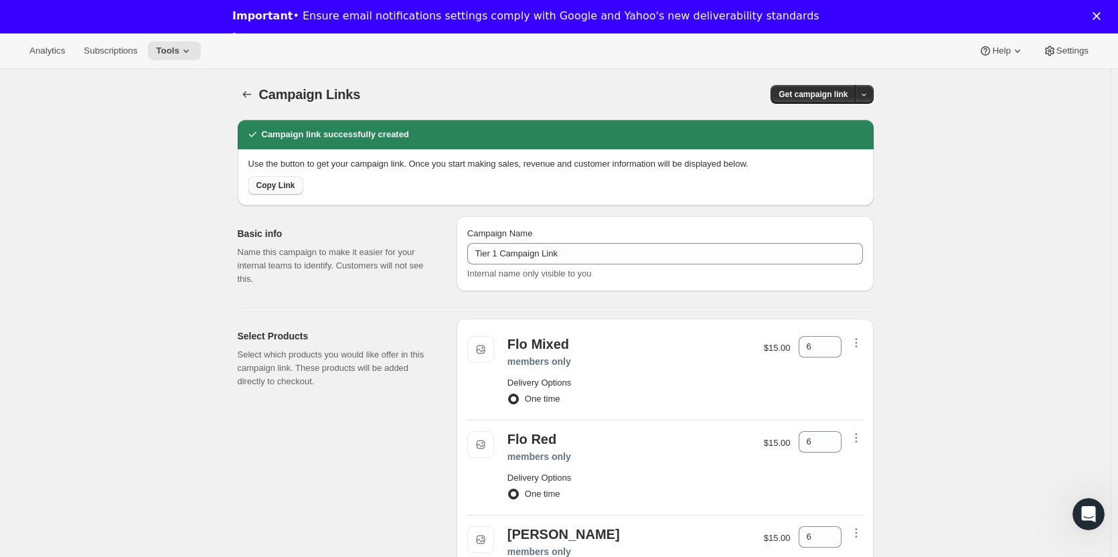
click at [273, 185] on span "Copy Link" at bounding box center [275, 185] width 39 height 11
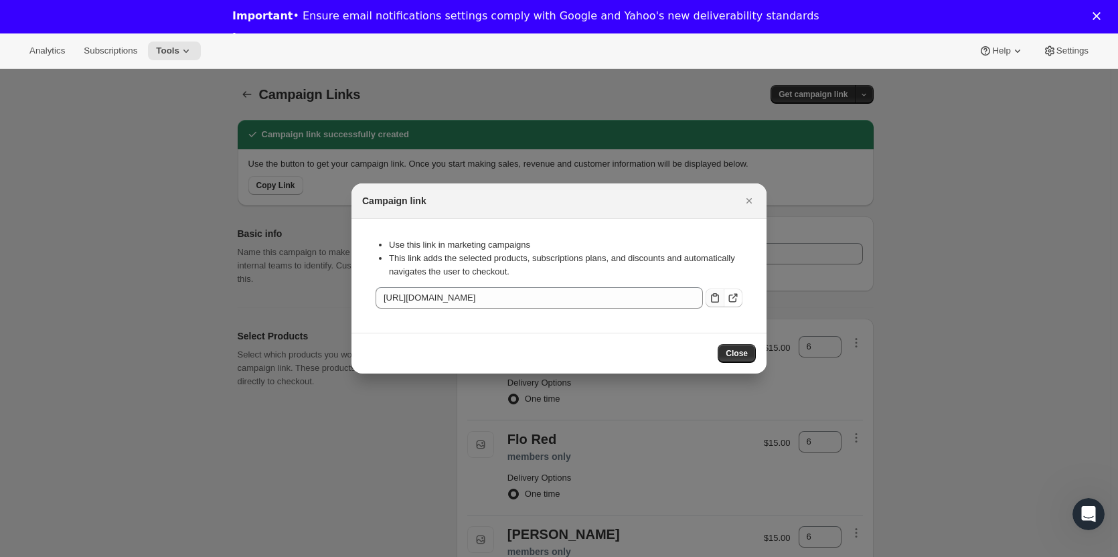
click at [711, 297] on icon ":rar:" at bounding box center [715, 297] width 8 height 9
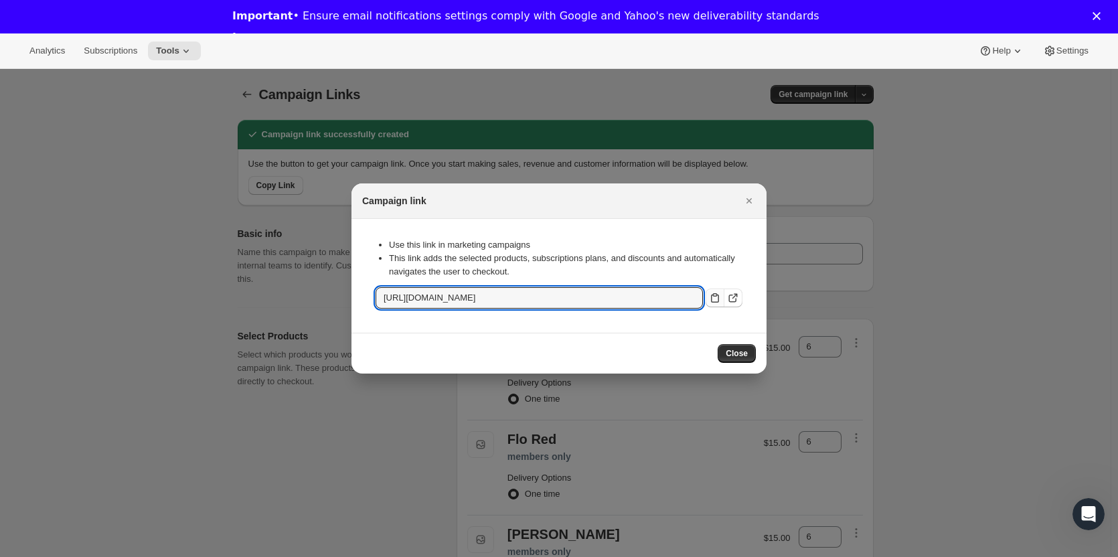
click at [739, 348] on button "Close" at bounding box center [737, 353] width 38 height 19
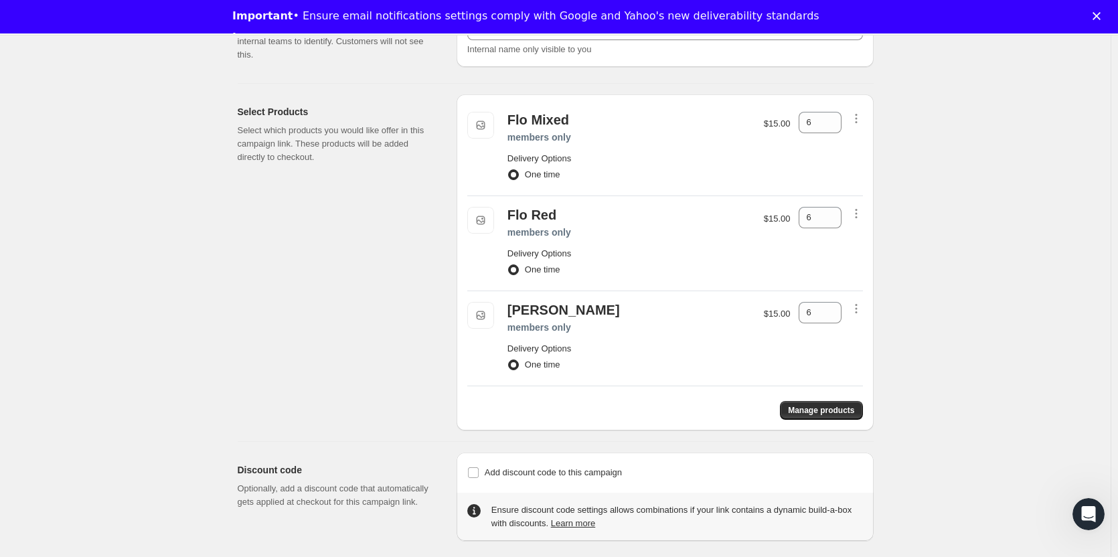
scroll to position [235, 0]
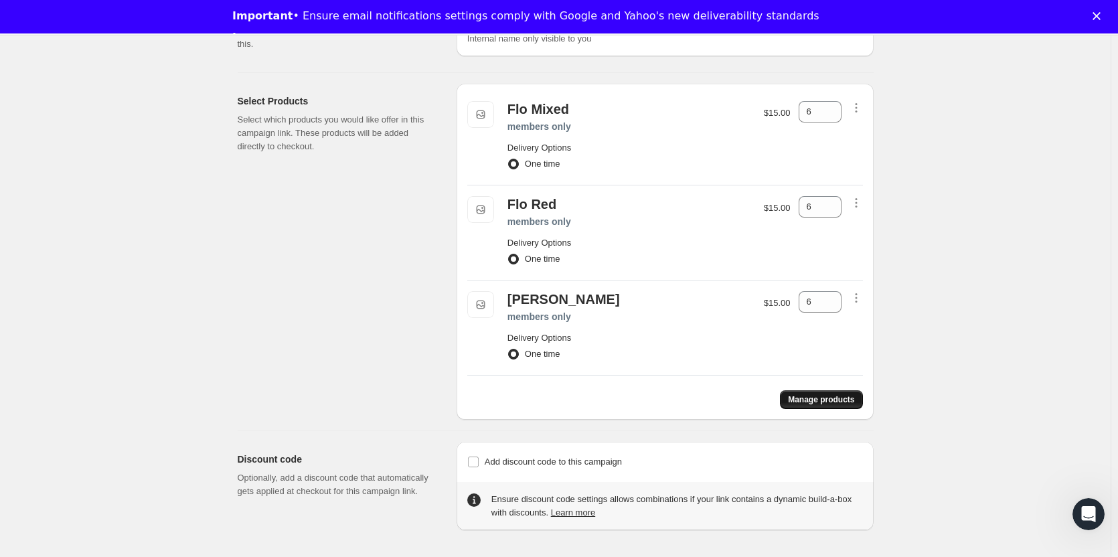
click at [834, 398] on span "Manage products" at bounding box center [821, 399] width 66 height 11
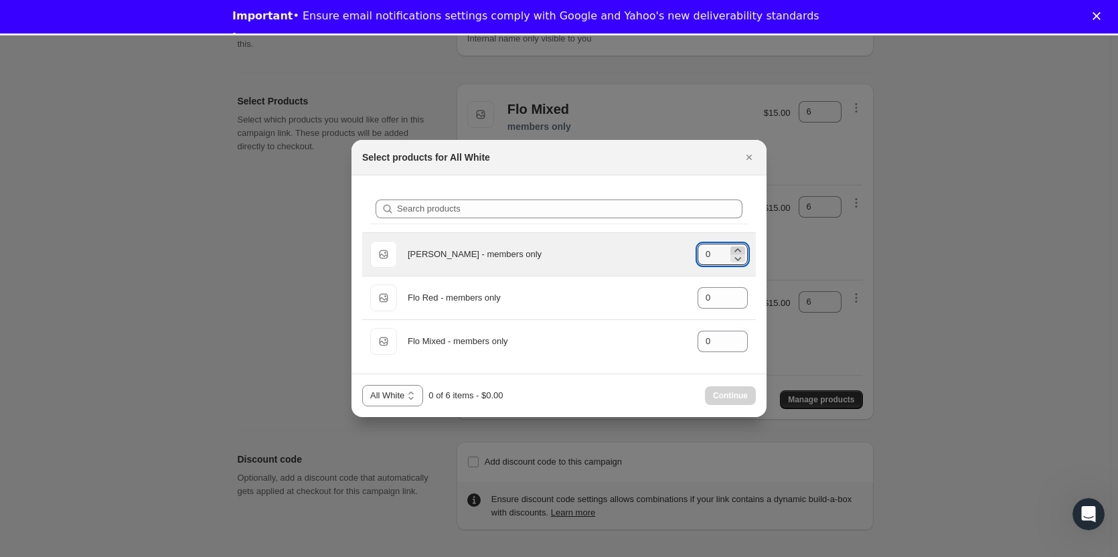
click at [738, 250] on icon ":rbi:" at bounding box center [737, 250] width 13 height 13
click at [740, 260] on icon ":rbi:" at bounding box center [737, 258] width 13 height 13
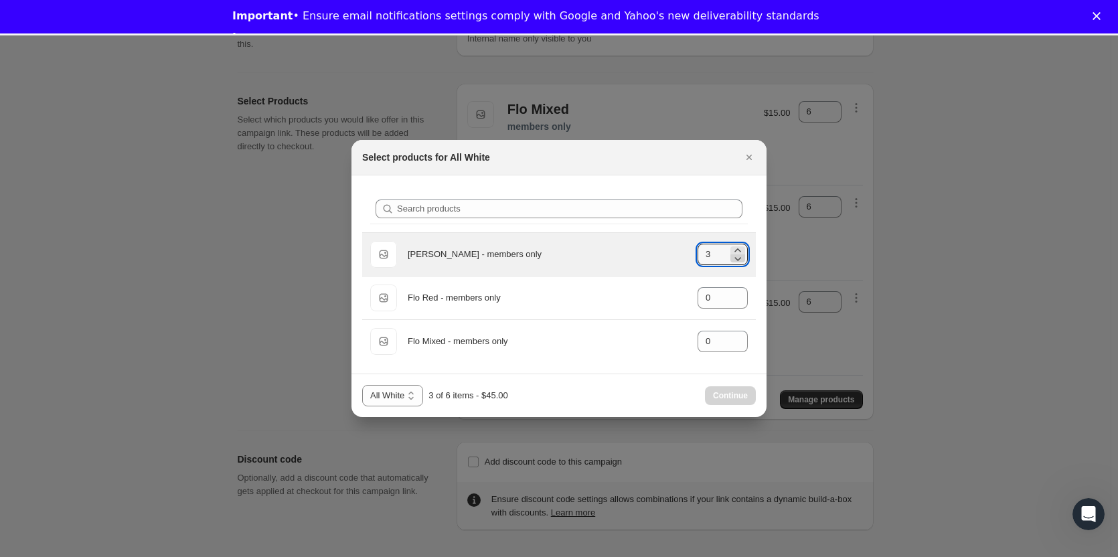
click at [740, 260] on icon ":rbi:" at bounding box center [737, 258] width 13 height 13
type input "2"
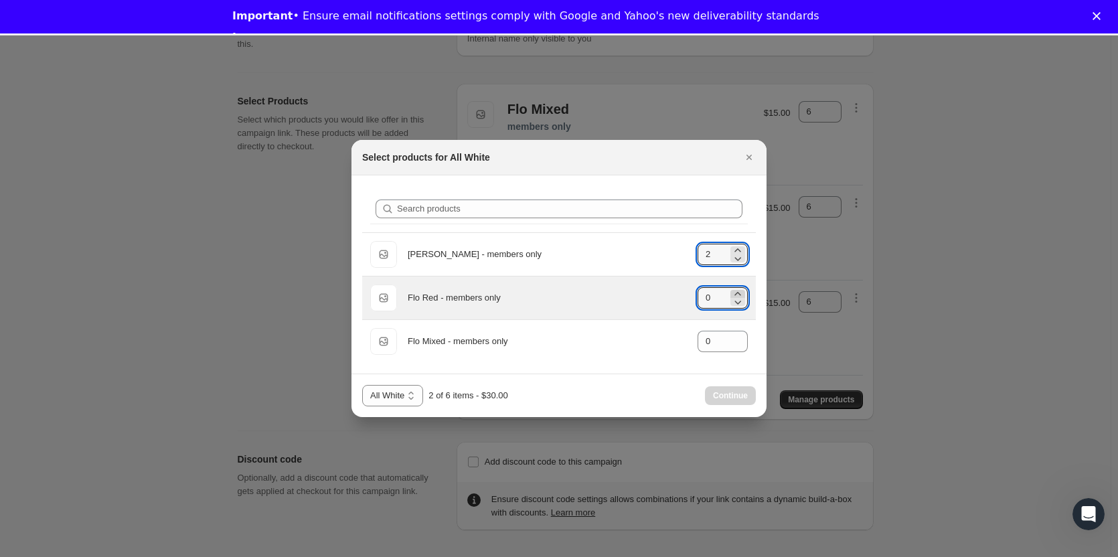
click at [740, 289] on icon ":rbi:" at bounding box center [737, 293] width 13 height 13
type input "2"
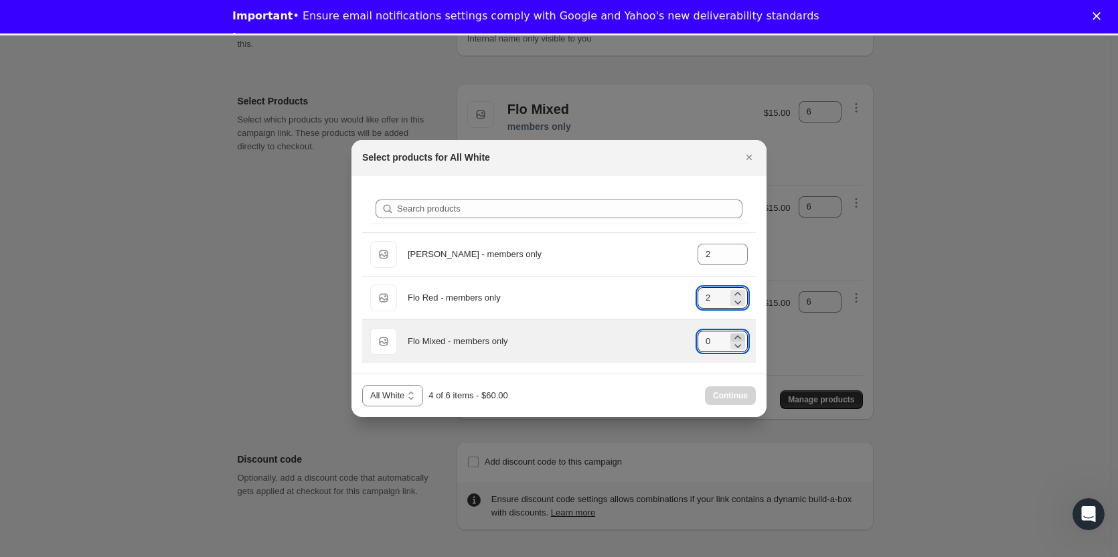
click at [736, 337] on icon ":rbi:" at bounding box center [737, 337] width 13 height 13
type input "2"
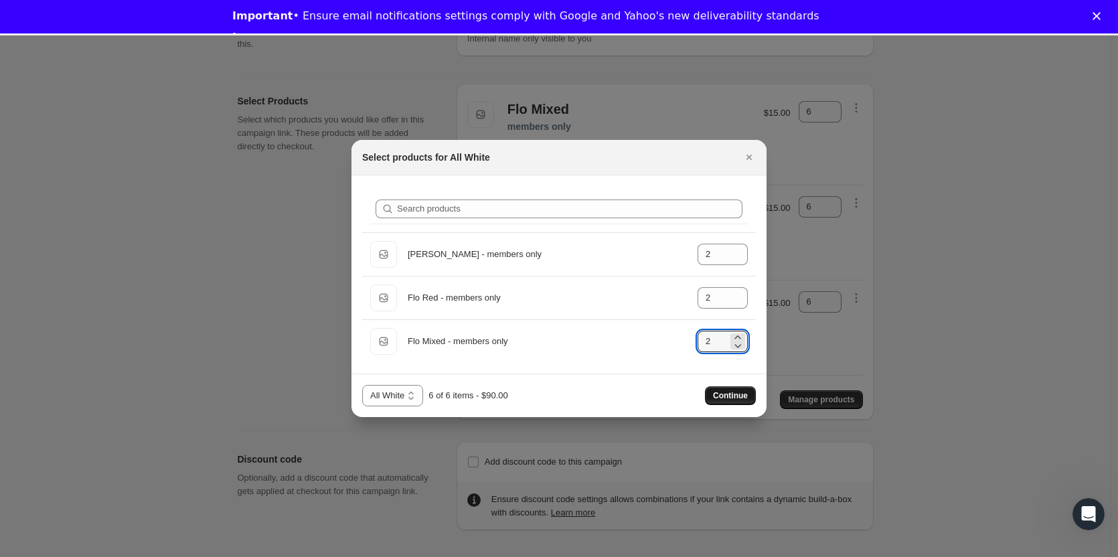
click at [726, 396] on span "Continue" at bounding box center [730, 395] width 35 height 11
click at [394, 396] on select "All White All Reds" at bounding box center [391, 395] width 59 height 21
click at [362, 385] on select "All White All Reds" at bounding box center [391, 395] width 59 height 21
click at [400, 390] on select "All White All Reds" at bounding box center [392, 395] width 61 height 21
select select "gid://shopify/ProductVariant/46834287837405"
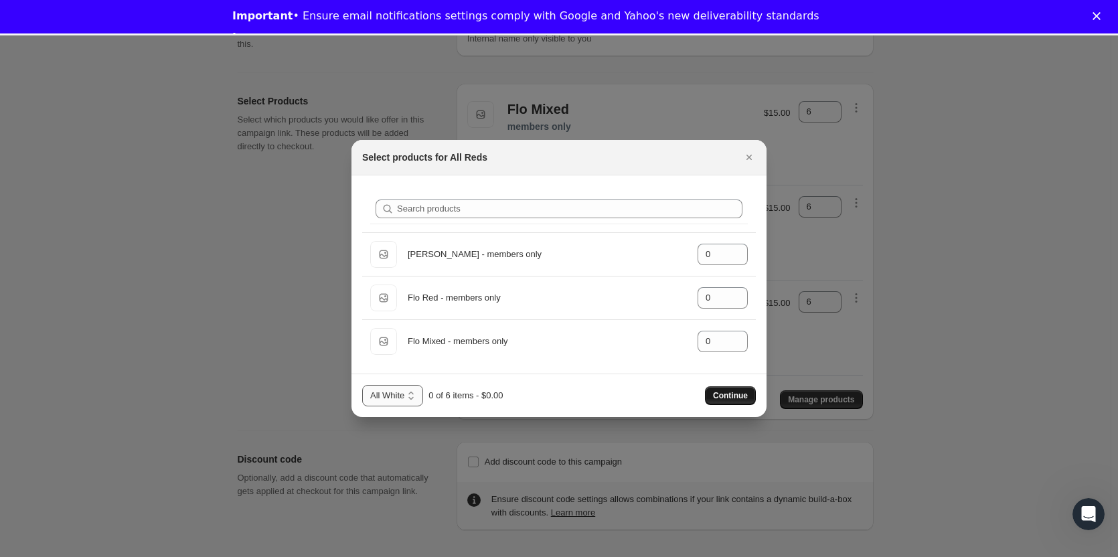
click at [362, 385] on select "All White All Reds" at bounding box center [392, 395] width 61 height 21
click at [748, 155] on icon "Close" at bounding box center [748, 157] width 13 height 13
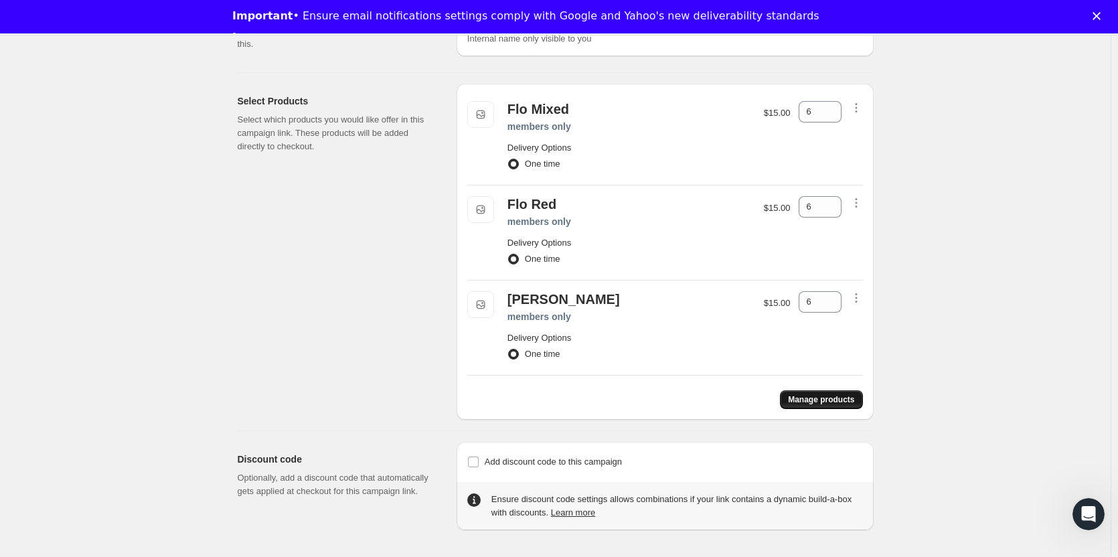
click at [823, 398] on span "Manage products" at bounding box center [821, 399] width 66 height 11
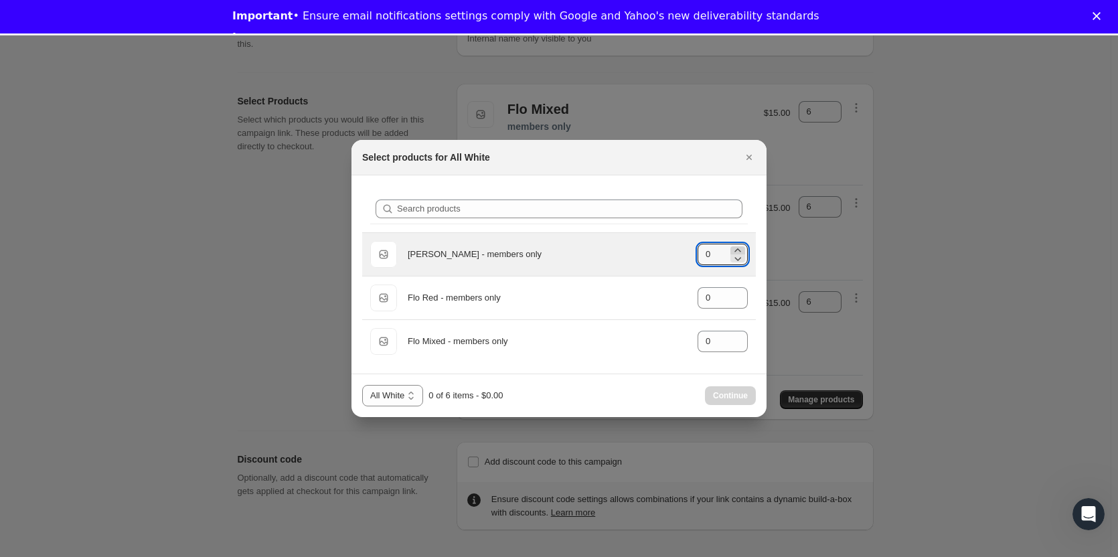
click at [738, 248] on icon ":rc1:" at bounding box center [737, 250] width 13 height 13
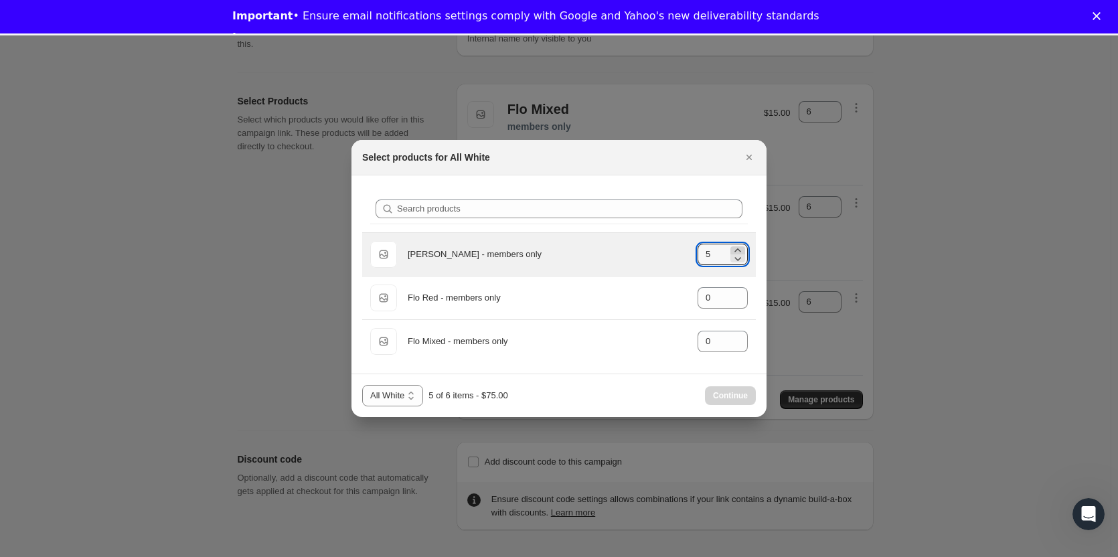
click at [738, 248] on icon ":rc1:" at bounding box center [737, 250] width 13 height 13
type input "6"
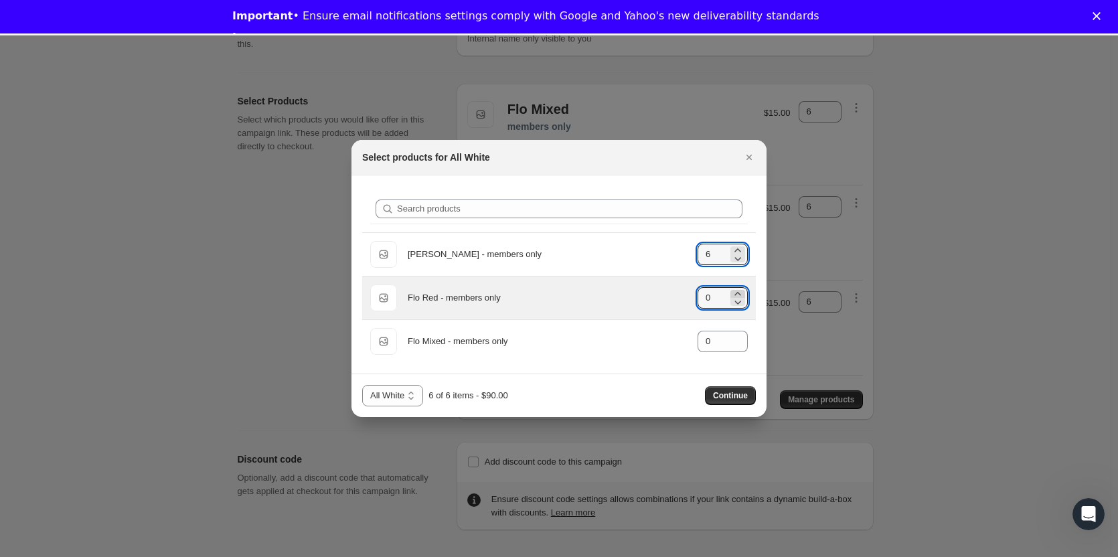
click at [738, 295] on icon ":rc1:" at bounding box center [737, 293] width 13 height 13
click at [738, 301] on icon ":rc1:" at bounding box center [737, 301] width 13 height 13
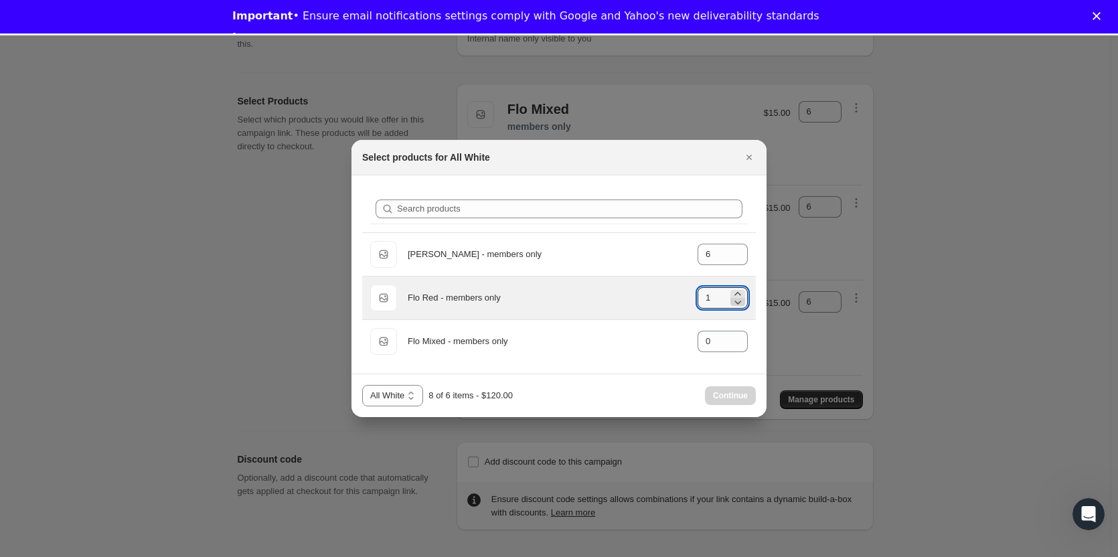
click at [738, 301] on icon ":rc1:" at bounding box center [737, 301] width 13 height 13
type input "0"
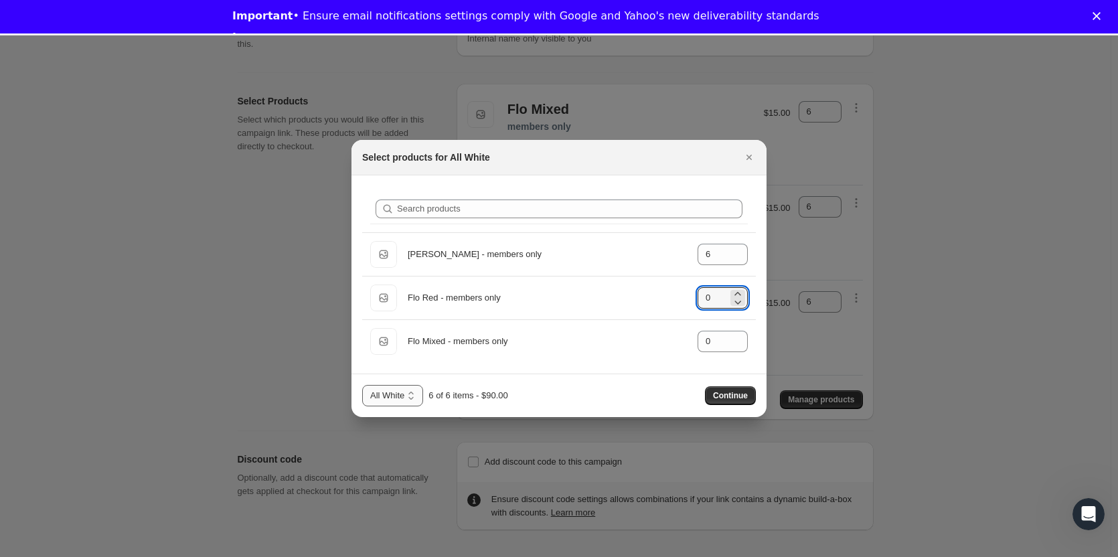
click at [407, 396] on select "All White All Reds" at bounding box center [392, 395] width 61 height 21
select select "gid://shopify/ProductVariant/46834287837405"
click at [362, 385] on select "All White All Reds" at bounding box center [392, 395] width 61 height 21
click at [744, 153] on icon "Close" at bounding box center [748, 157] width 13 height 13
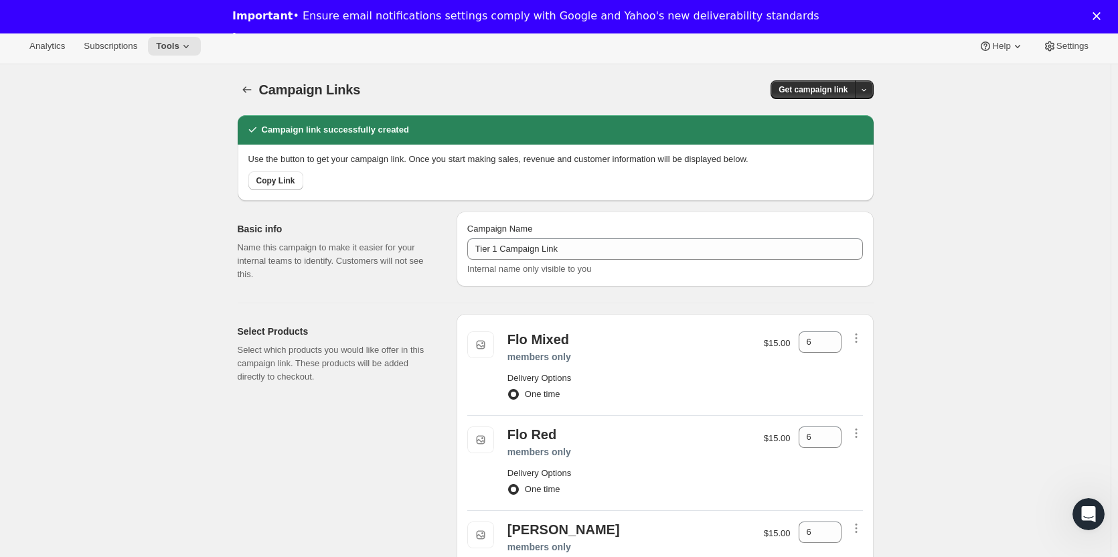
scroll to position [0, 0]
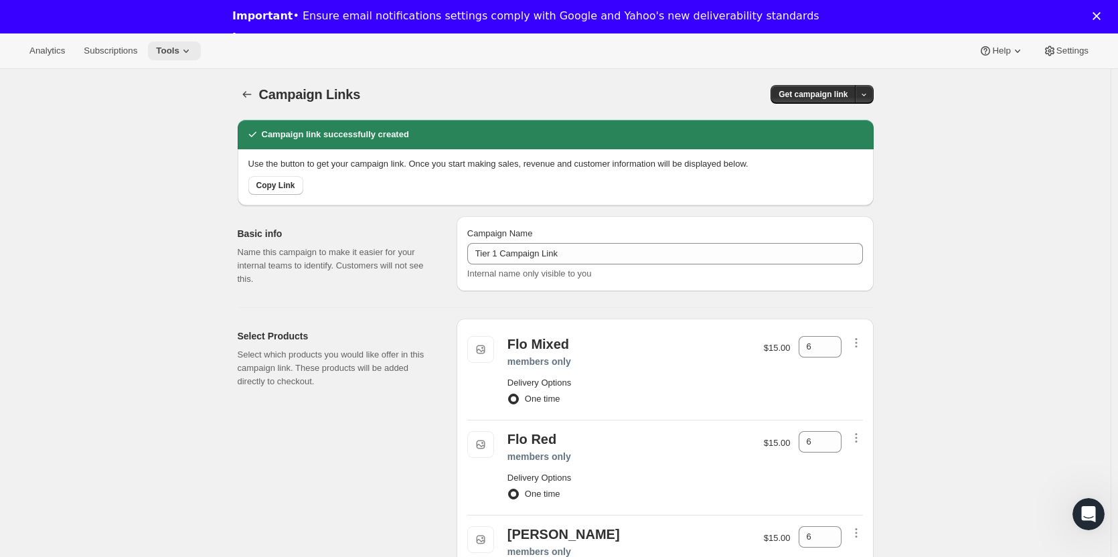
click at [163, 46] on span "Tools" at bounding box center [167, 51] width 23 height 11
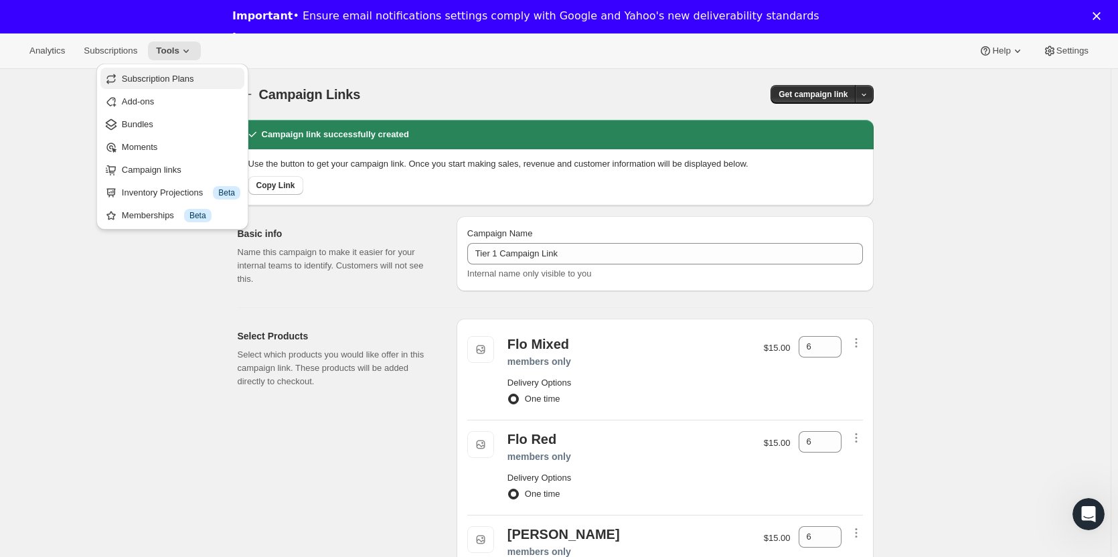
click at [165, 76] on span "Subscription Plans" at bounding box center [158, 79] width 72 height 10
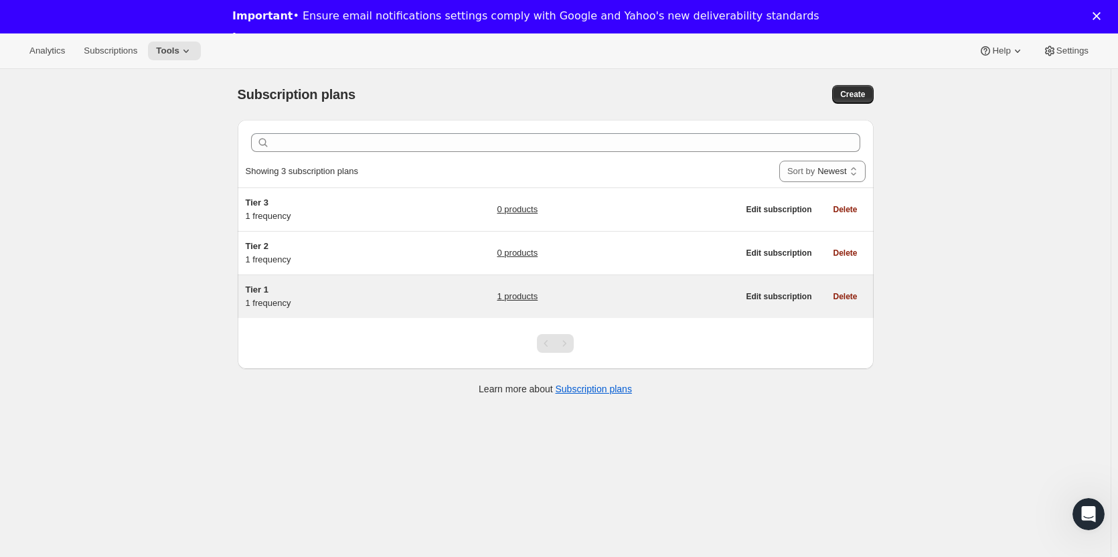
click at [268, 293] on span "Tier 1" at bounding box center [257, 289] width 23 height 10
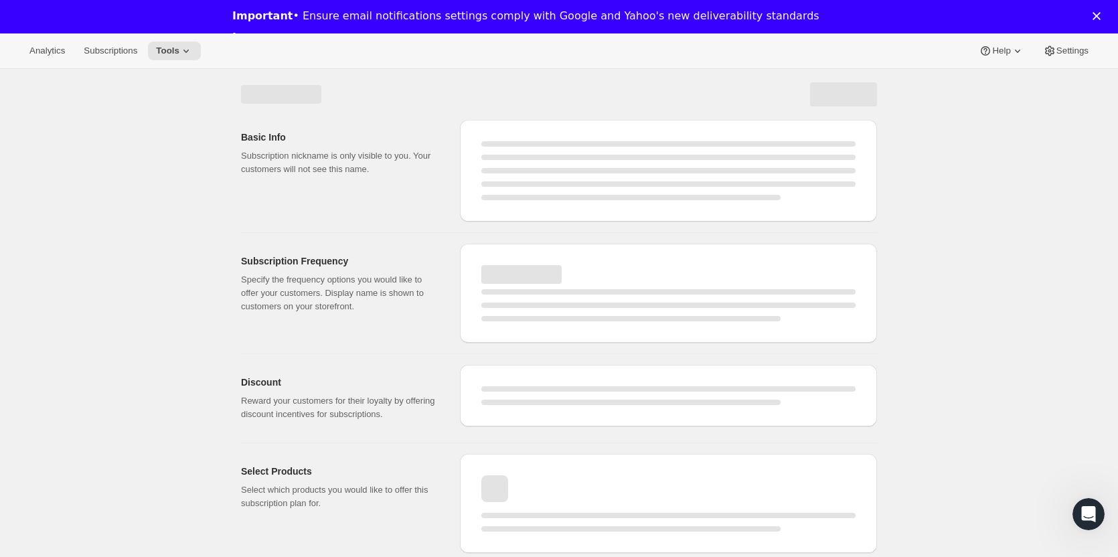
select select "WEEK"
select select "MONTH"
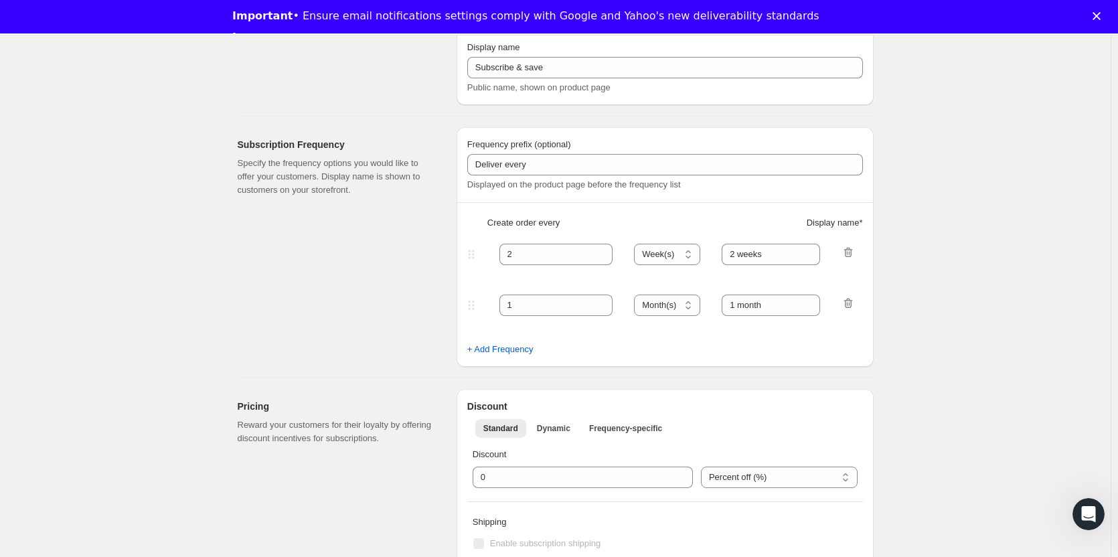
type input "Tier 1"
type input "Tier 1 - Bi-Monthly"
select select "MONTH"
type input "Bi-Monthly"
checkbox input "true"
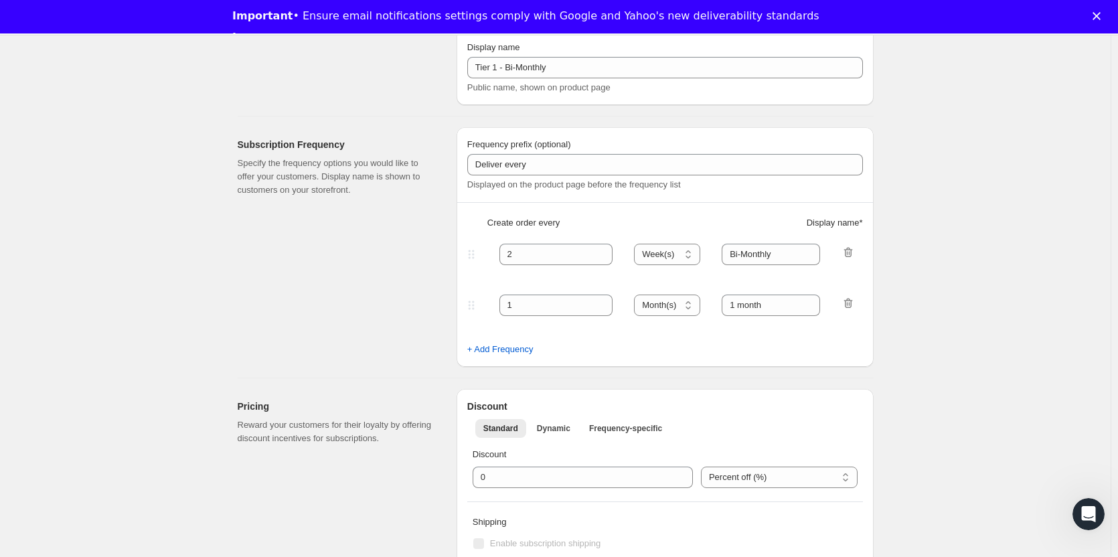
select select "YEARDAY"
select select "15"
select select "3"
select select "15"
select select "5"
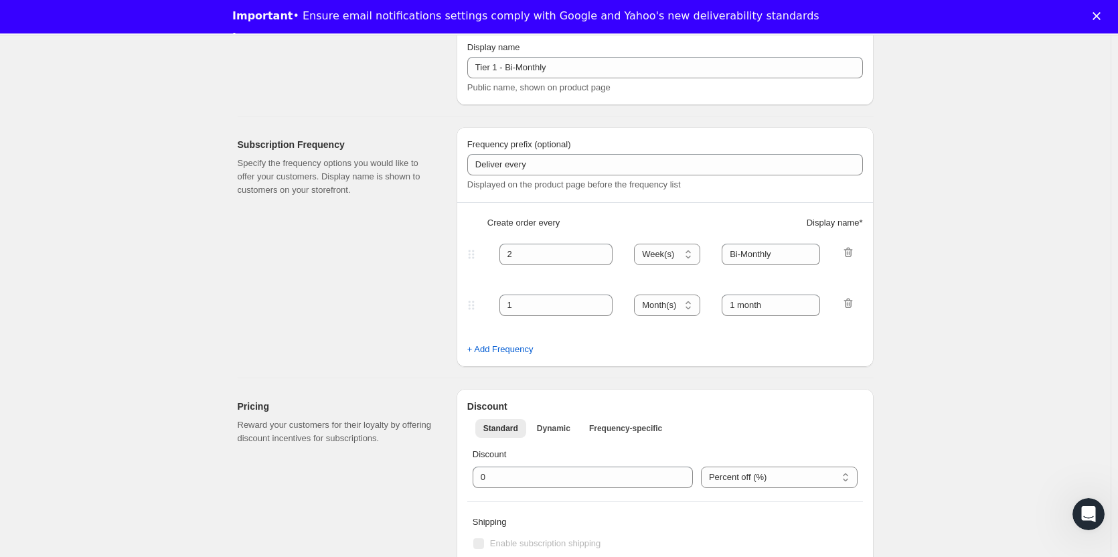
select select "15"
select select "7"
select select "15"
select select "9"
select select "15"
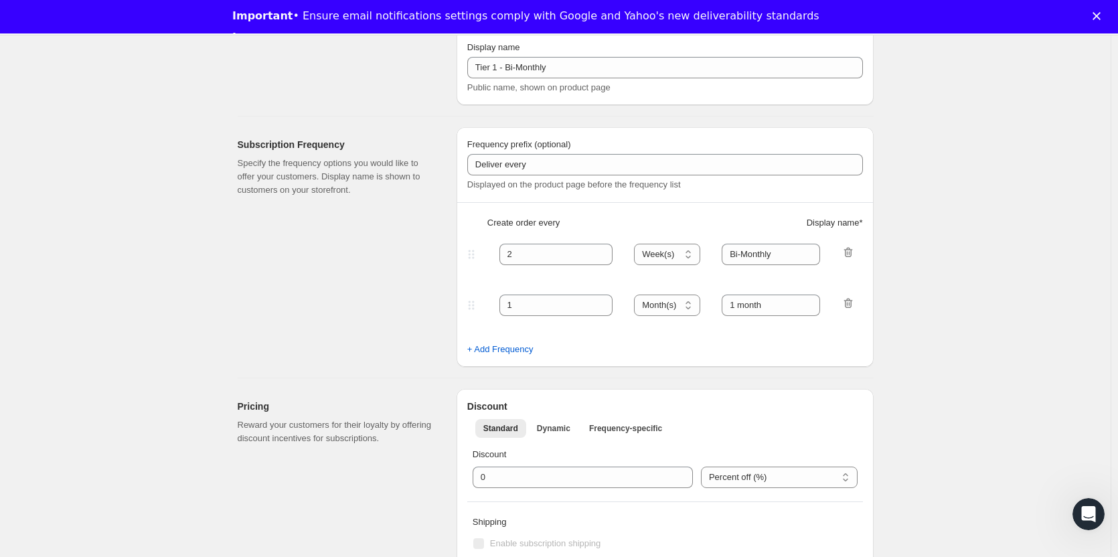
select select "11"
select select "15"
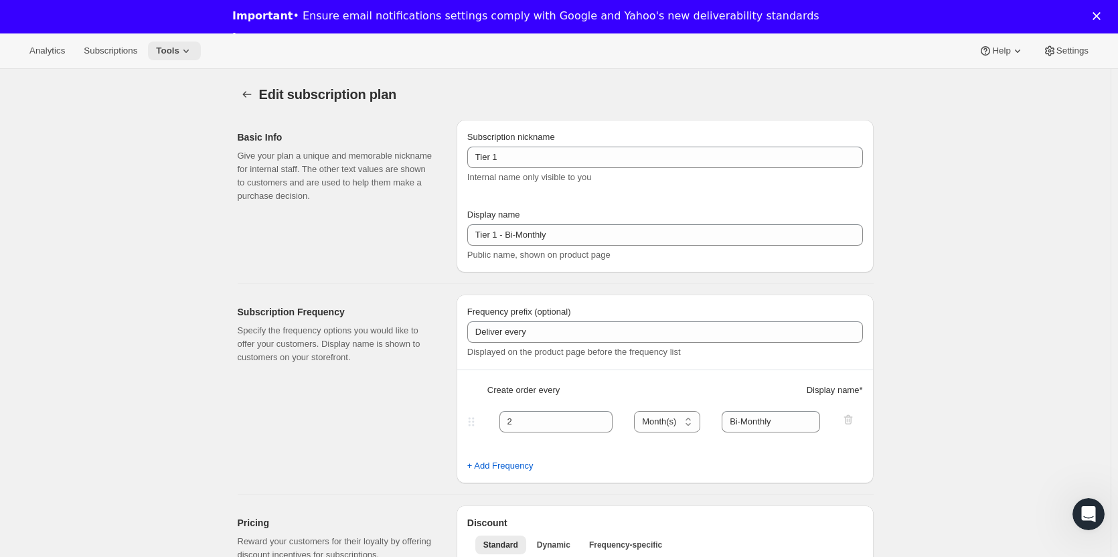
click at [166, 46] on span "Tools" at bounding box center [167, 51] width 23 height 11
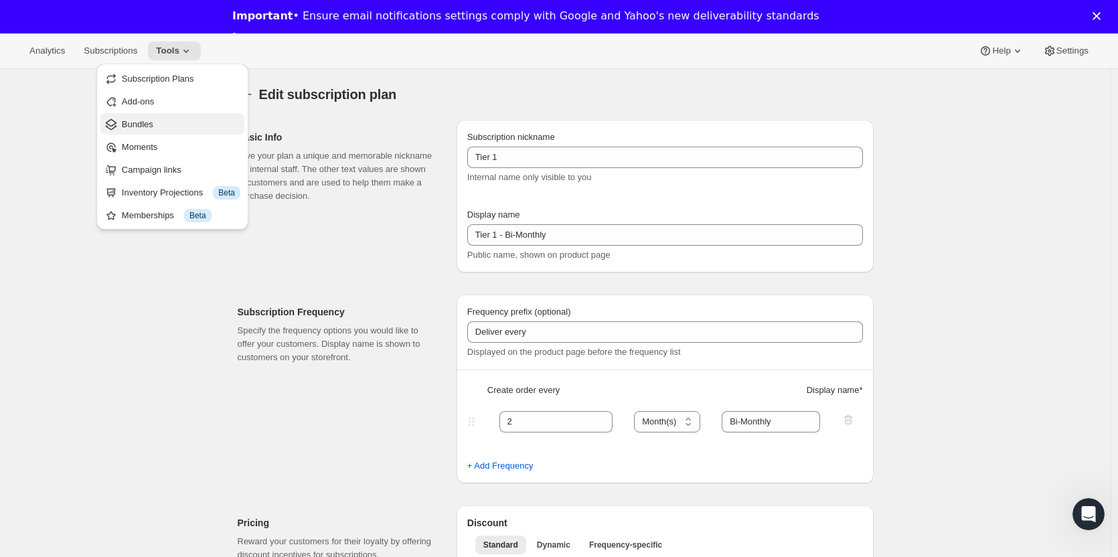
click at [144, 119] on span "Bundles" at bounding box center [137, 124] width 31 height 10
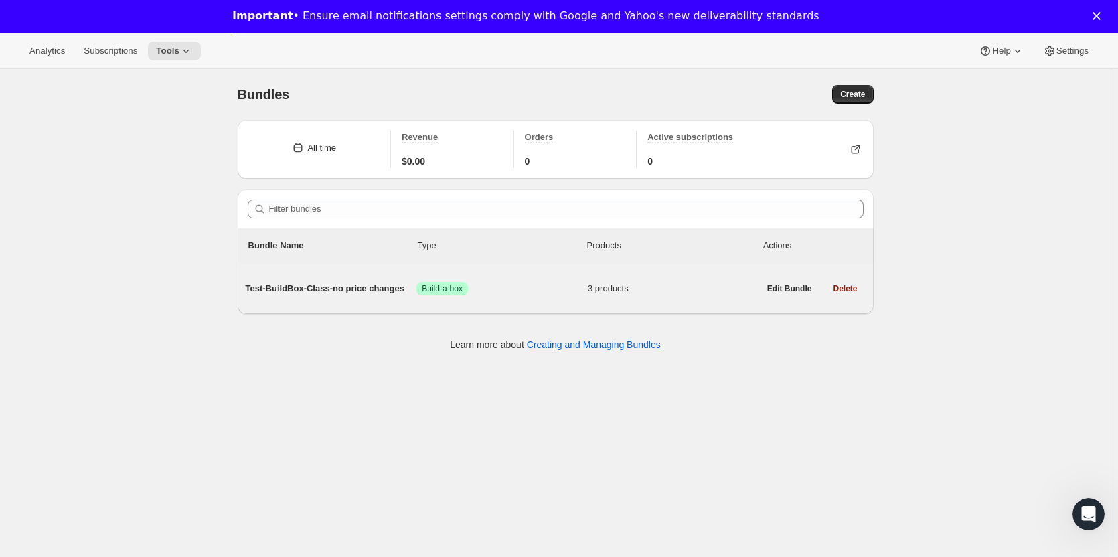
click at [343, 280] on div "Test-BuildBox-Class-no price changes Success Build-a-box 3 products" at bounding box center [502, 288] width 513 height 35
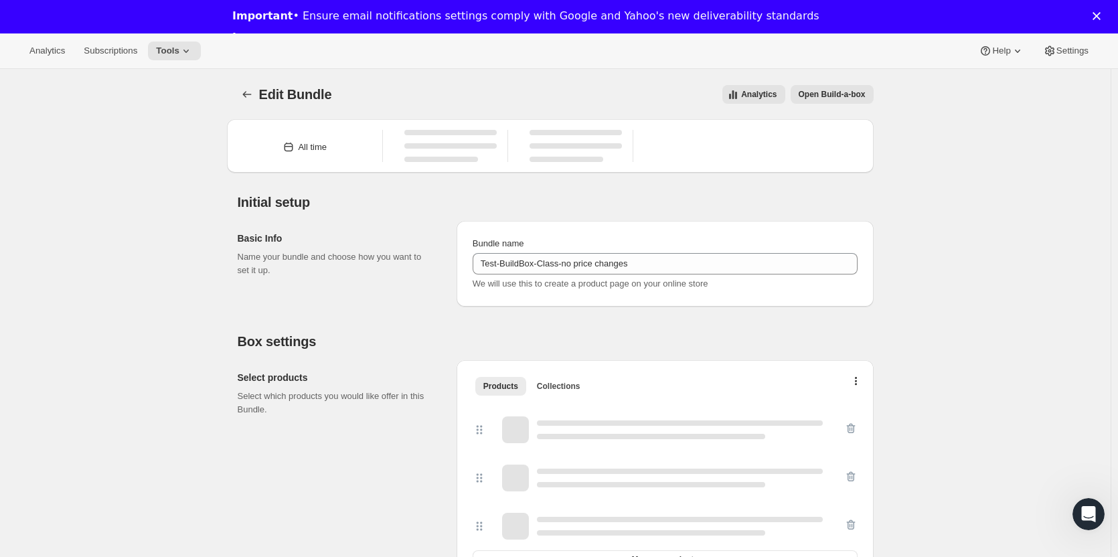
type input "Test-BuildBox-Class-no price changes"
radio input "true"
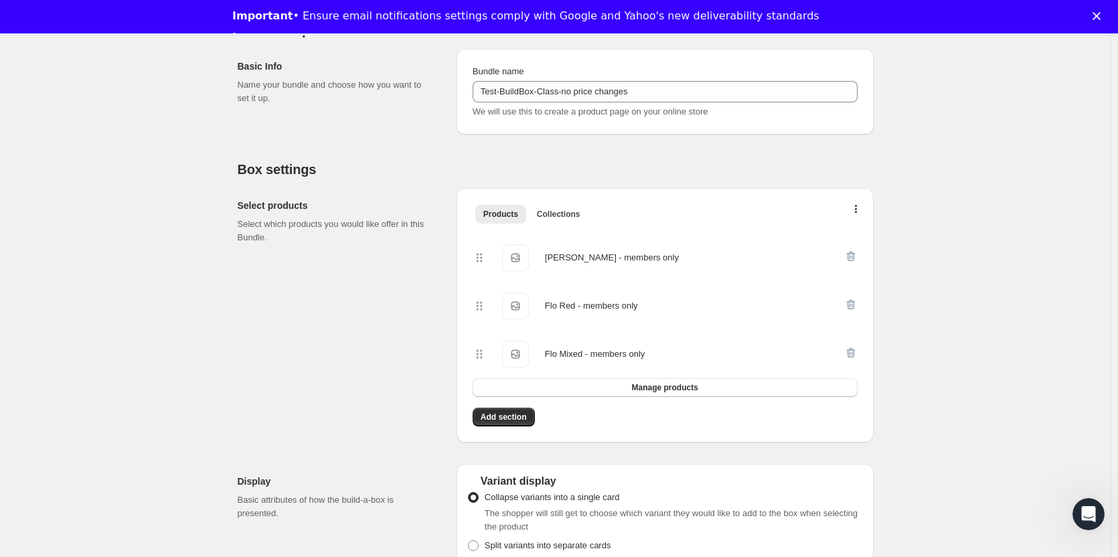
scroll to position [201, 0]
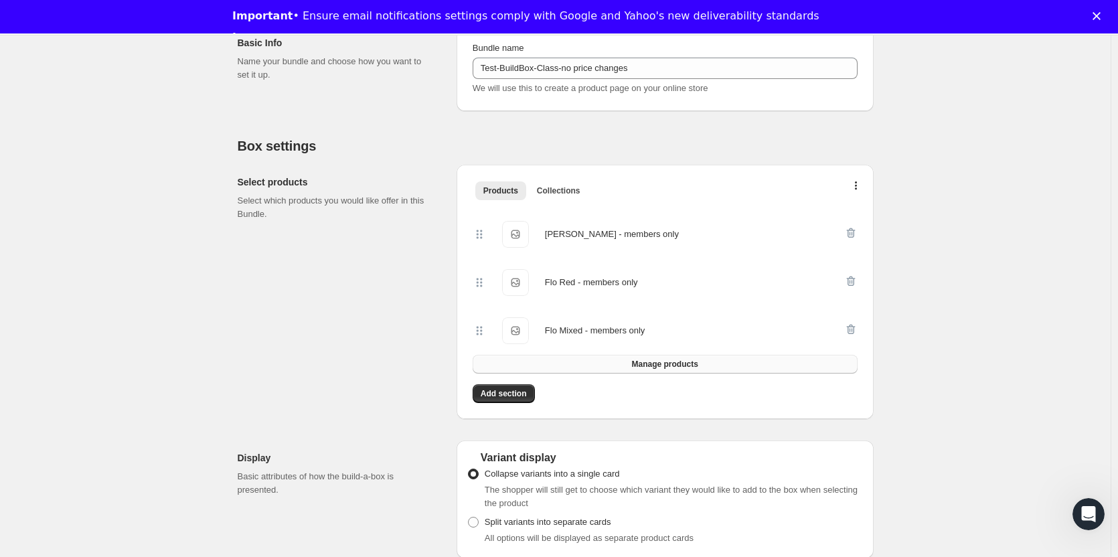
click at [679, 365] on span "Manage products" at bounding box center [664, 364] width 66 height 11
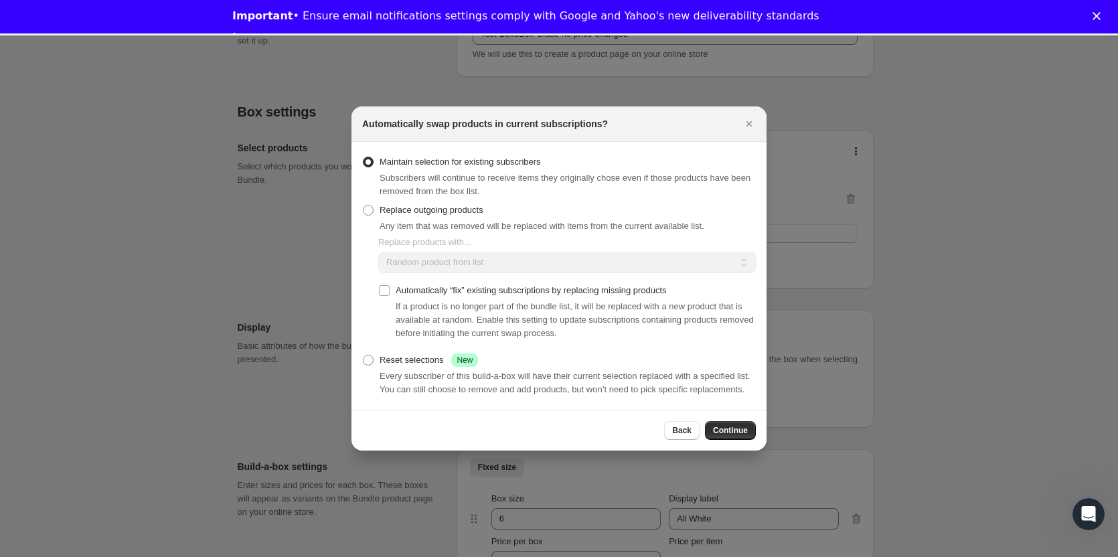
scroll to position [33, 0]
click at [726, 428] on span "Continue" at bounding box center [730, 430] width 35 height 11
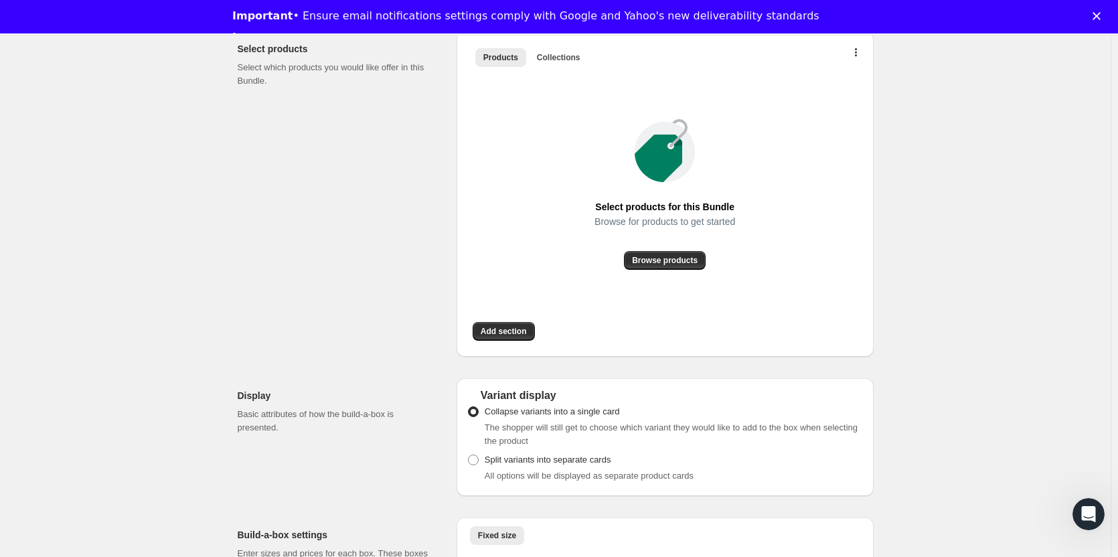
scroll to position [335, 0]
click at [667, 259] on span "Browse products" at bounding box center [665, 259] width 66 height 11
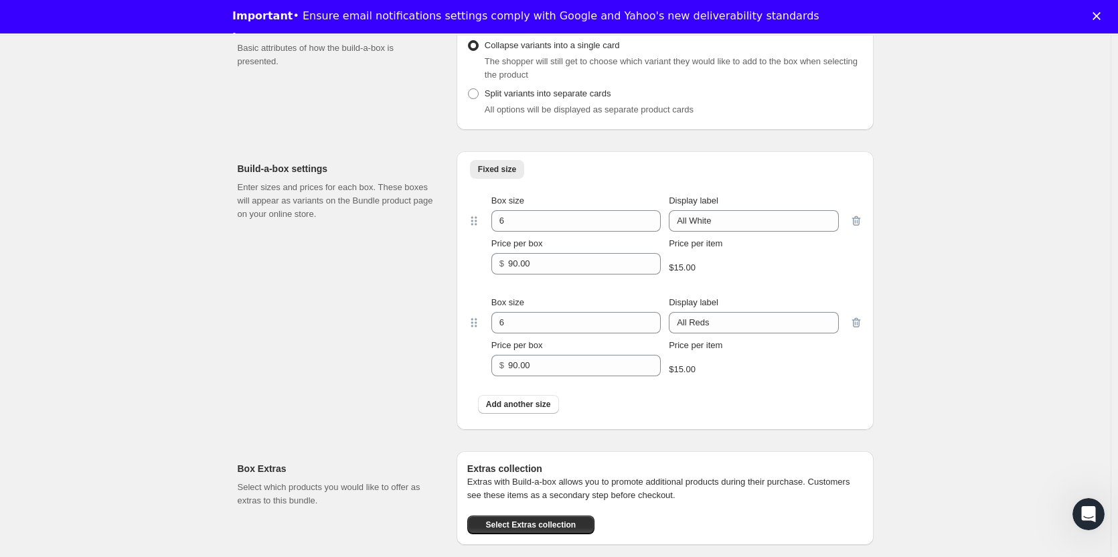
scroll to position [535, 0]
click at [521, 400] on span "Add another size" at bounding box center [518, 401] width 65 height 11
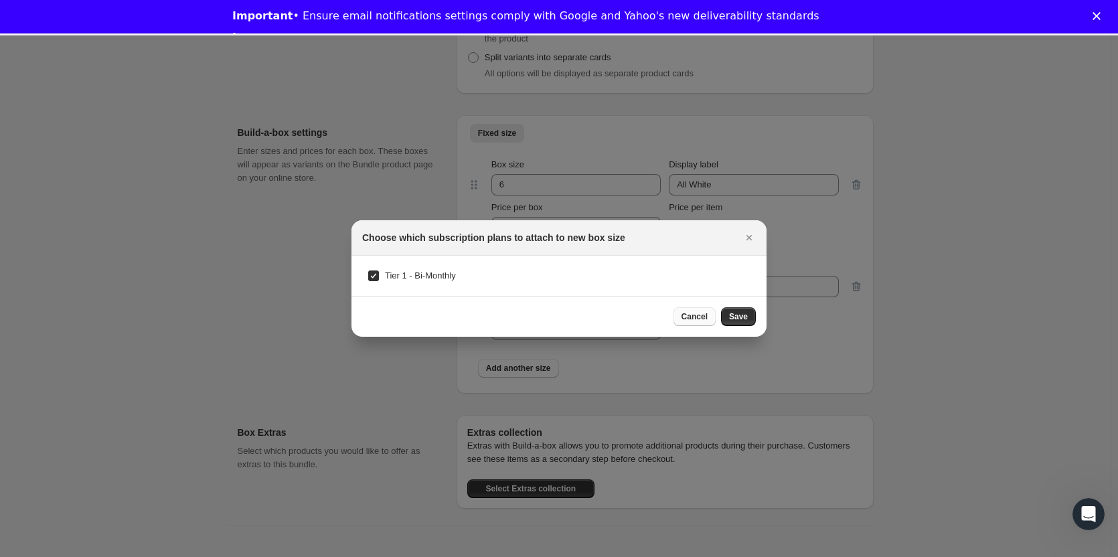
click at [695, 319] on span "Cancel" at bounding box center [694, 316] width 26 height 11
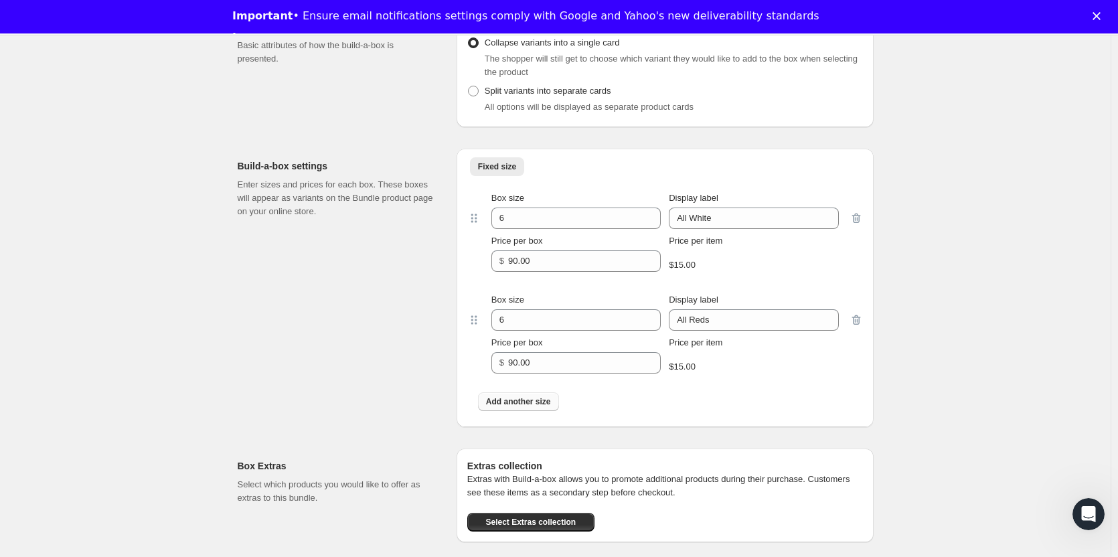
click at [527, 408] on button "Add another size" at bounding box center [518, 401] width 81 height 19
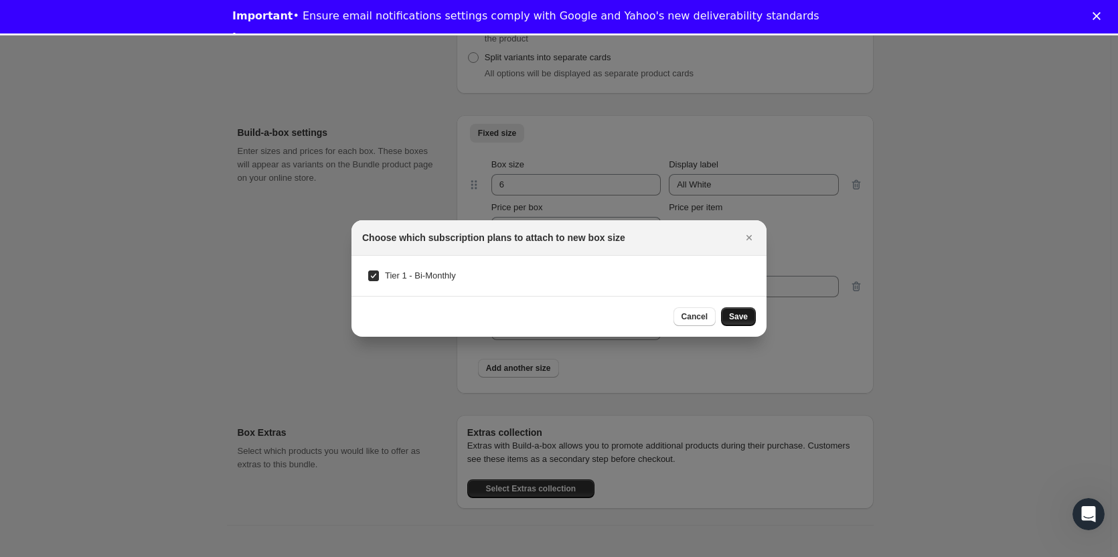
click at [737, 317] on span "Save" at bounding box center [738, 316] width 19 height 11
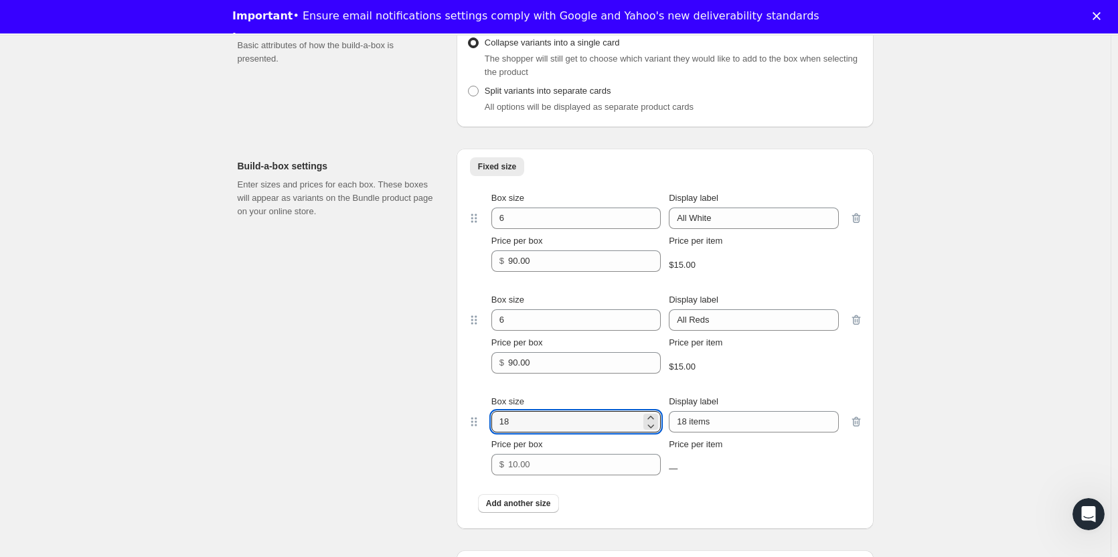
drag, startPoint x: 564, startPoint y: 420, endPoint x: 439, endPoint y: 416, distance: 124.6
click at [443, 417] on div "Build-a-box settings Enter sizes and prices for each box. These boxes will appe…" at bounding box center [556, 333] width 636 height 391
type input "6"
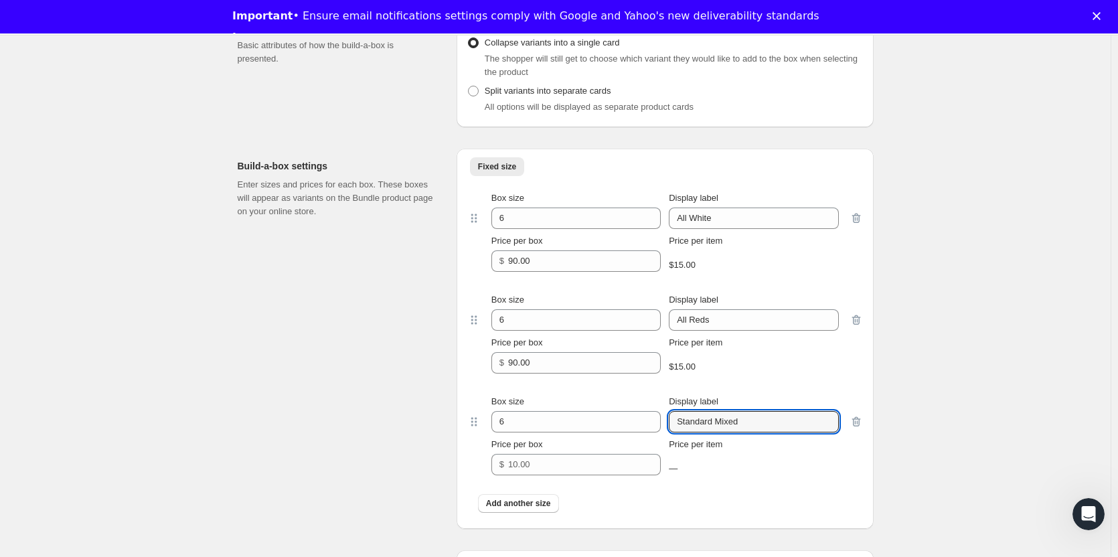
type input "Standard Mixed"
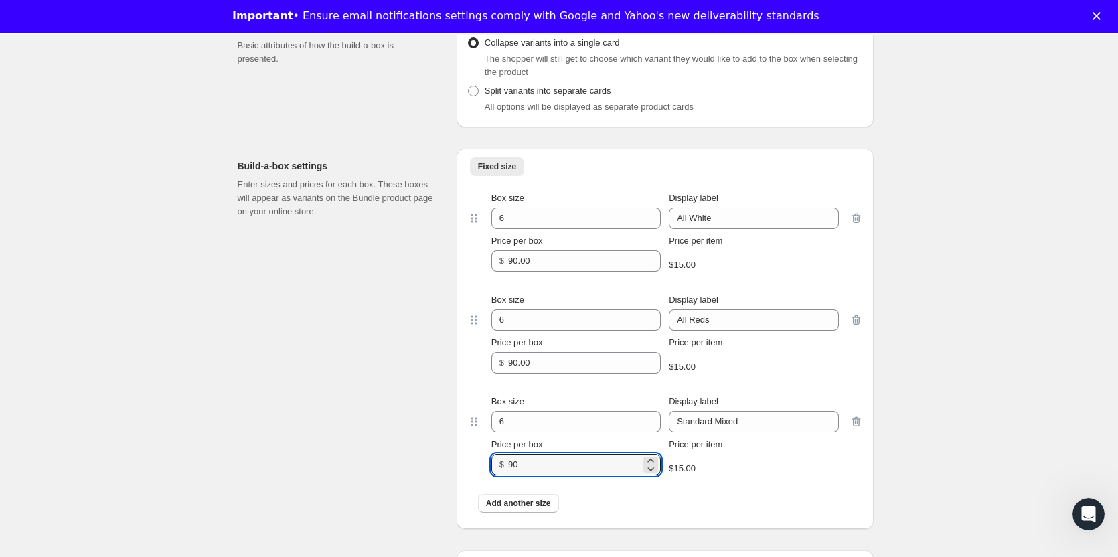
type input "90"
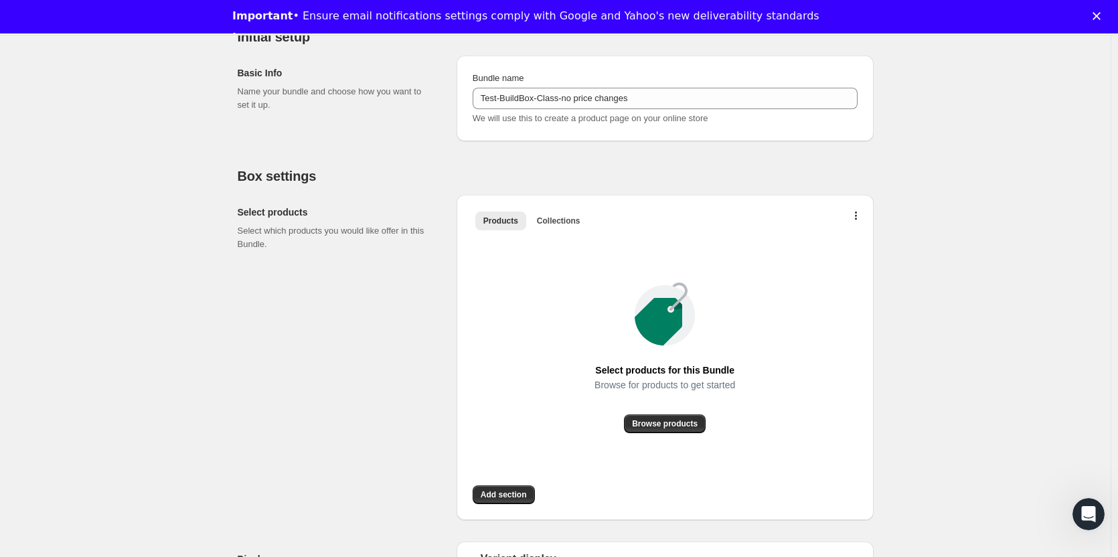
scroll to position [299, 0]
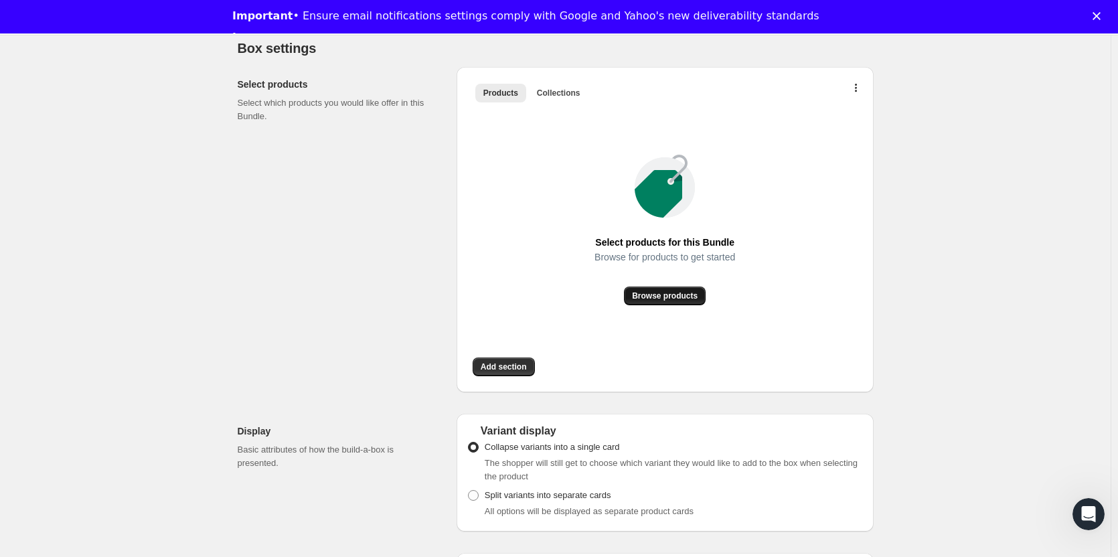
click at [686, 298] on span "Browse products" at bounding box center [665, 296] width 66 height 11
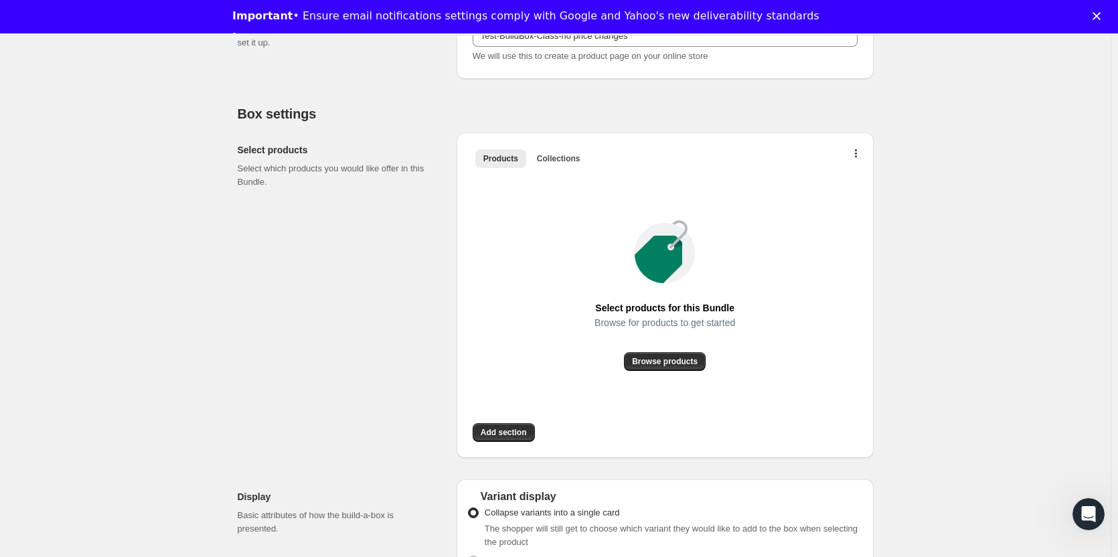
scroll to position [268, 0]
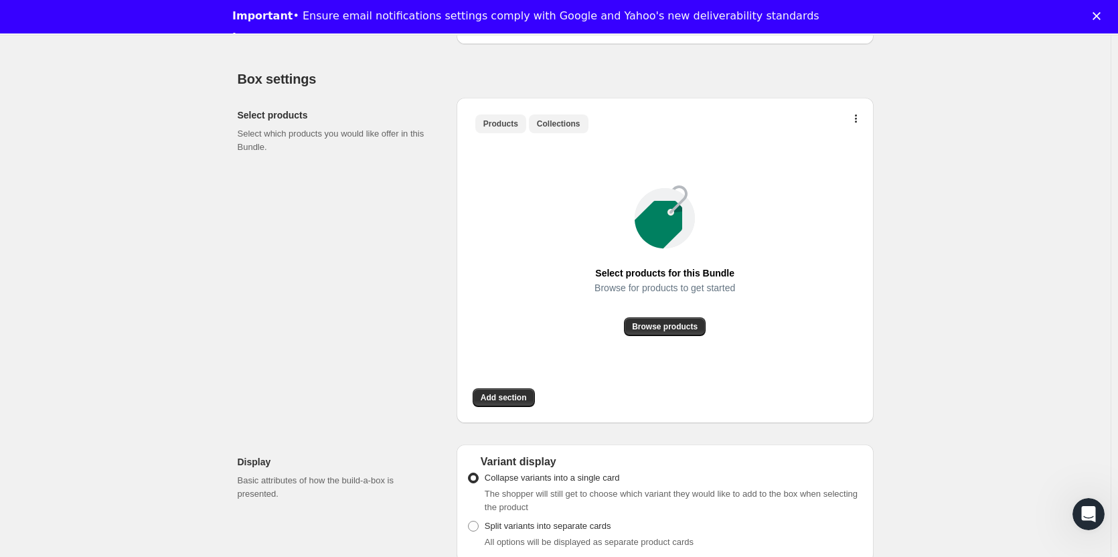
click at [558, 118] on span "Collections" at bounding box center [559, 123] width 44 height 11
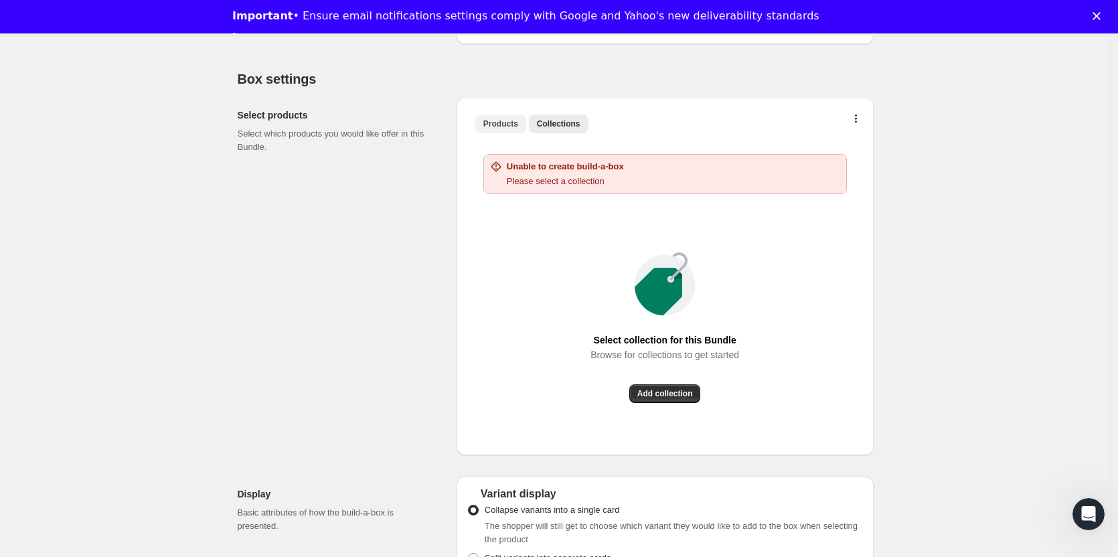
click at [501, 121] on span "Products" at bounding box center [500, 123] width 35 height 11
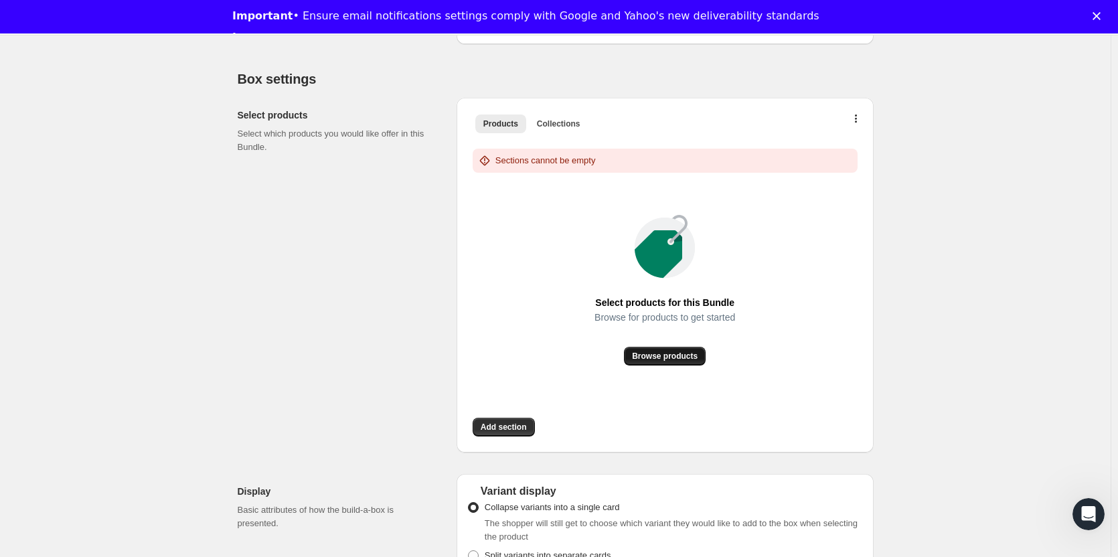
click at [672, 348] on button "Browse products" at bounding box center [665, 356] width 82 height 19
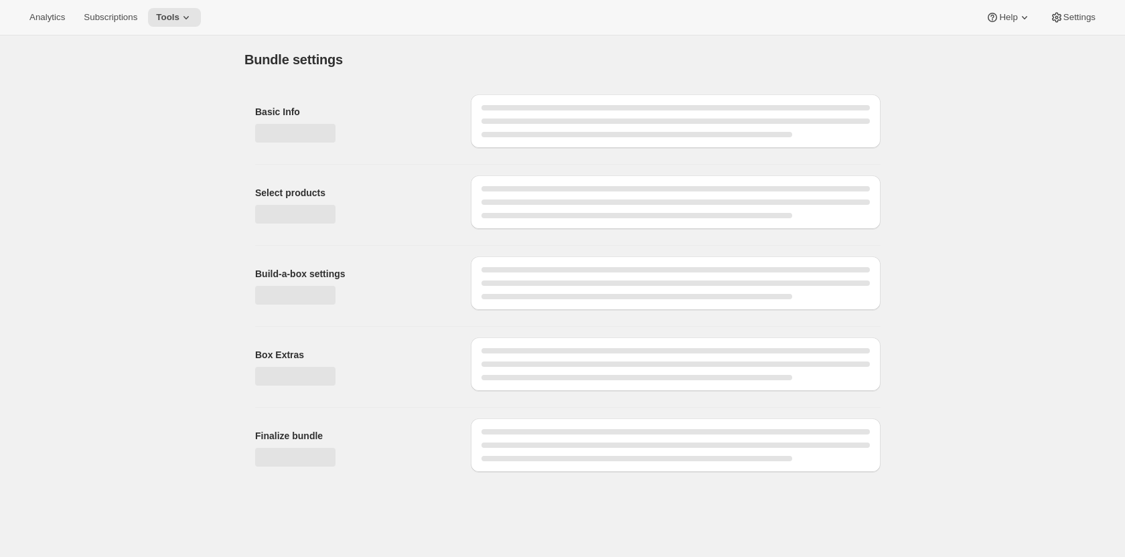
type input "Test-BuildBox-Class-no price changes"
radio input "true"
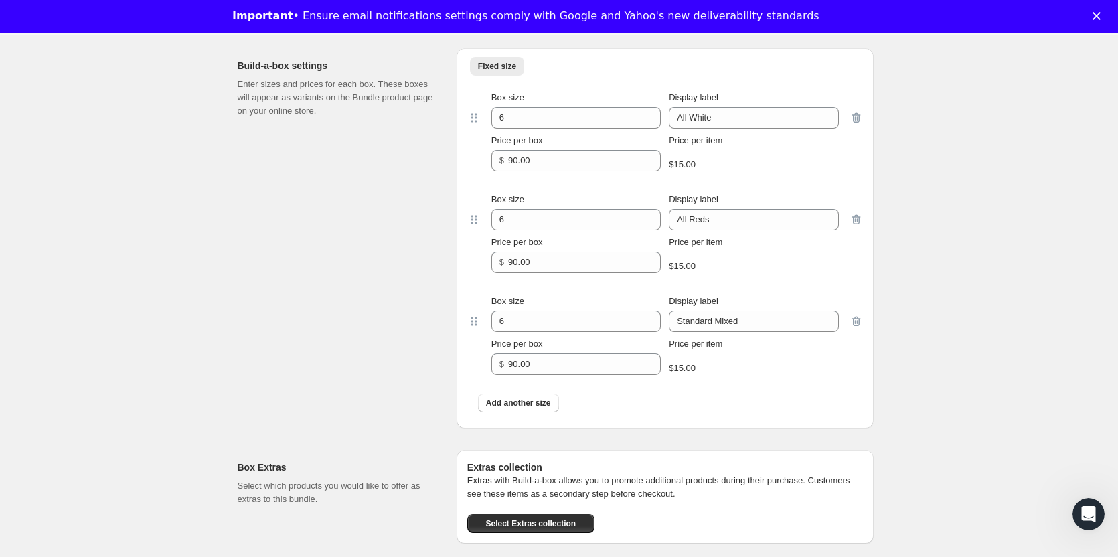
scroll to position [268, 0]
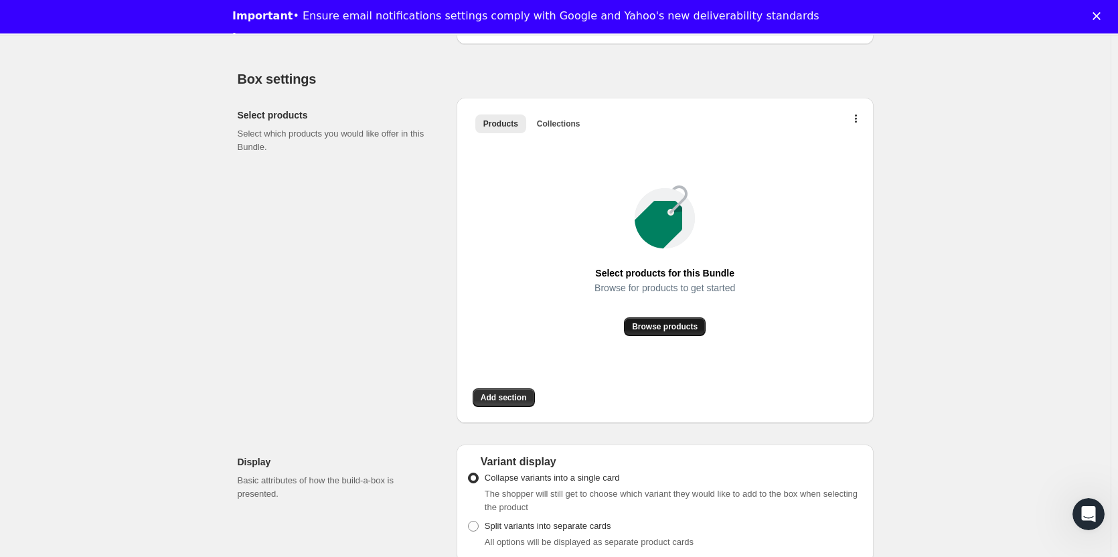
click at [683, 328] on span "Browse products" at bounding box center [665, 326] width 66 height 11
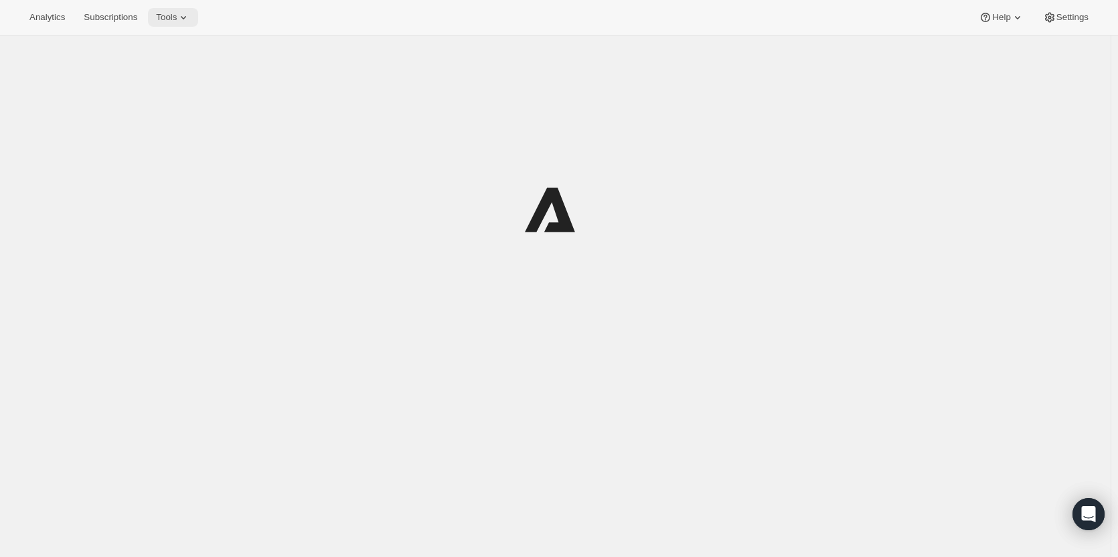
click at [169, 24] on button "Tools" at bounding box center [173, 17] width 50 height 19
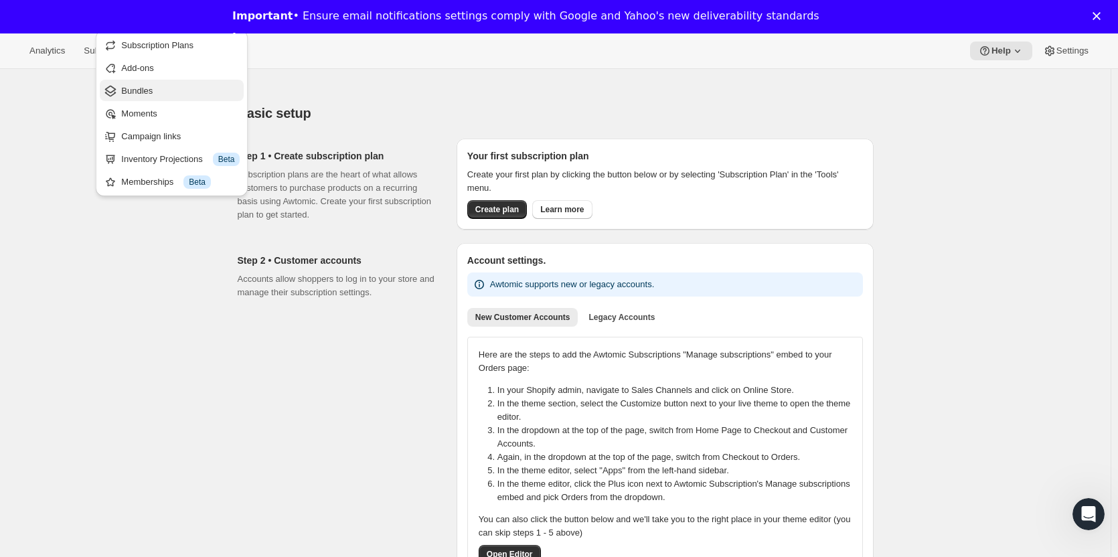
click at [141, 88] on span "Bundles" at bounding box center [136, 91] width 31 height 10
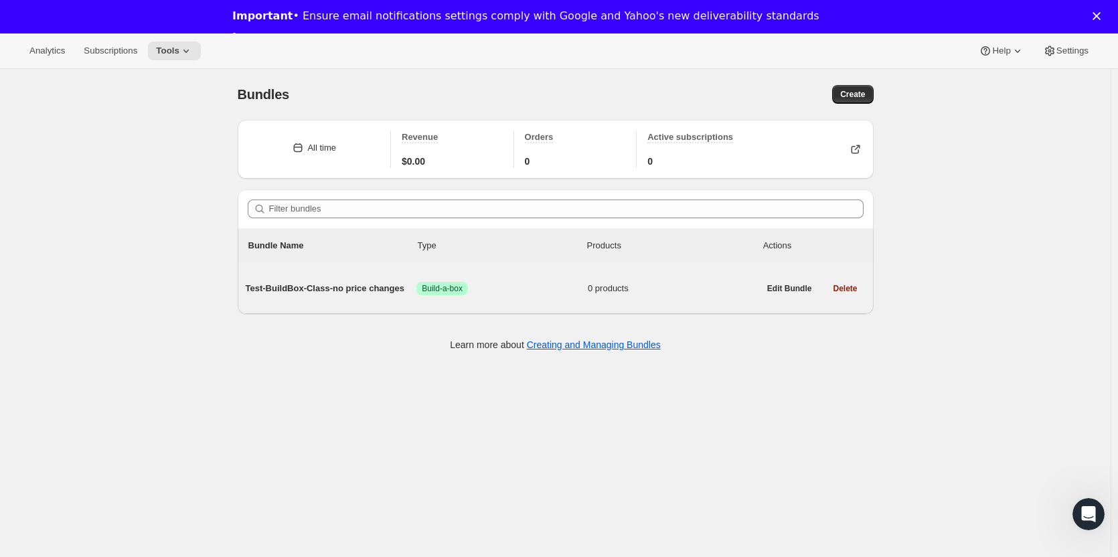
click at [293, 287] on span "Test-BuildBox-Class-no price changes" at bounding box center [331, 288] width 171 height 13
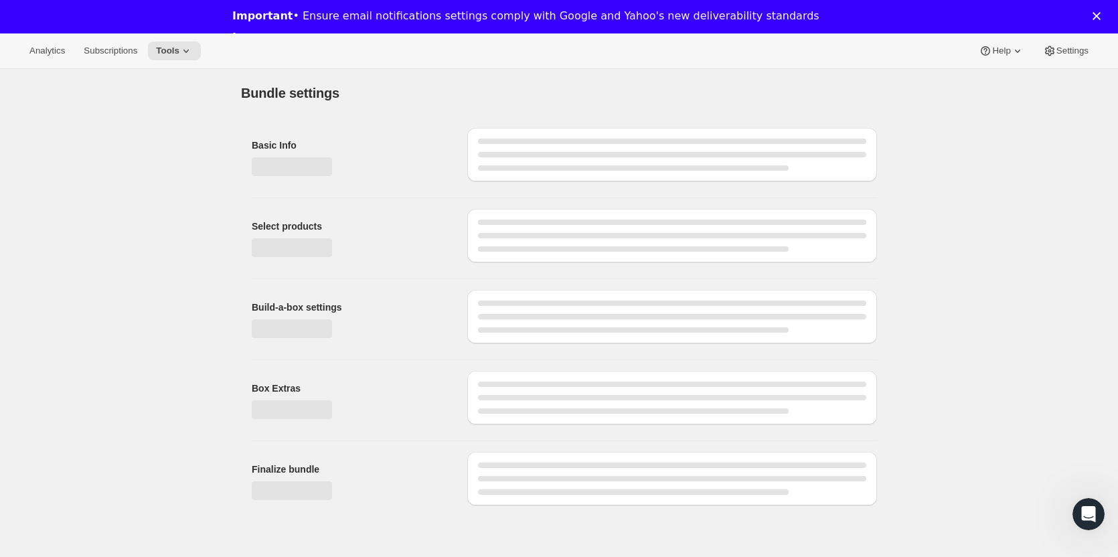
type input "Test-BuildBox-Class-no price changes"
radio input "true"
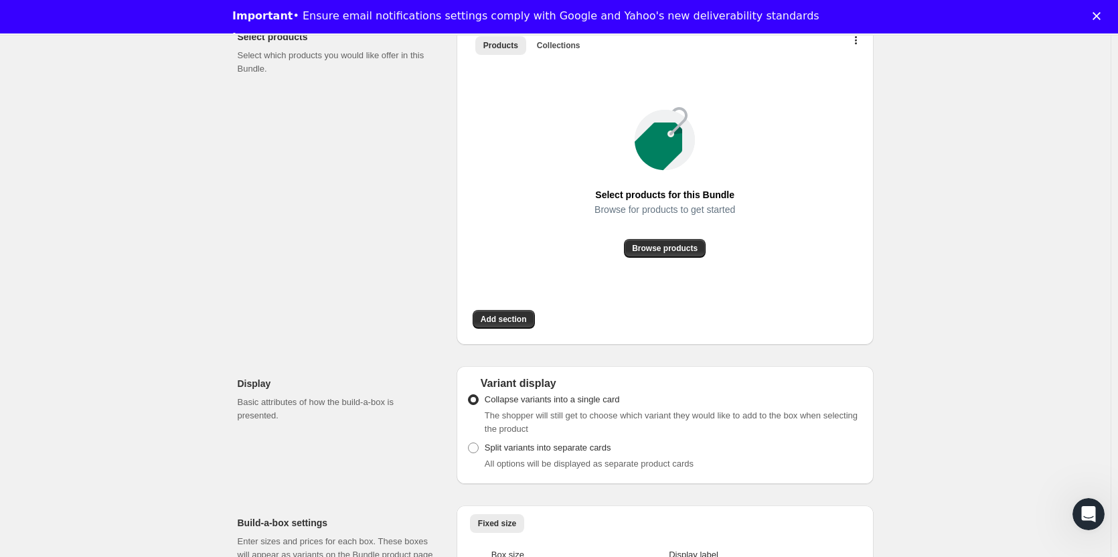
scroll to position [402, 0]
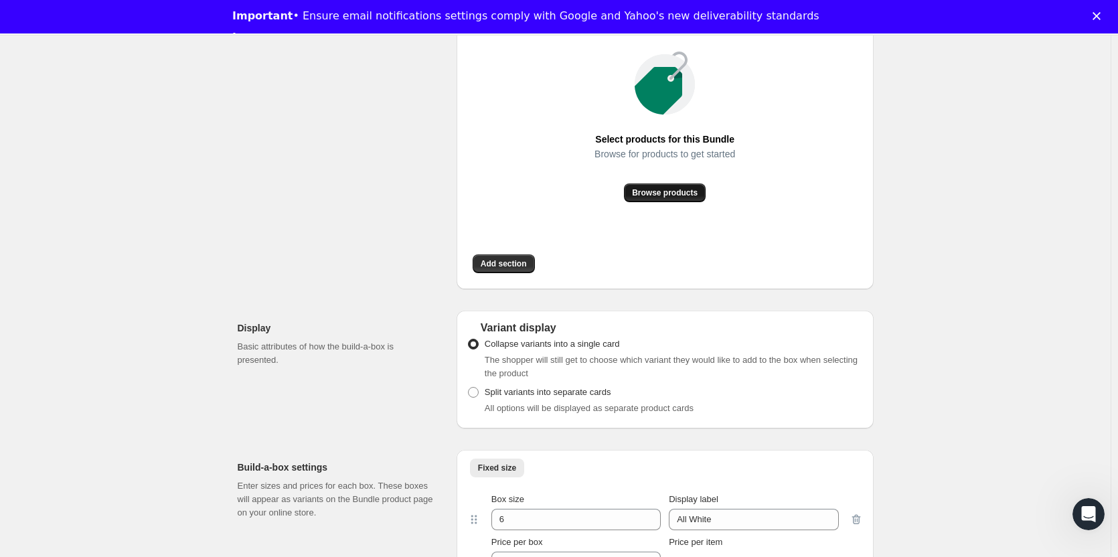
click at [693, 191] on span "Browse products" at bounding box center [665, 192] width 66 height 11
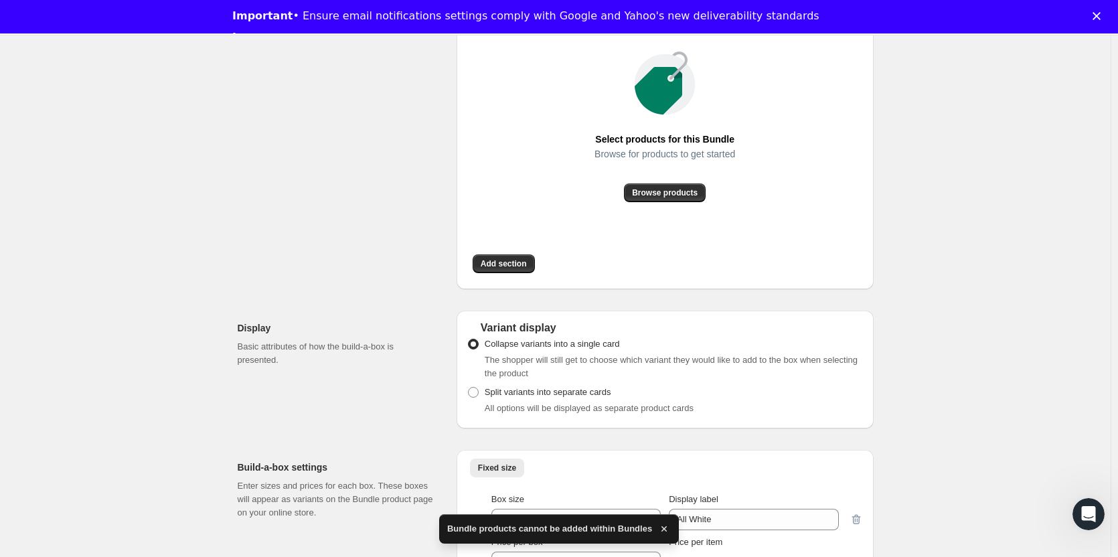
scroll to position [268, 0]
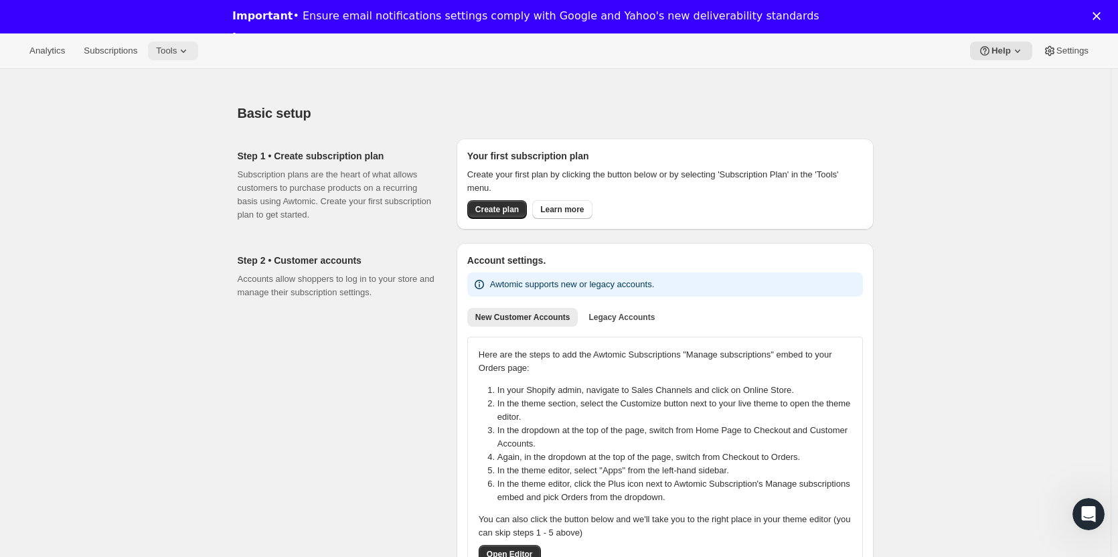
click at [169, 48] on span "Tools" at bounding box center [166, 51] width 21 height 11
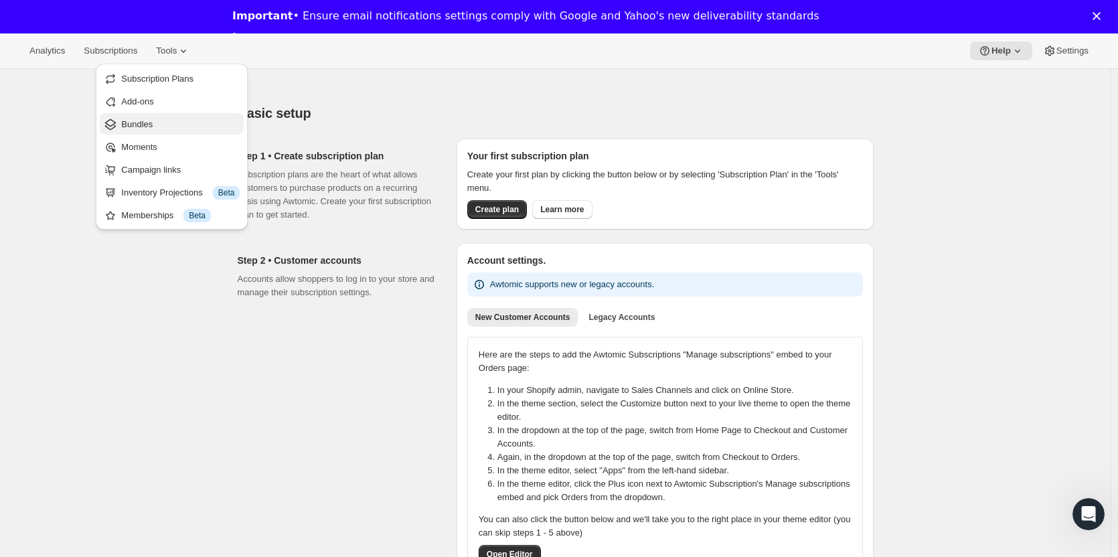
click at [145, 125] on span "Bundles" at bounding box center [136, 124] width 31 height 10
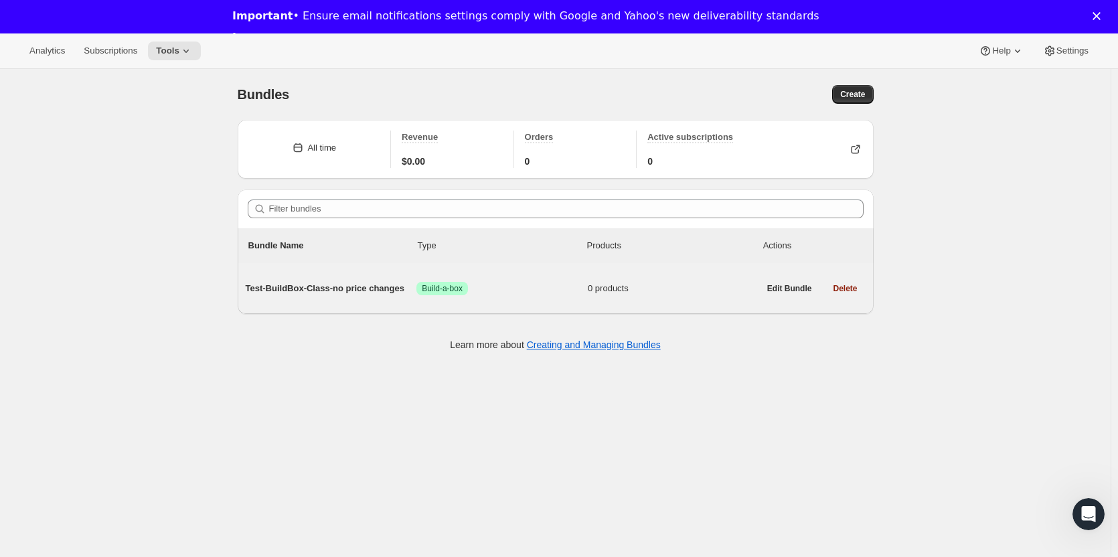
click at [316, 289] on span "Test-BuildBox-Class-no price changes" at bounding box center [331, 288] width 171 height 13
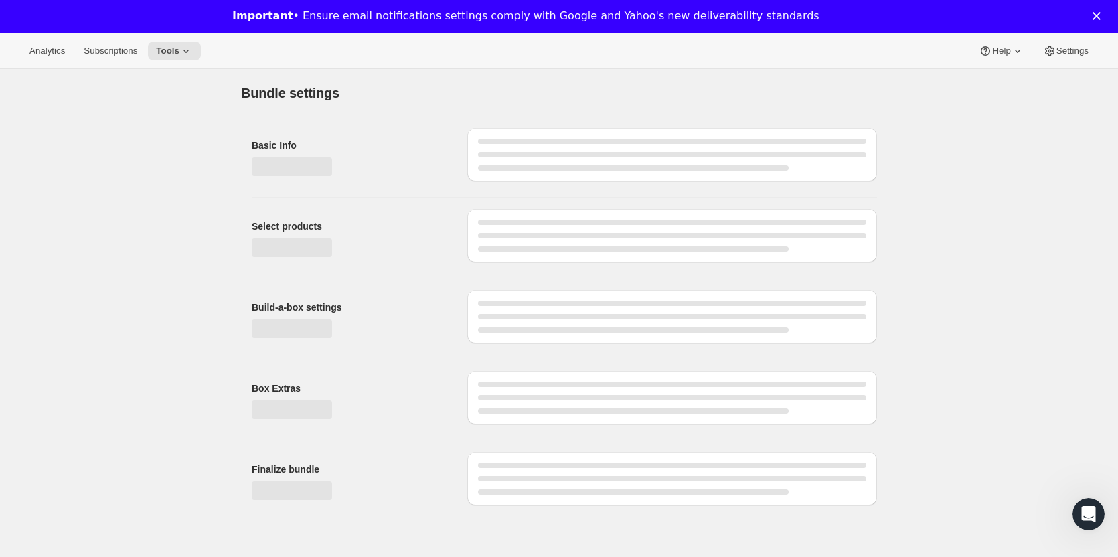
type input "Test-BuildBox-Class-no price changes"
radio input "true"
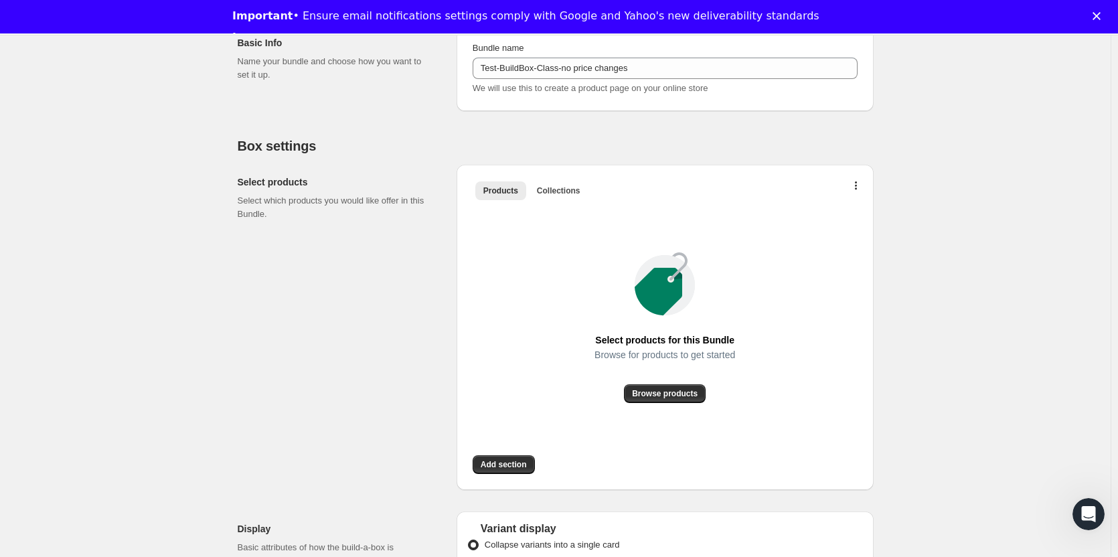
scroll to position [268, 0]
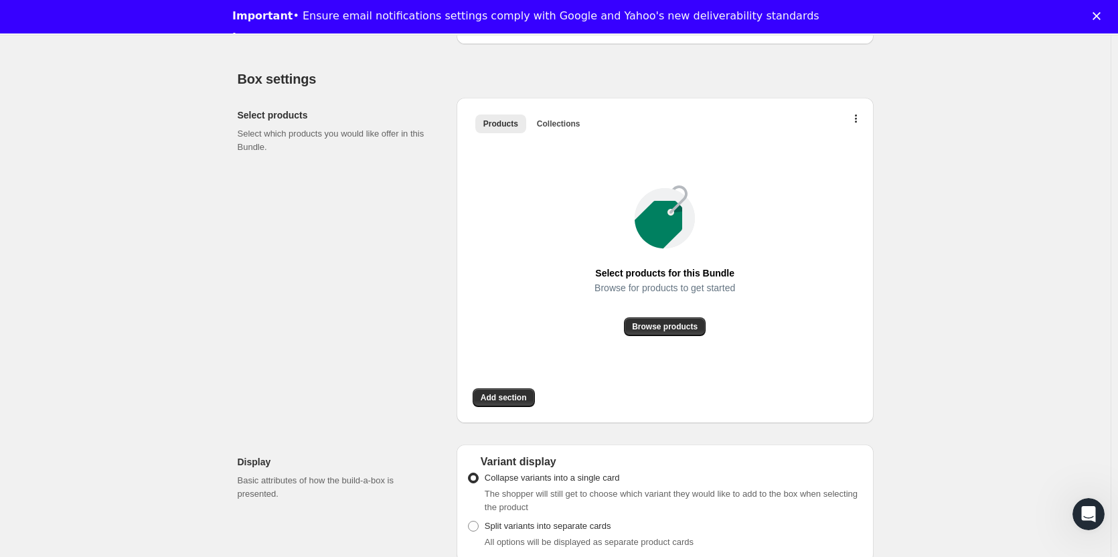
click at [853, 117] on div at bounding box center [855, 122] width 13 height 14
click at [862, 115] on button "button" at bounding box center [855, 121] width 13 height 13
click at [663, 325] on span "Browse products" at bounding box center [665, 326] width 66 height 11
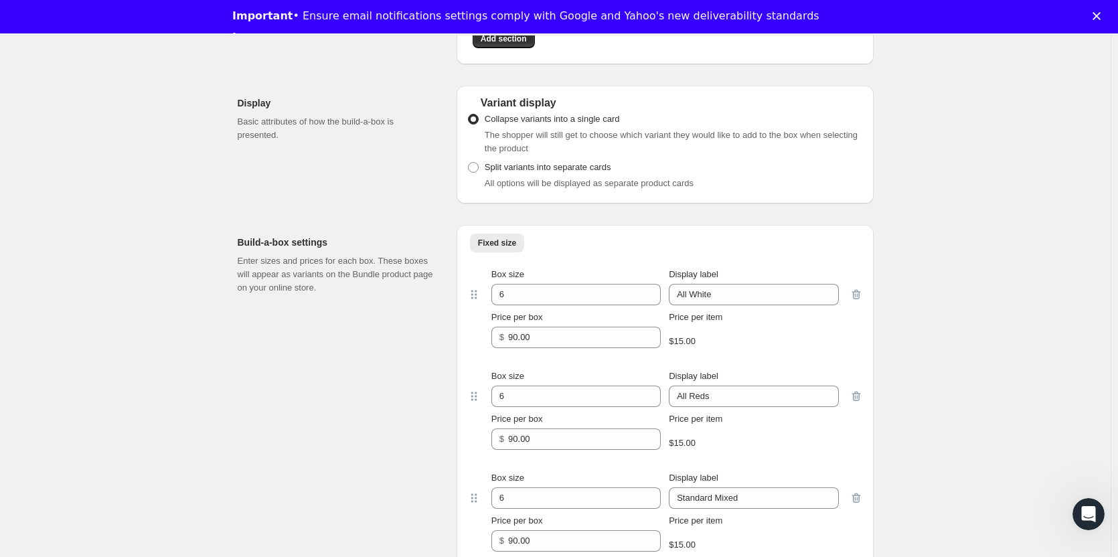
scroll to position [469, 0]
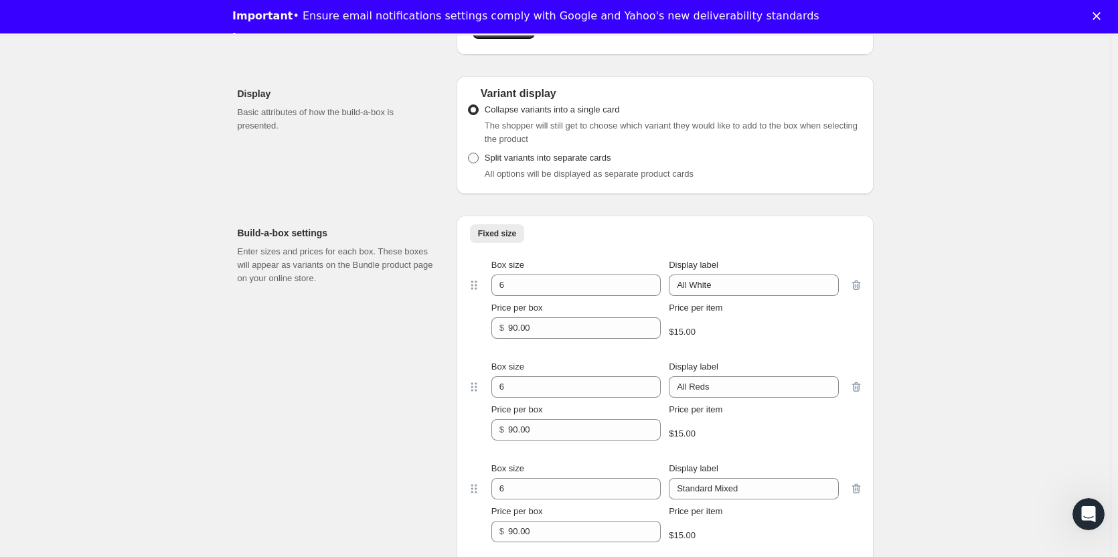
click at [479, 159] on span at bounding box center [473, 158] width 11 height 11
click at [469, 153] on input "Split variants into separate cards" at bounding box center [468, 153] width 1 height 1
radio input "true"
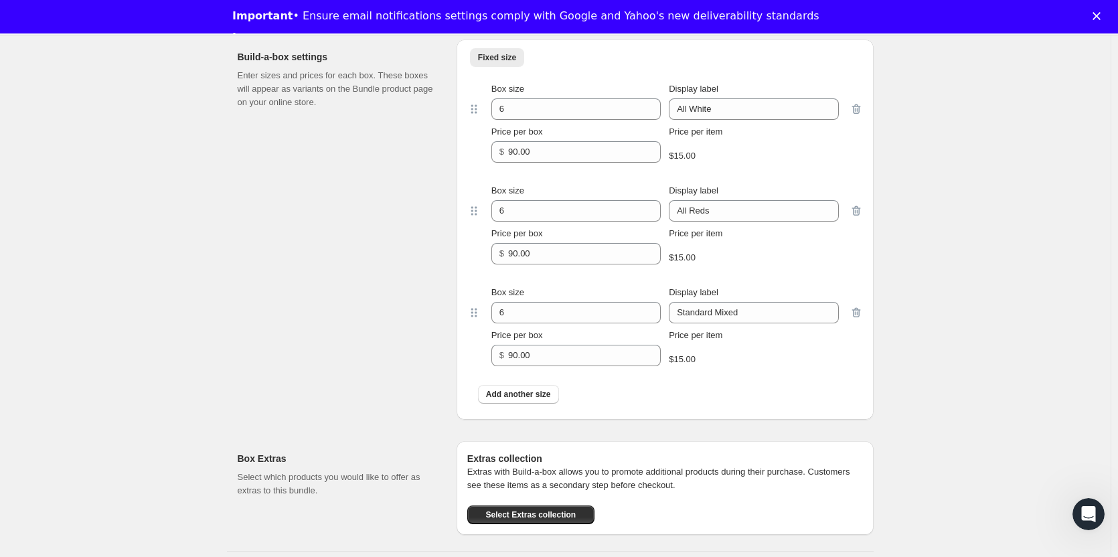
scroll to position [669, 0]
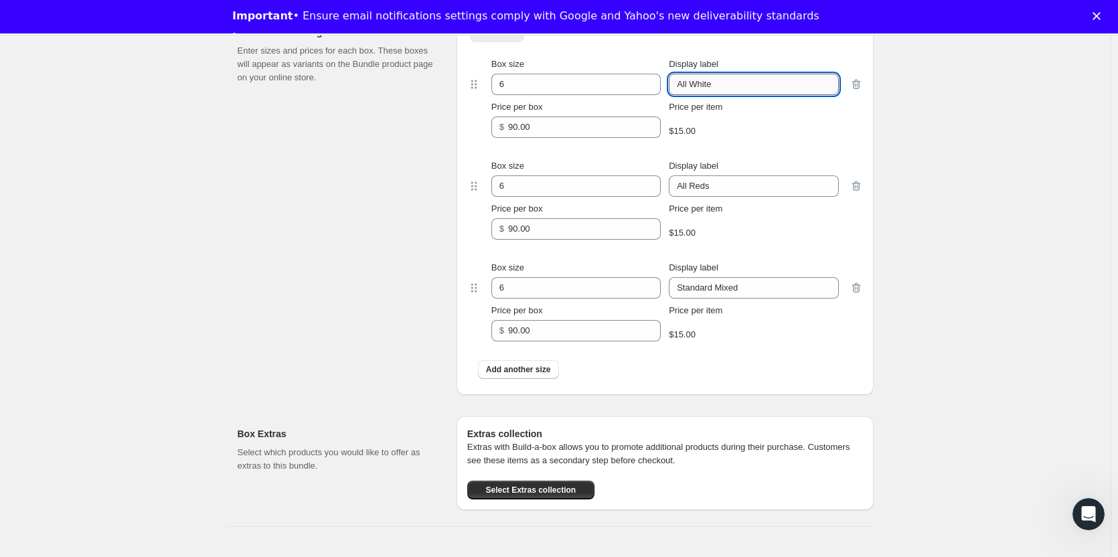
click at [754, 82] on input "All White" at bounding box center [753, 84] width 169 height 21
type input "All Whites"
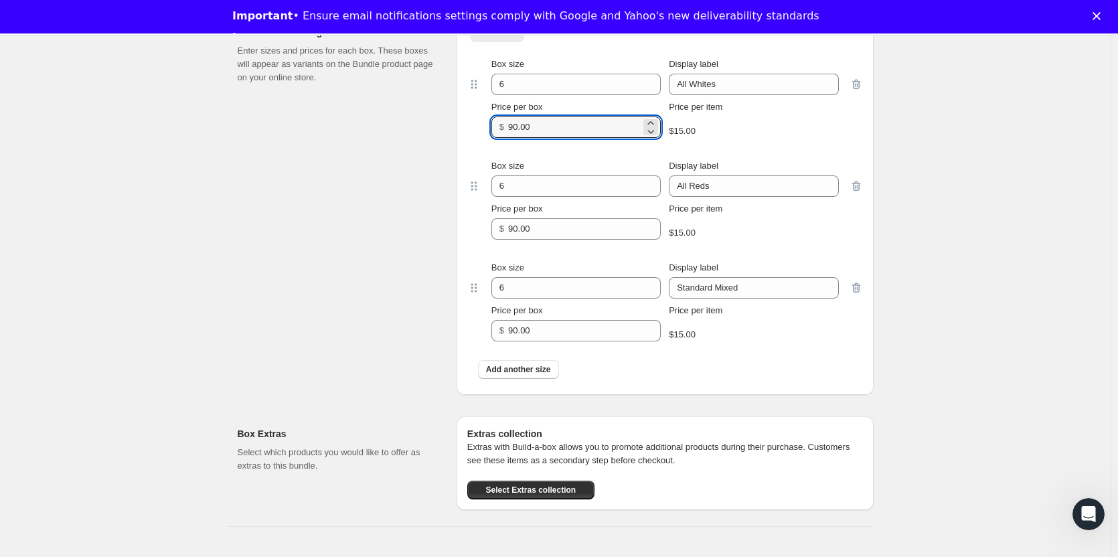
click at [953, 203] on div "Edit Bundle. This page is ready Edit Bundle Analytics Open Build-a-box More act…" at bounding box center [555, 192] width 1110 height 1584
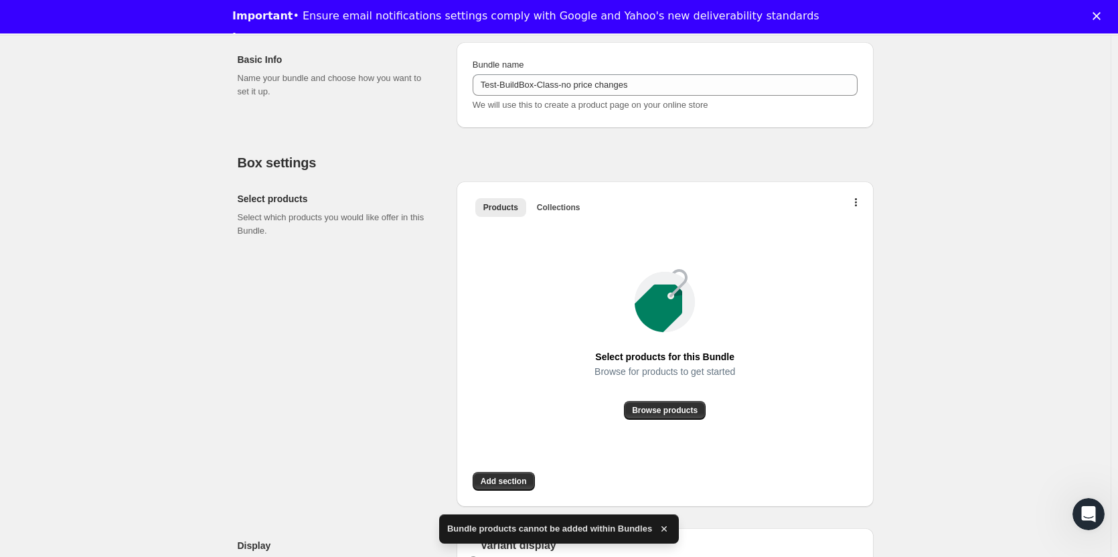
scroll to position [201, 0]
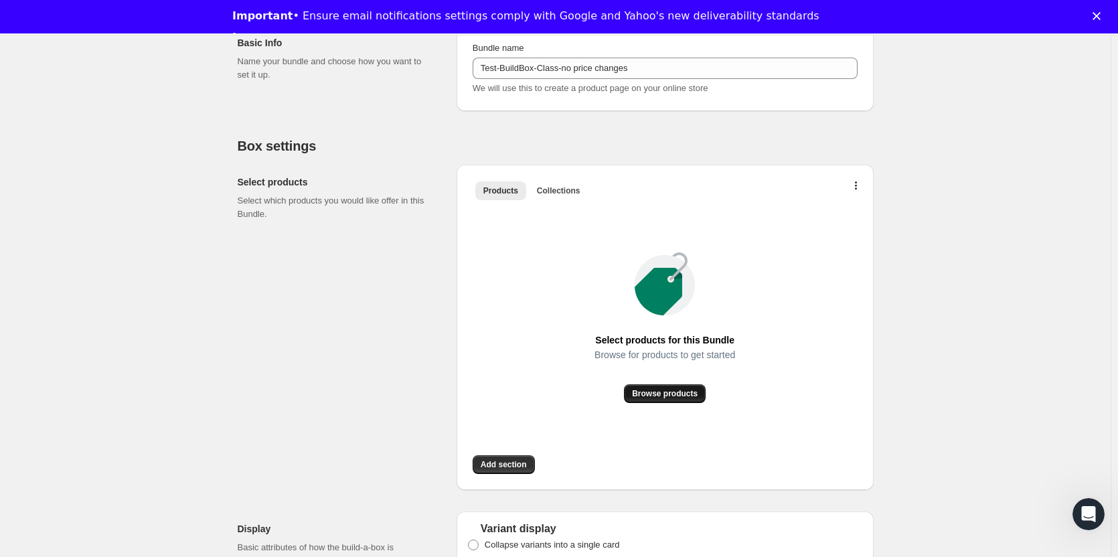
click at [676, 388] on button "Browse products" at bounding box center [665, 393] width 82 height 19
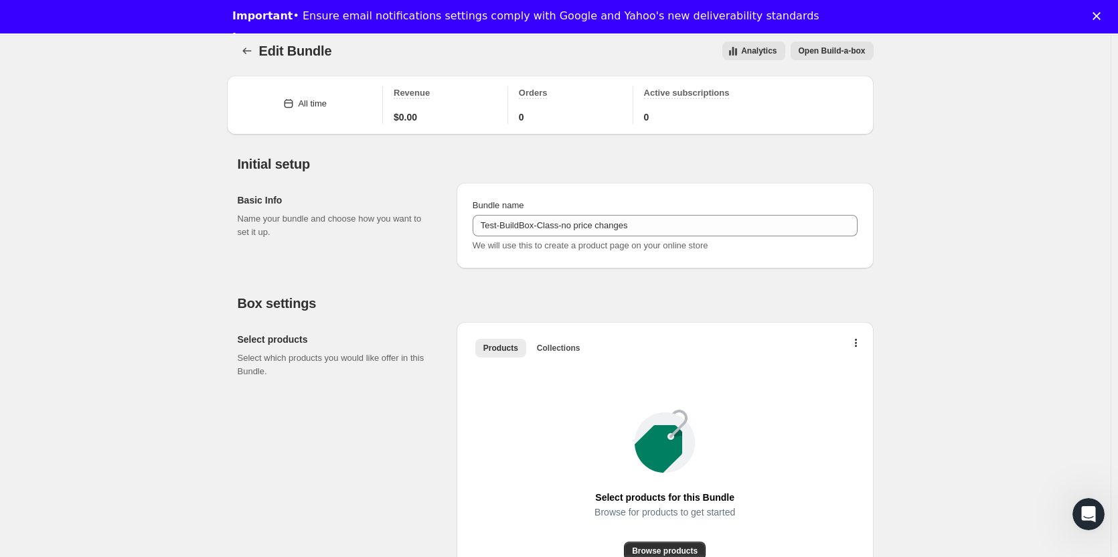
scroll to position [0, 0]
